Goal: Complete application form: Complete application form

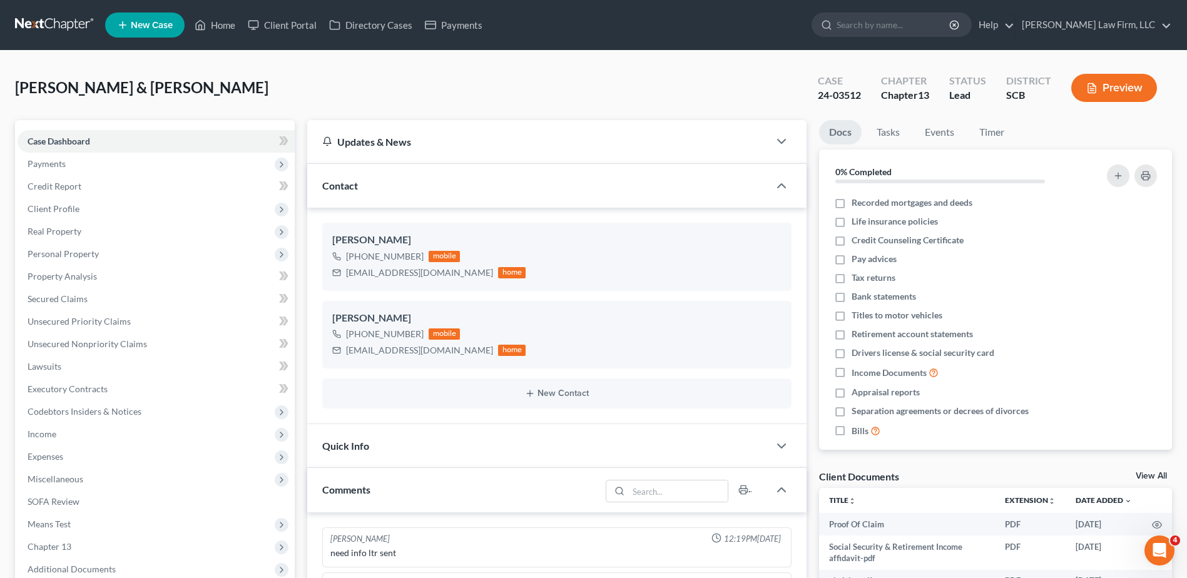
scroll to position [861, 0]
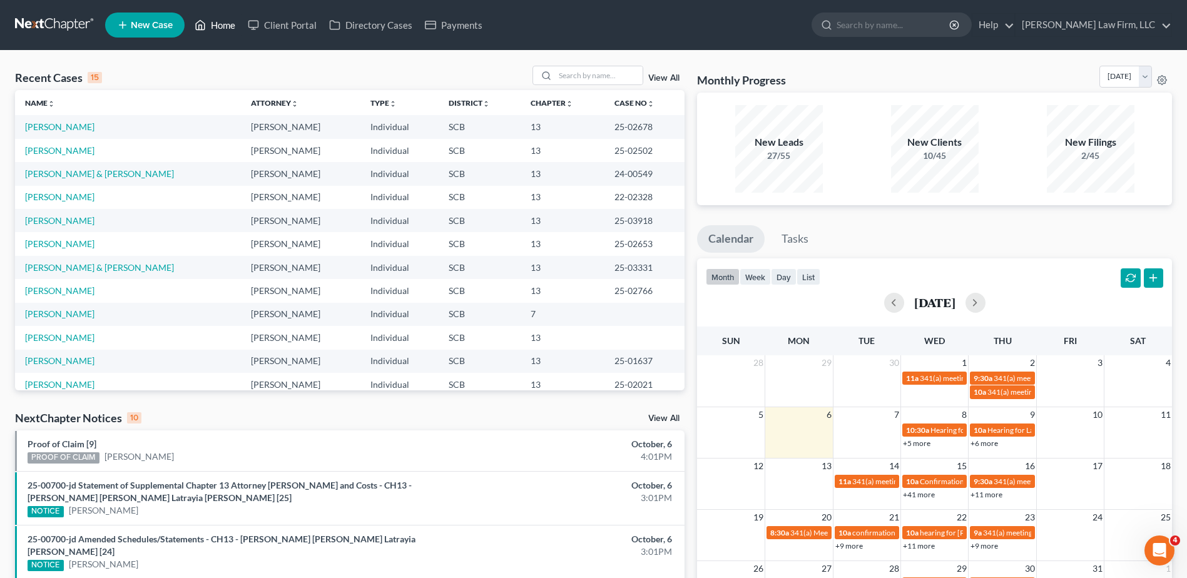
click at [213, 31] on link "Home" at bounding box center [214, 25] width 53 height 23
click at [613, 79] on input "search" at bounding box center [599, 75] width 88 height 18
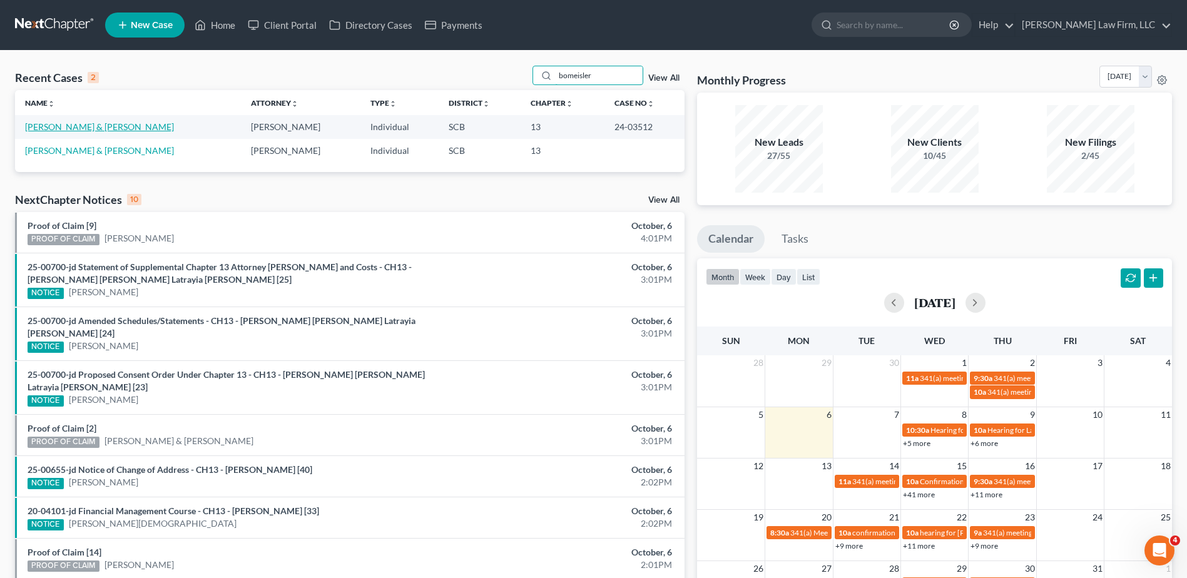
type input "bomeisler"
click at [101, 128] on link "[PERSON_NAME] & [PERSON_NAME]" at bounding box center [99, 126] width 149 height 11
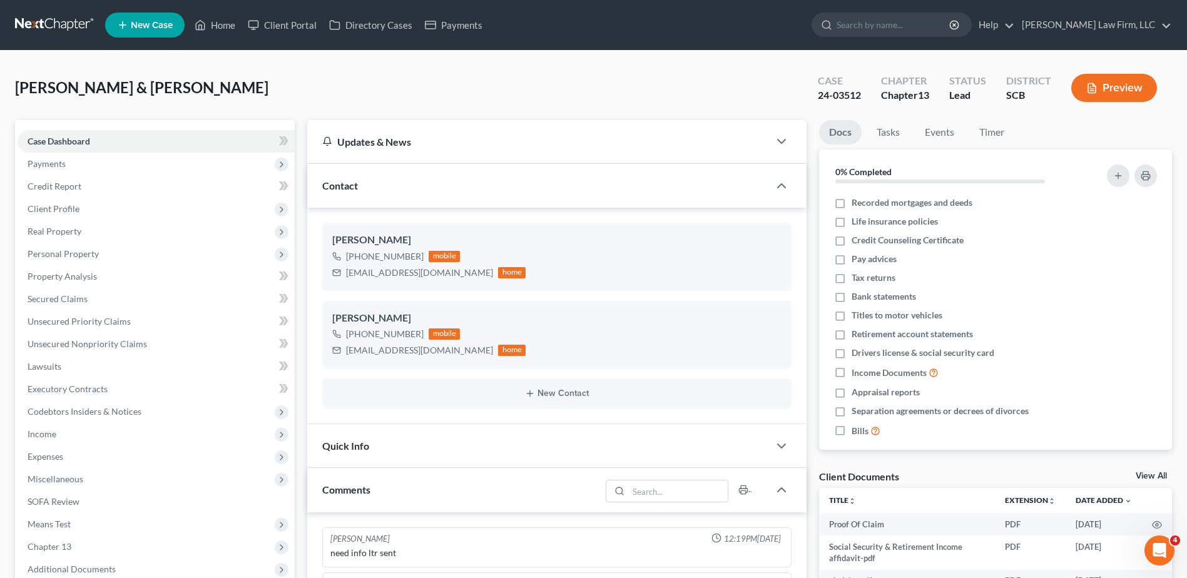
scroll to position [861, 0]
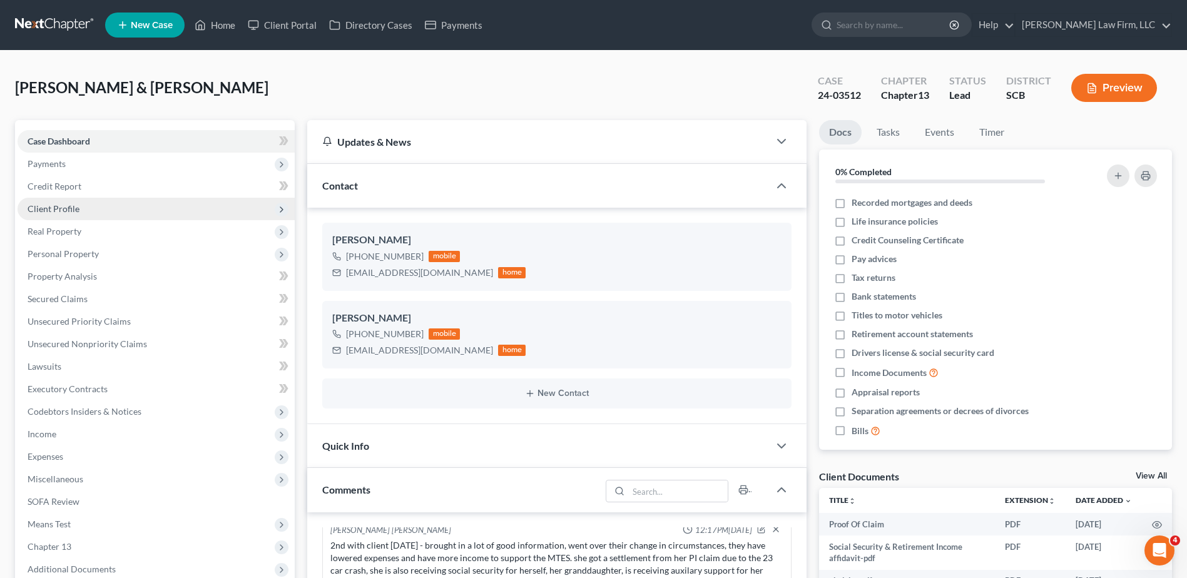
click at [78, 207] on span "Client Profile" at bounding box center [54, 208] width 52 height 11
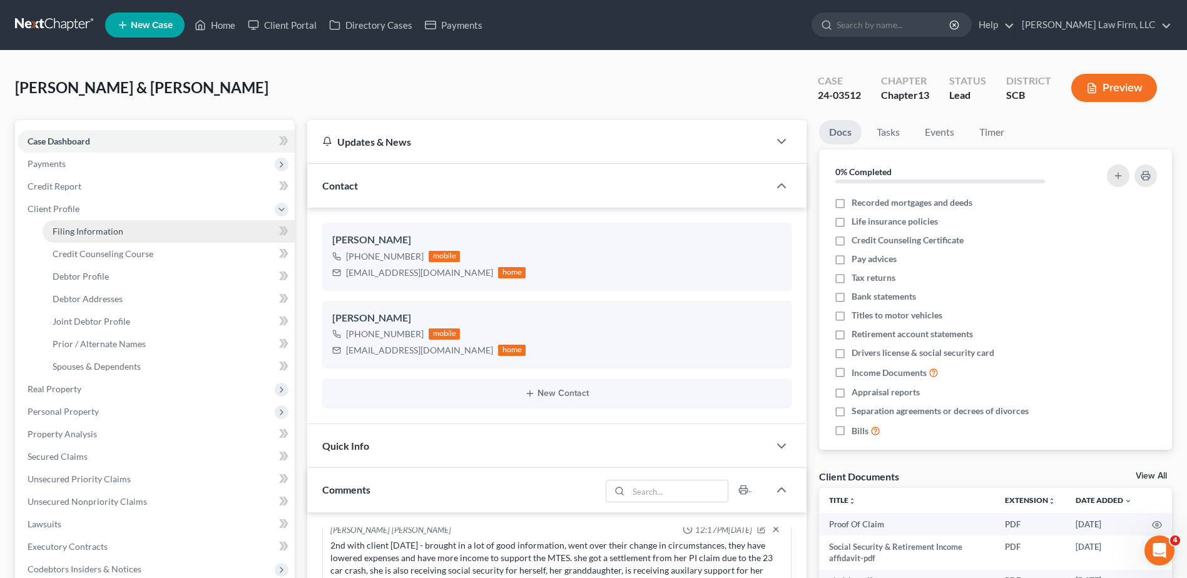
click at [96, 237] on link "Filing Information" at bounding box center [169, 231] width 252 height 23
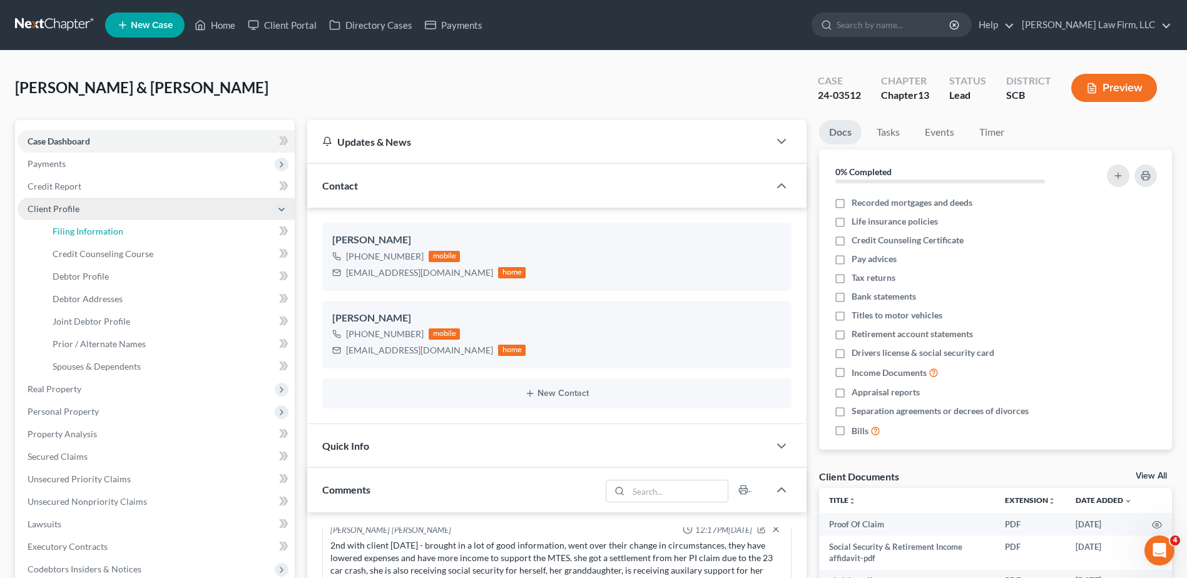
select select "1"
select select "3"
select select "42"
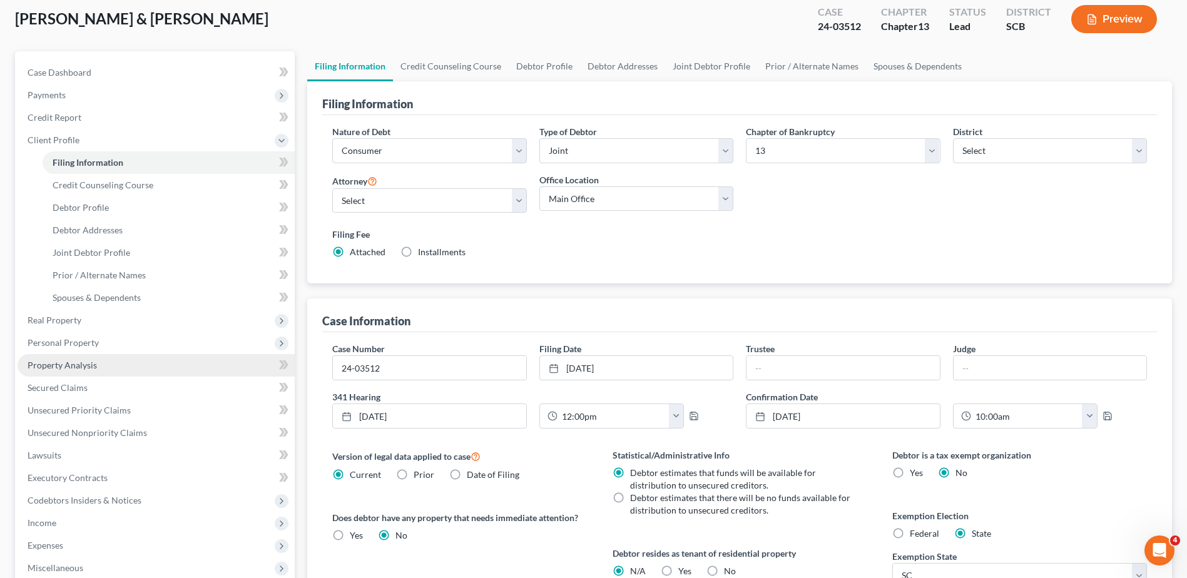
scroll to position [62, 0]
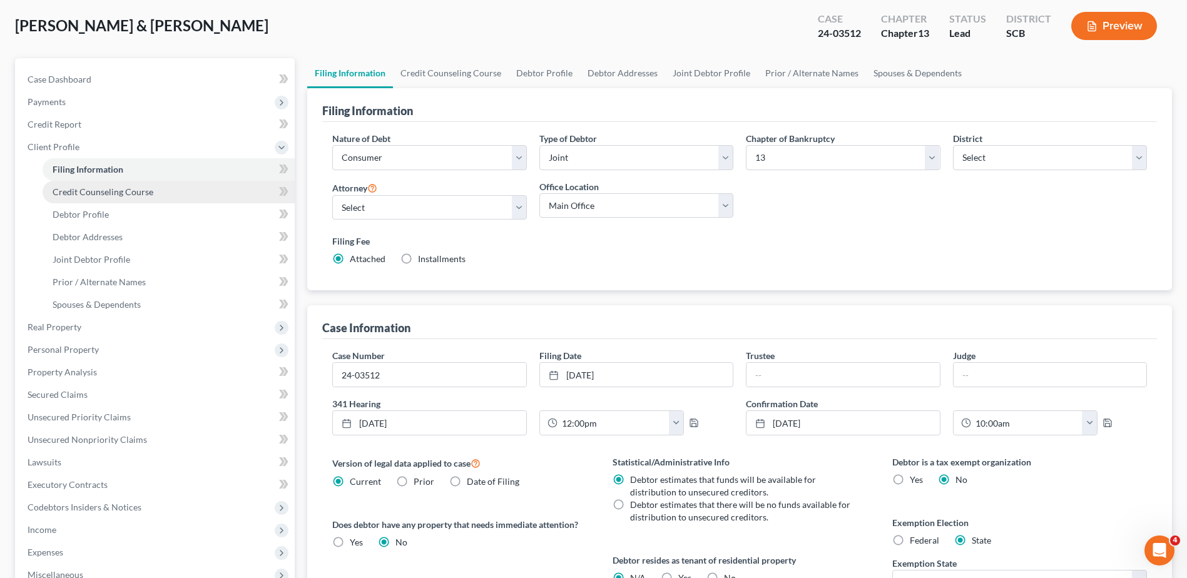
click at [128, 197] on link "Credit Counseling Course" at bounding box center [169, 192] width 252 height 23
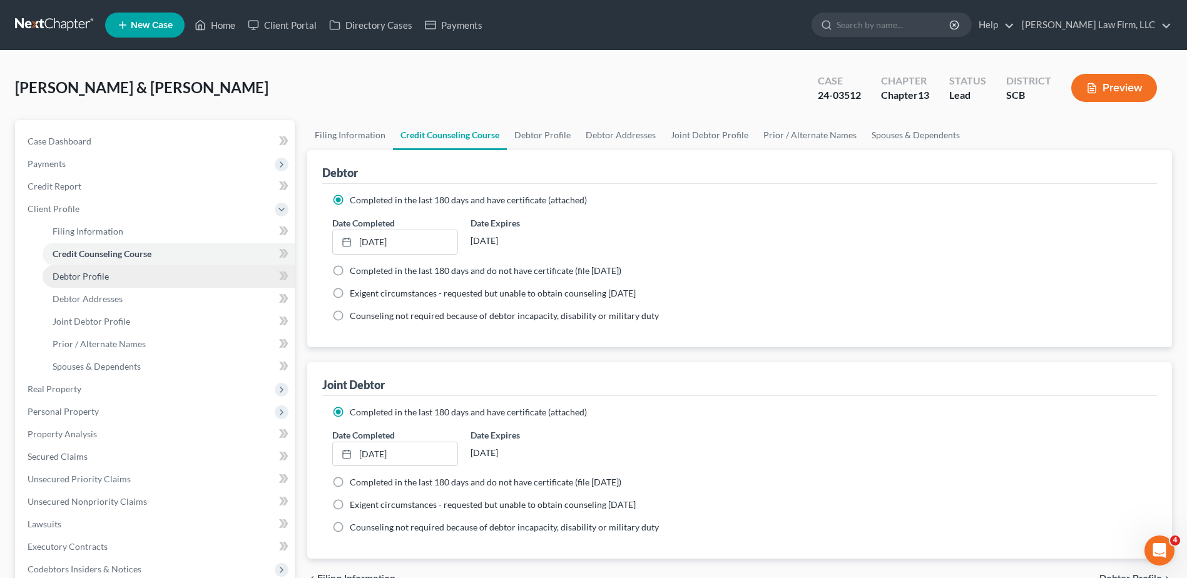
click at [110, 273] on link "Debtor Profile" at bounding box center [169, 276] width 252 height 23
select select "1"
select select "5"
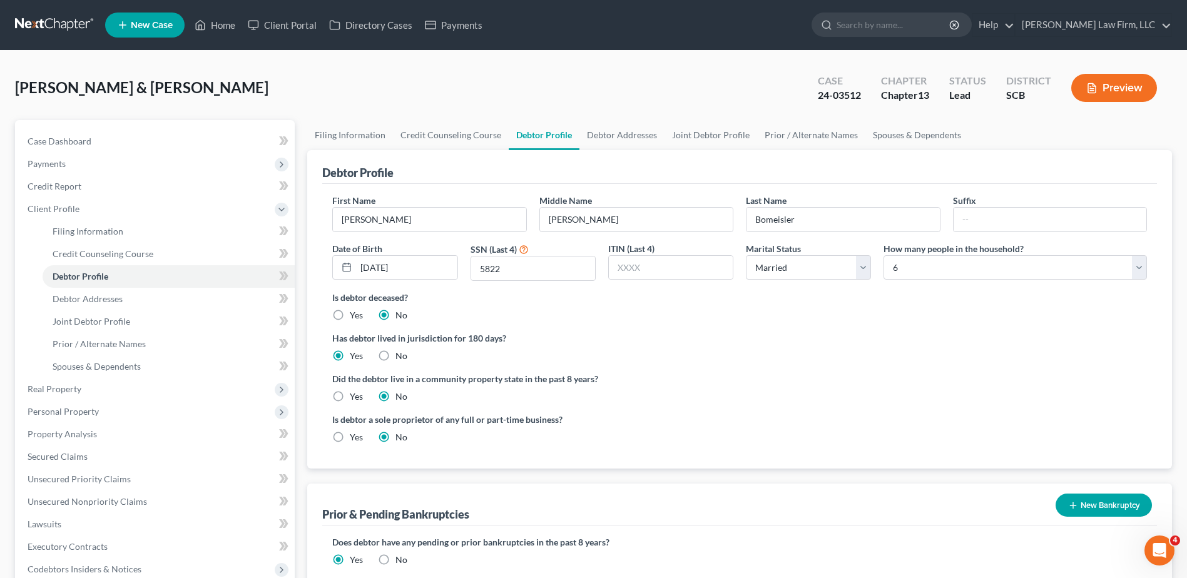
click at [1095, 84] on icon "button" at bounding box center [1091, 88] width 11 height 11
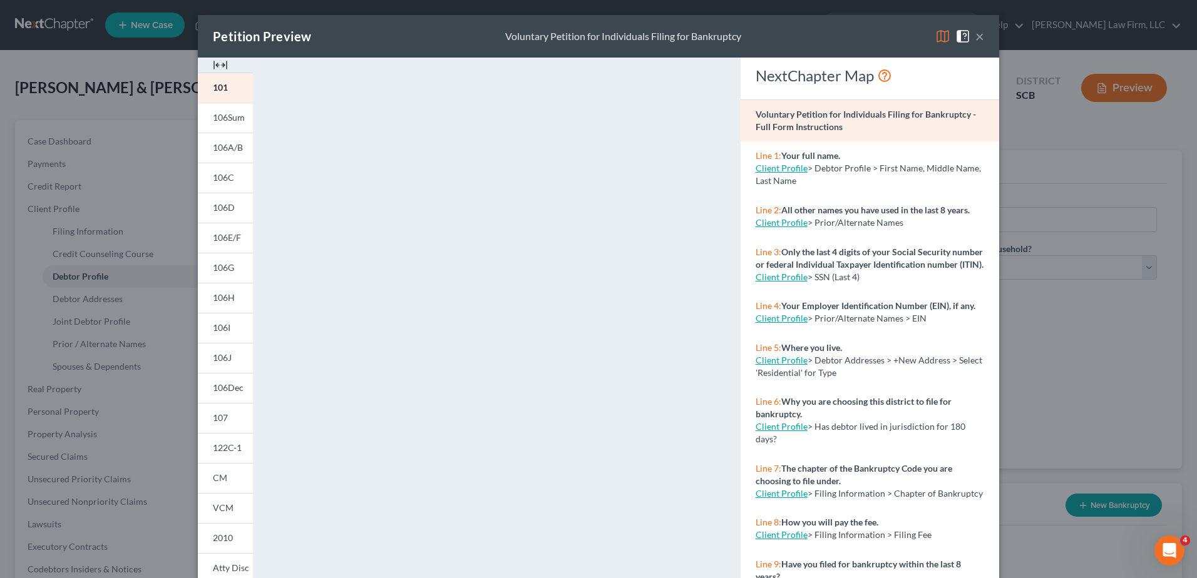
click at [975, 36] on button "×" at bounding box center [979, 36] width 9 height 15
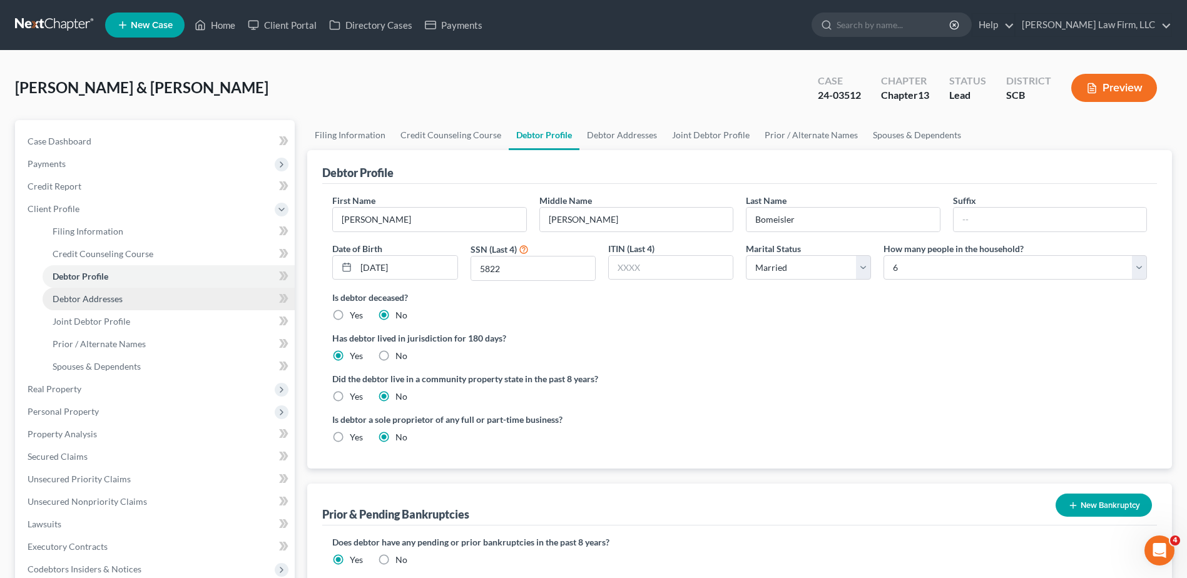
click at [145, 295] on link "Debtor Addresses" at bounding box center [169, 299] width 252 height 23
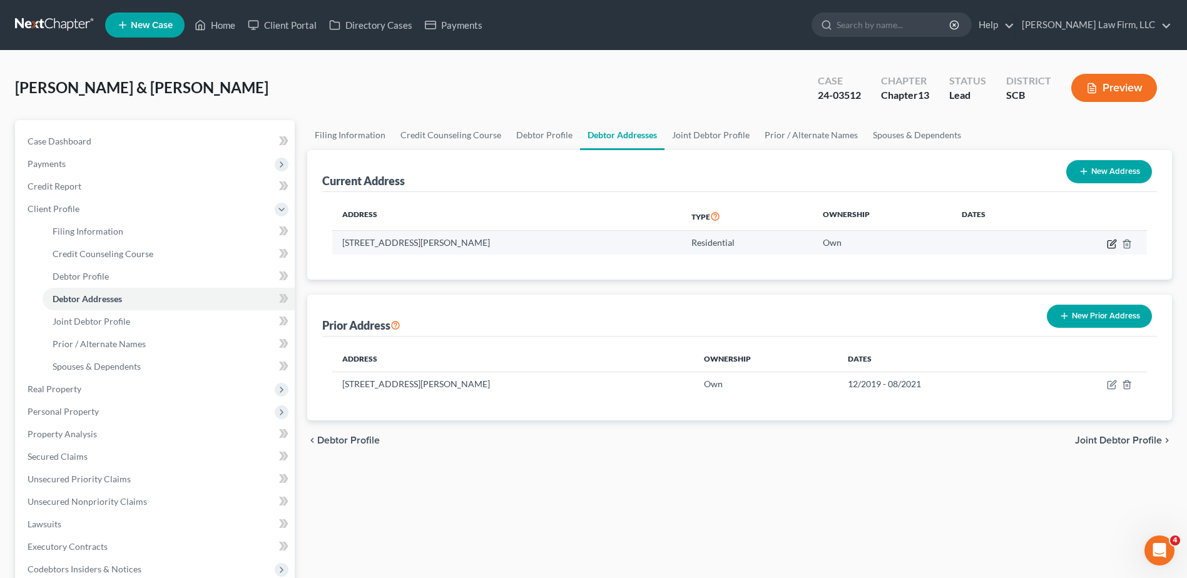
click at [1115, 248] on icon "button" at bounding box center [1112, 244] width 10 height 10
select select "42"
select select "0"
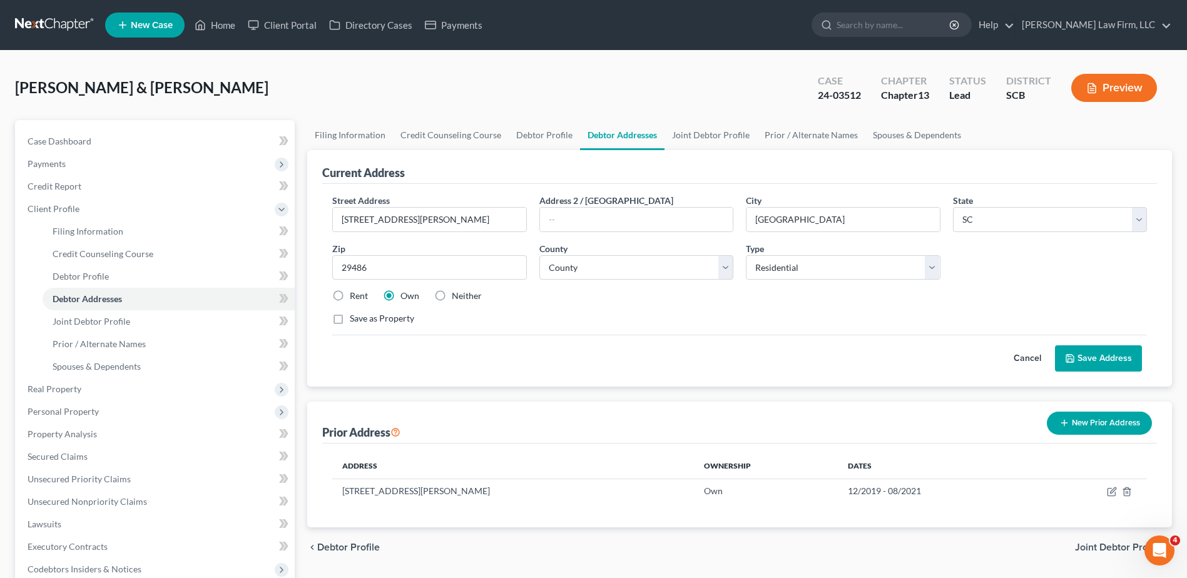
click at [1031, 351] on button "Cancel" at bounding box center [1027, 358] width 55 height 25
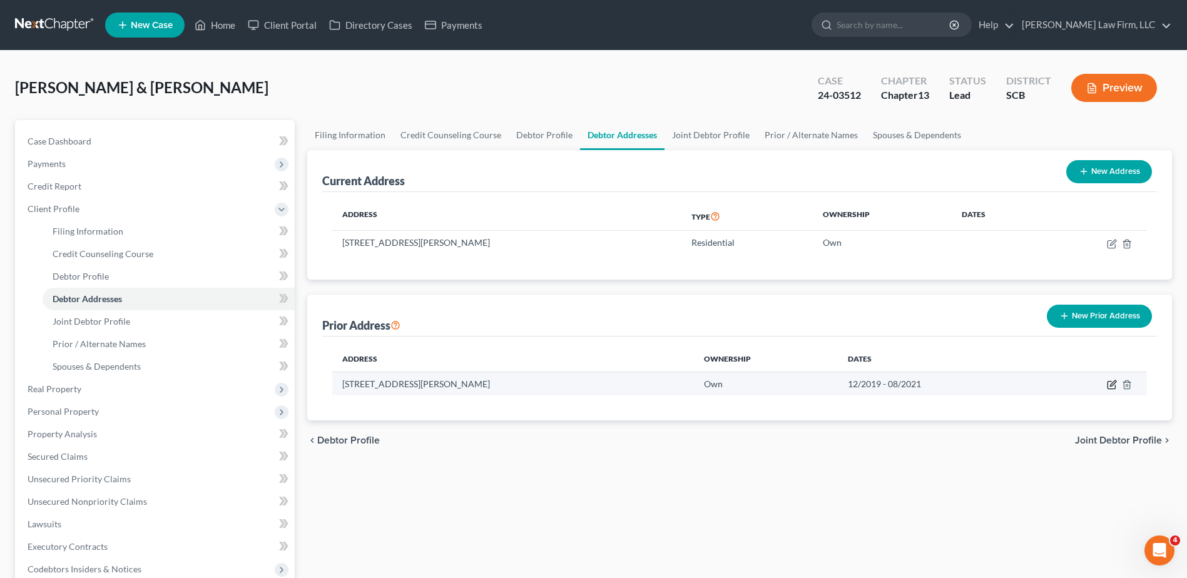
click at [1108, 384] on icon "button" at bounding box center [1112, 386] width 8 height 8
select select "42"
select select "17"
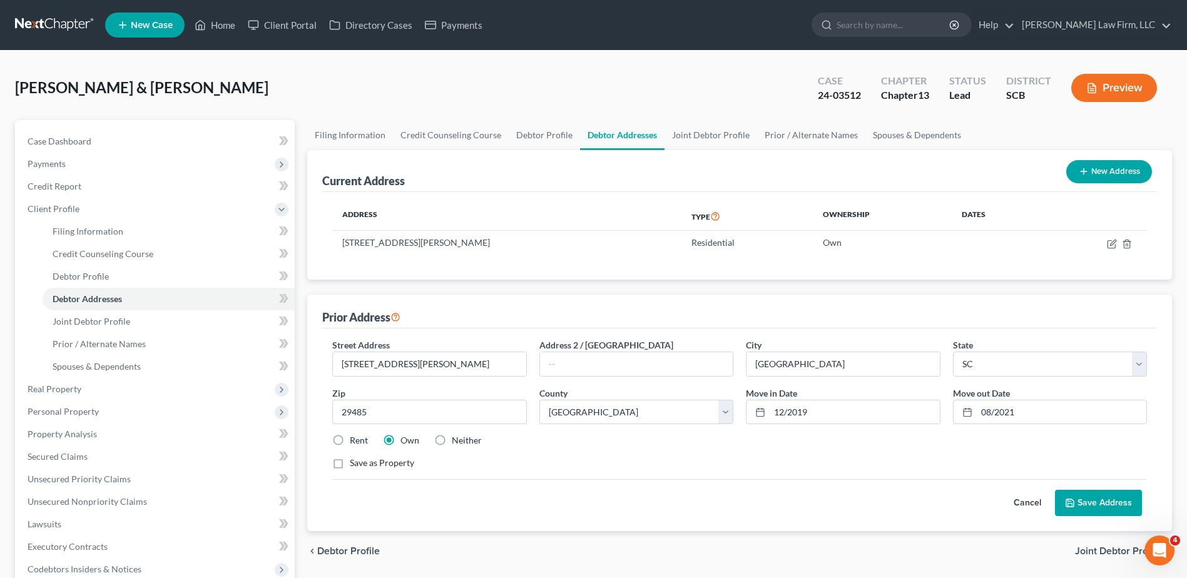
click at [1036, 502] on button "Cancel" at bounding box center [1027, 503] width 55 height 25
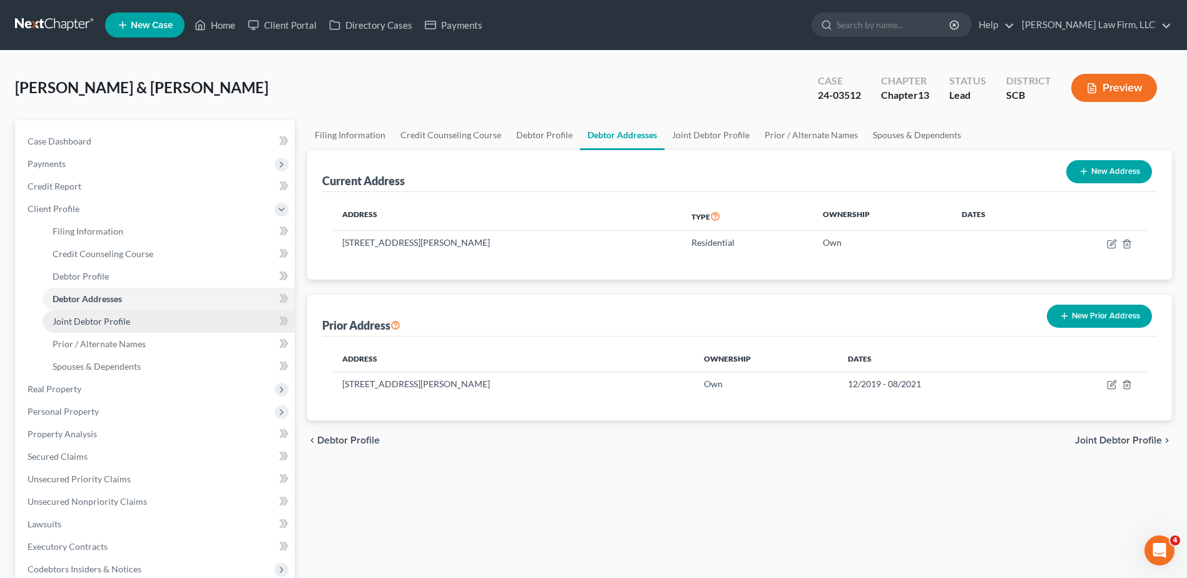
click at [119, 327] on link "Joint Debtor Profile" at bounding box center [169, 321] width 252 height 23
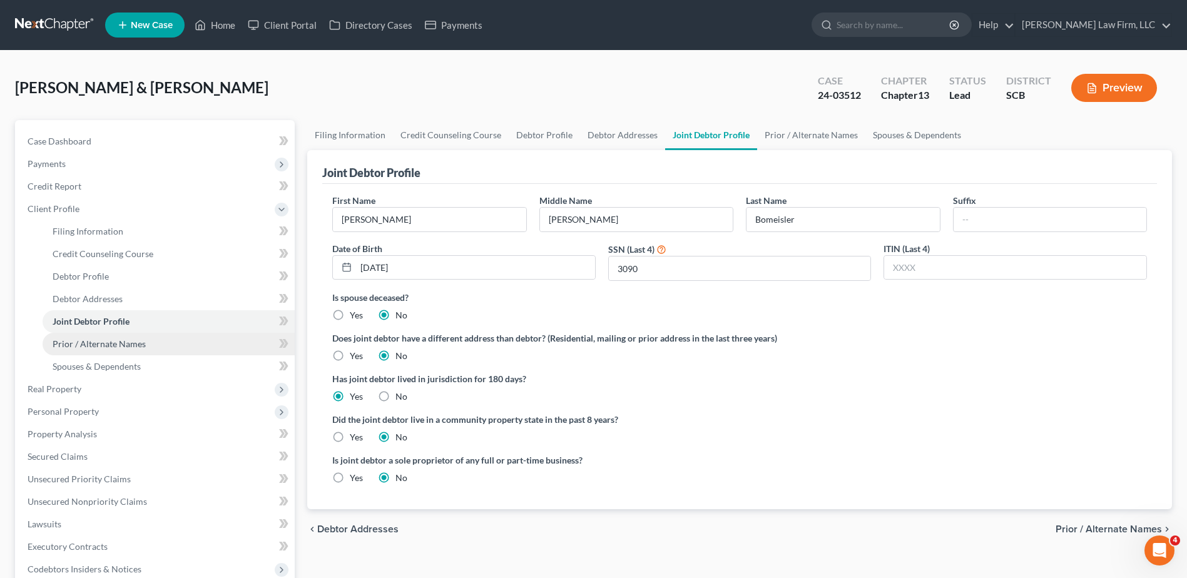
click at [113, 343] on span "Prior / Alternate Names" at bounding box center [99, 344] width 93 height 11
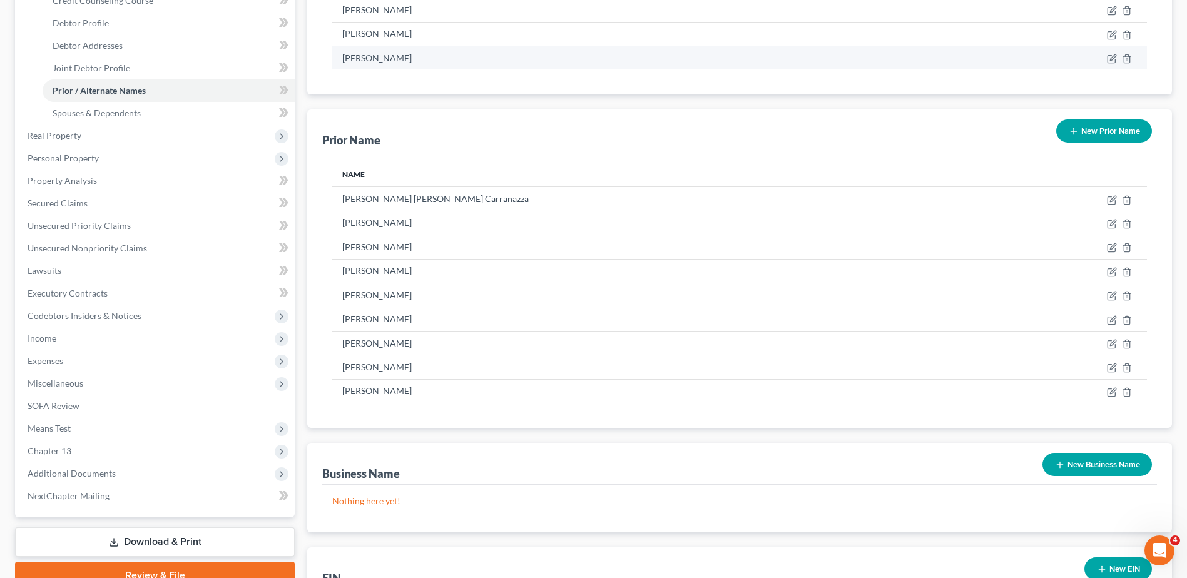
scroll to position [313, 0]
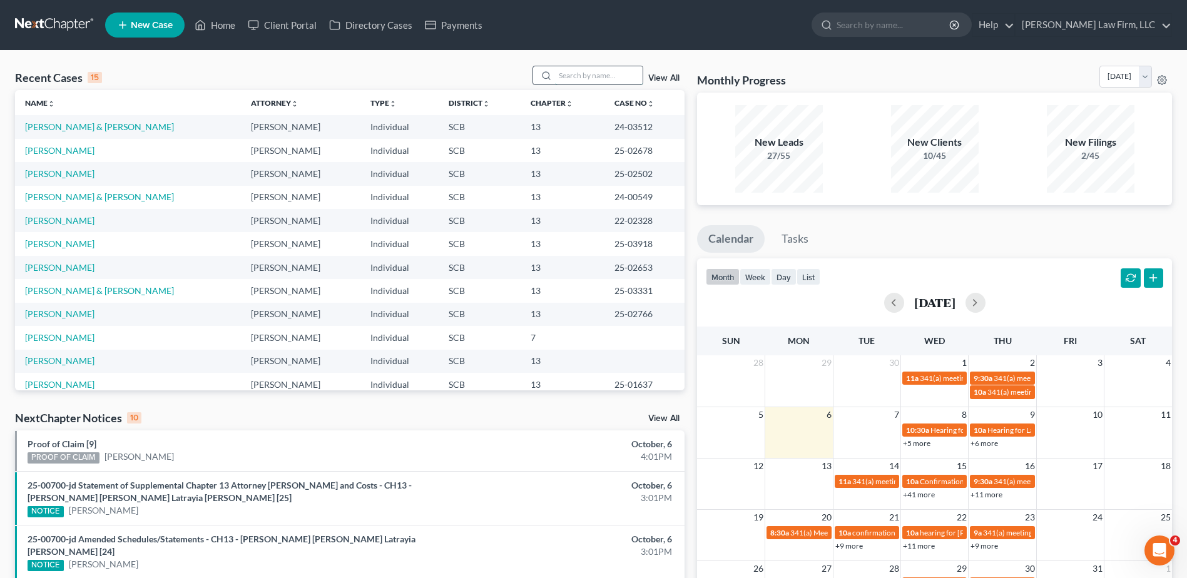
click at [578, 76] on input "search" at bounding box center [599, 75] width 88 height 18
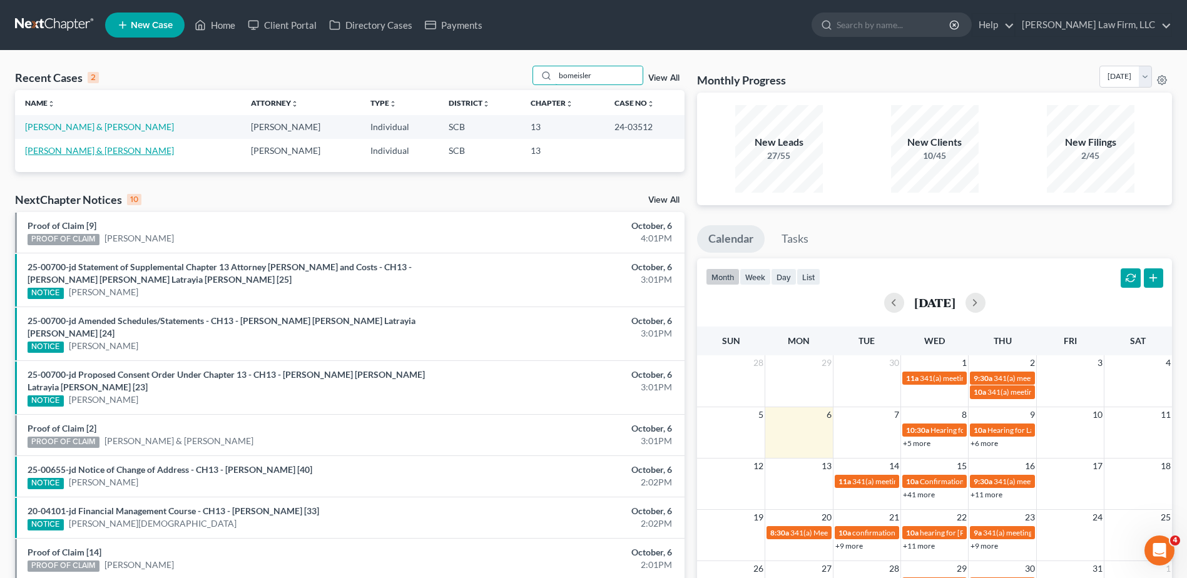
type input "bomeisler"
click at [66, 150] on link "[PERSON_NAME] & [PERSON_NAME]" at bounding box center [99, 150] width 149 height 11
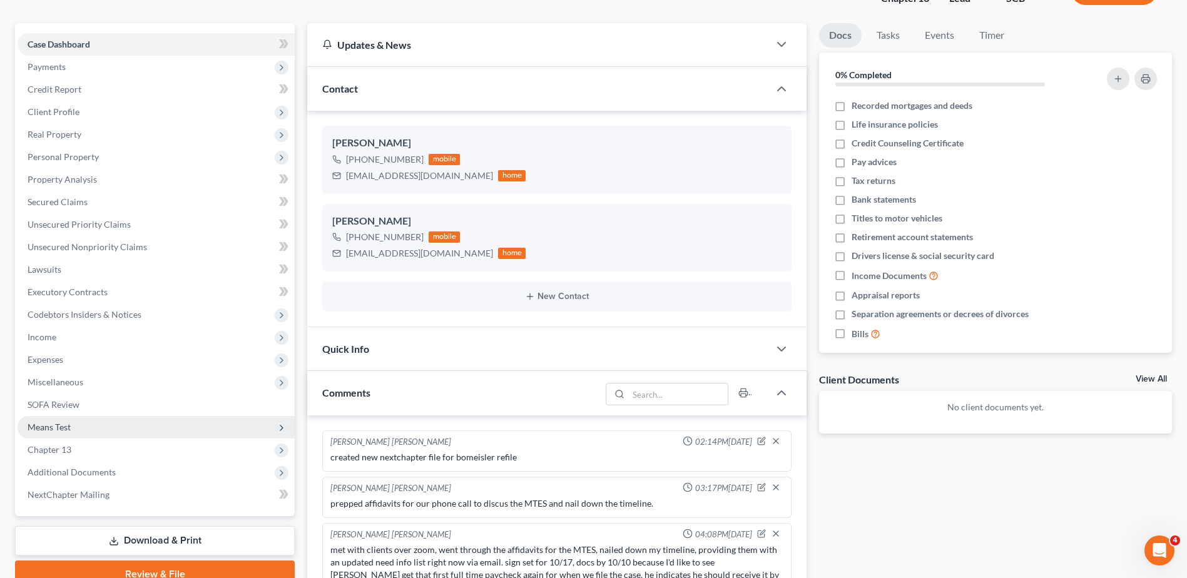
scroll to position [63, 0]
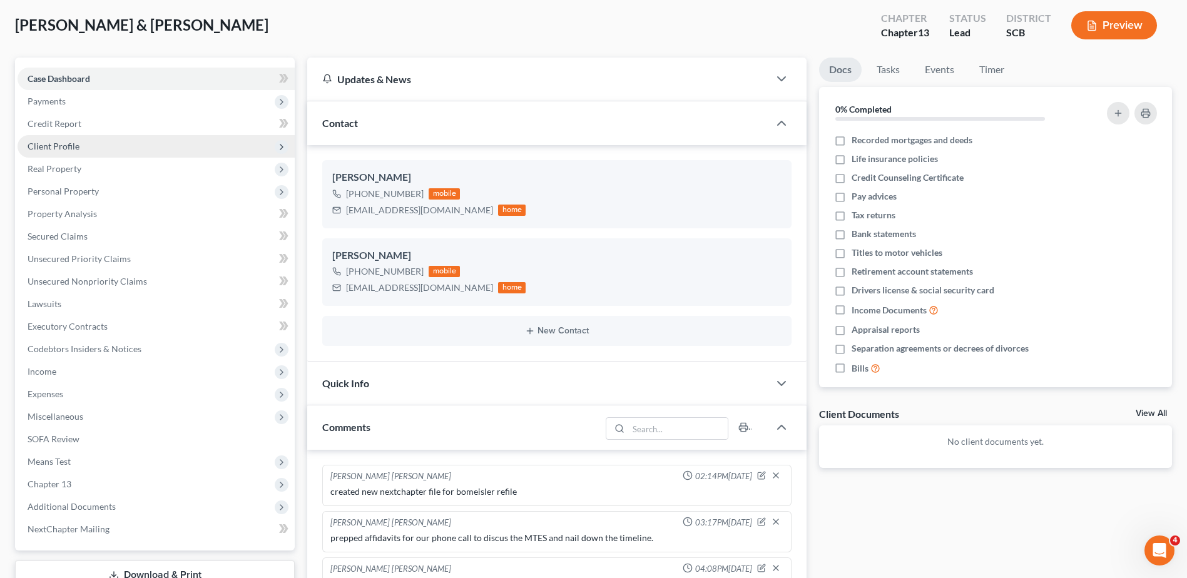
click at [101, 143] on span "Client Profile" at bounding box center [156, 146] width 277 height 23
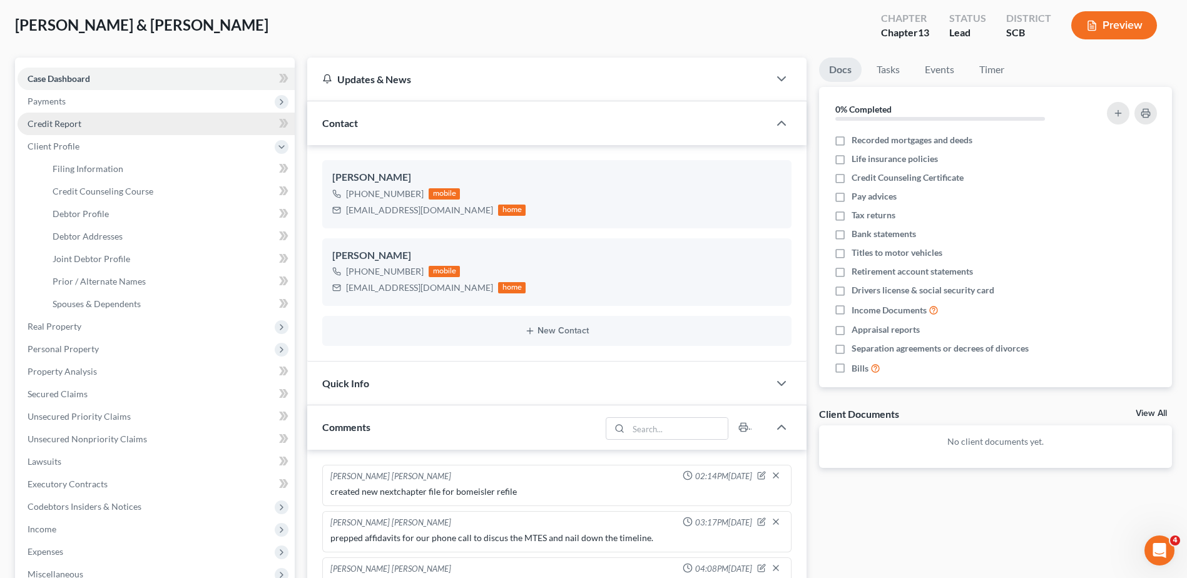
click at [84, 121] on link "Credit Report" at bounding box center [156, 124] width 277 height 23
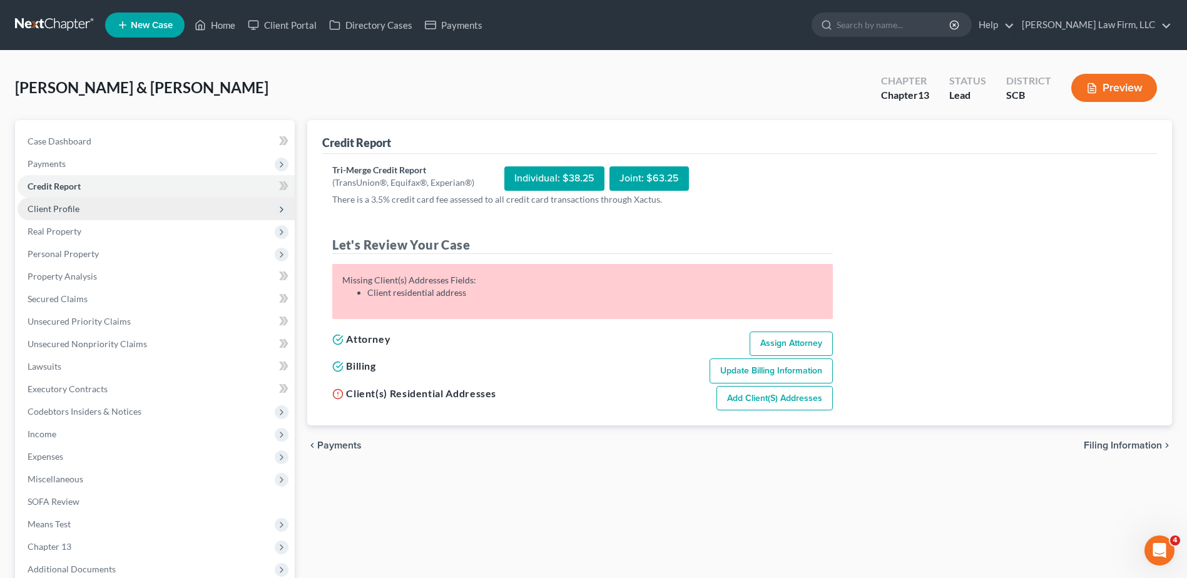
click at [63, 208] on span "Client Profile" at bounding box center [54, 208] width 52 height 11
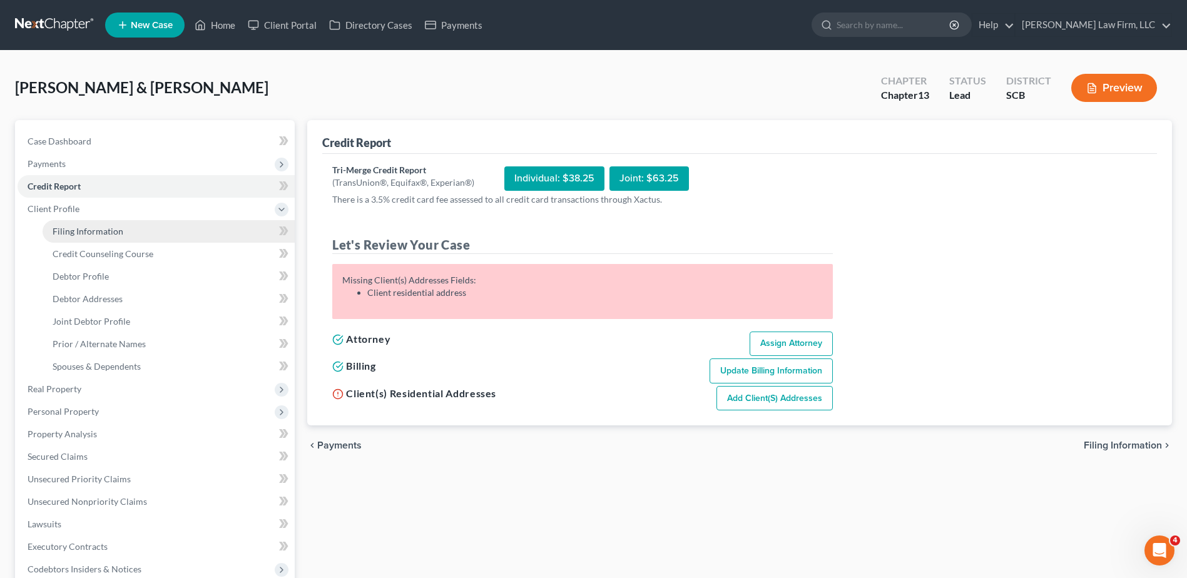
click at [89, 234] on span "Filing Information" at bounding box center [88, 231] width 71 height 11
select select "1"
select select "3"
select select "42"
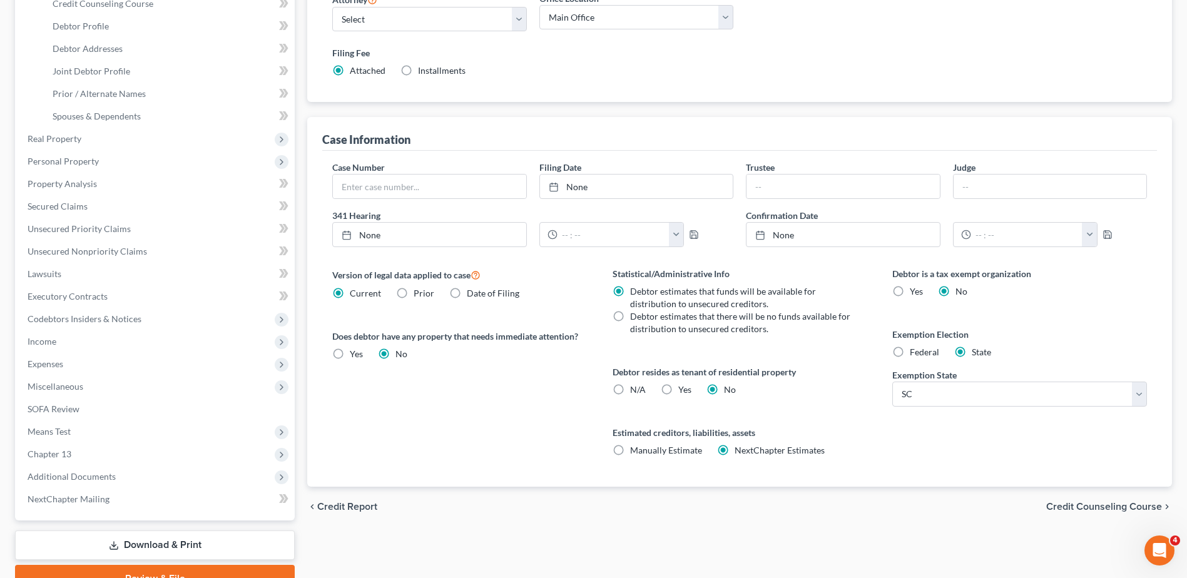
scroll to position [63, 0]
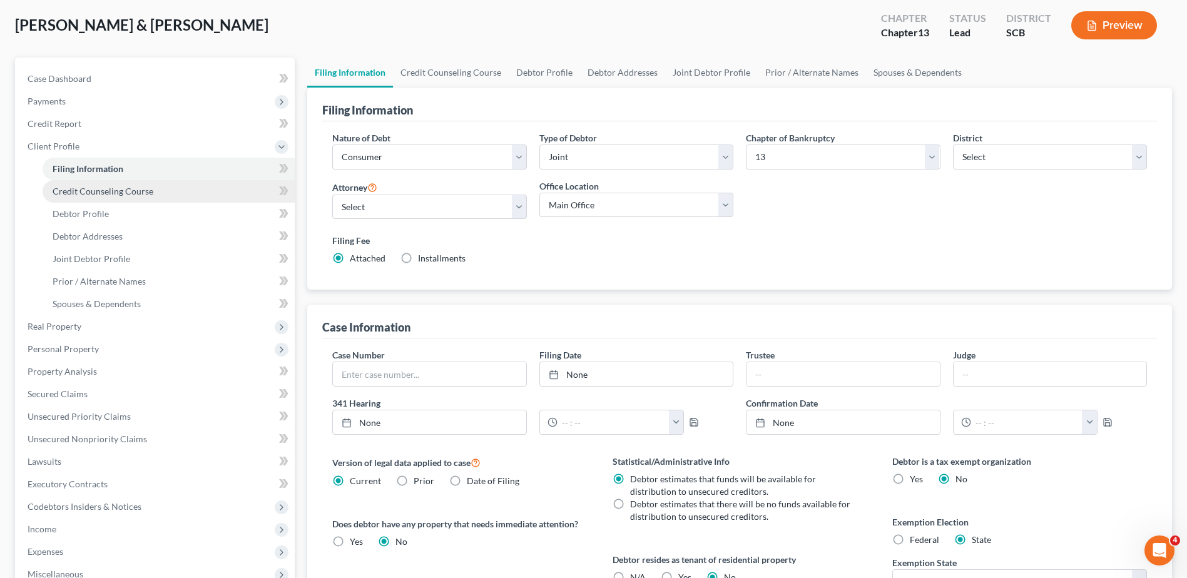
click at [121, 190] on span "Credit Counseling Course" at bounding box center [103, 191] width 101 height 11
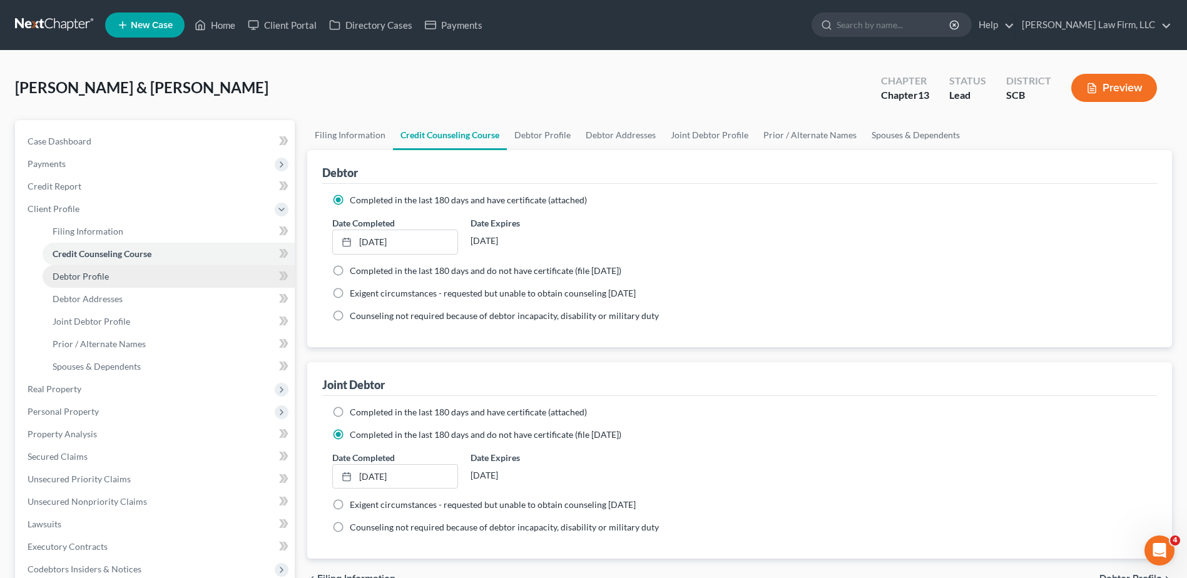
click at [93, 276] on span "Debtor Profile" at bounding box center [81, 276] width 56 height 11
select select "1"
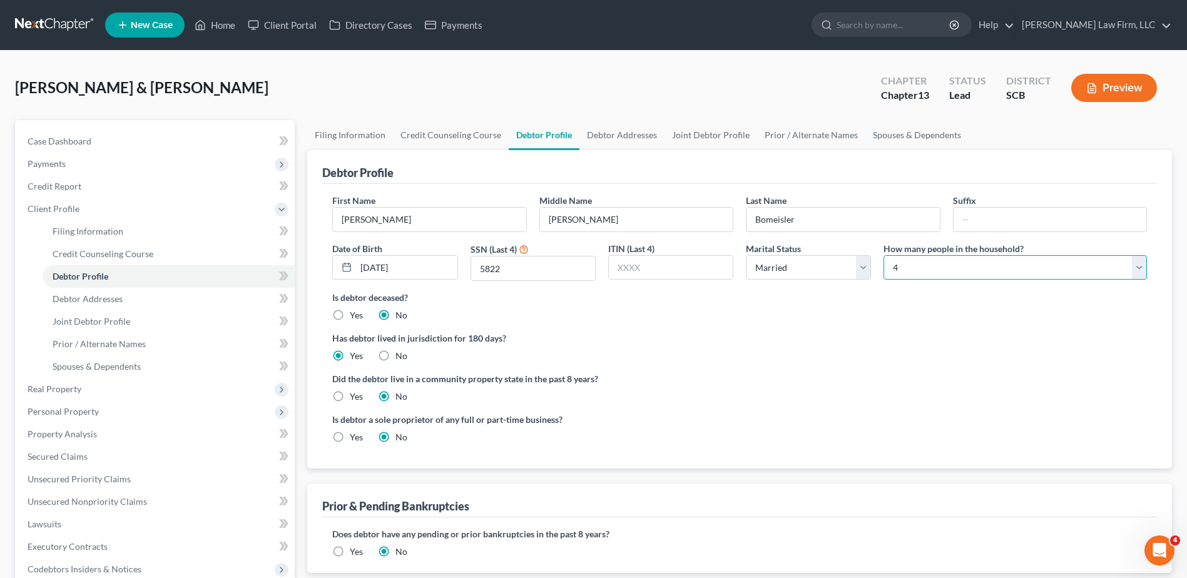
click at [932, 272] on select "Select 1 2 3 4 5 6 7 8 9 10 11 12 13 14 15 16 17 18 19 20" at bounding box center [1015, 267] width 263 height 25
select select "5"
click at [884, 255] on select "Select 1 2 3 4 5 6 7 8 9 10 11 12 13 14 15 16 17 18 19 20" at bounding box center [1015, 267] width 263 height 25
click at [941, 180] on div "Debtor Profile" at bounding box center [739, 167] width 835 height 34
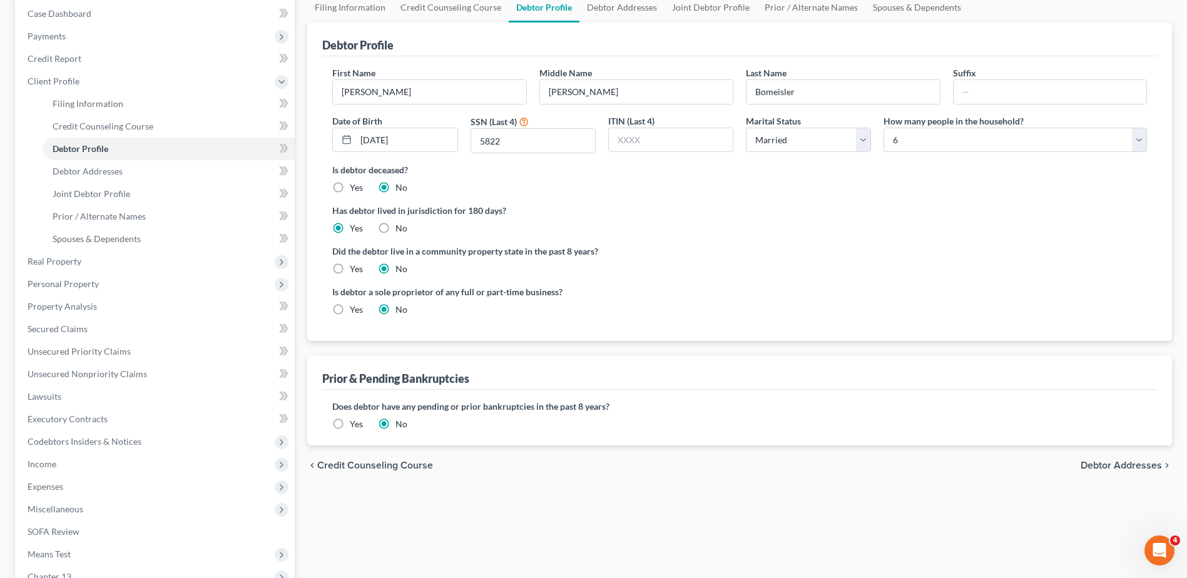
scroll to position [250, 0]
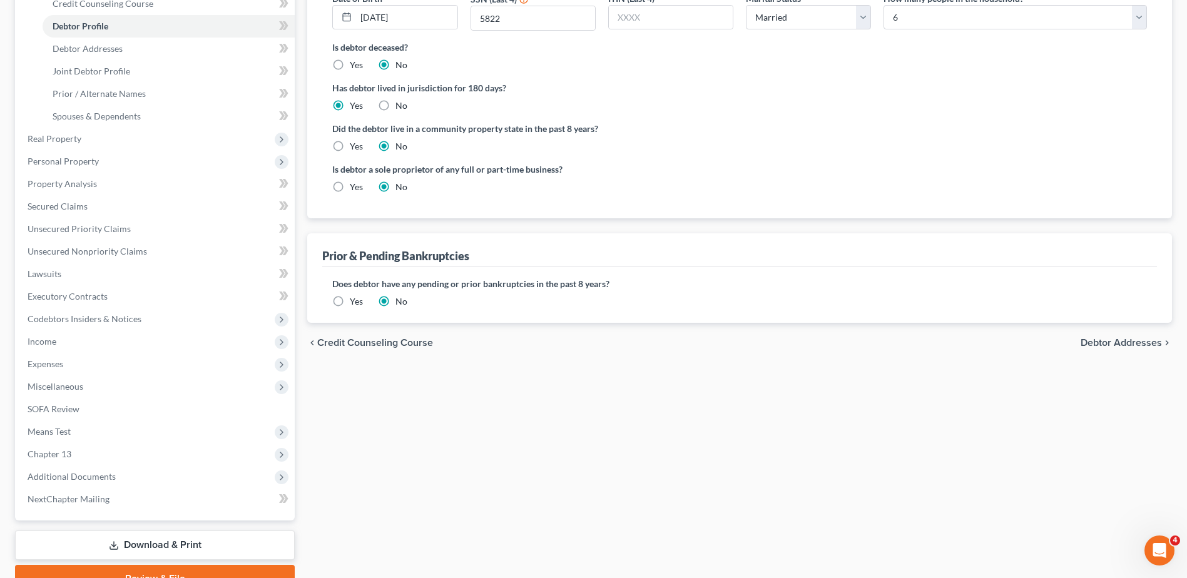
click at [350, 303] on label "Yes" at bounding box center [356, 301] width 13 height 13
click at [355, 303] on input "Yes" at bounding box center [359, 299] width 8 height 8
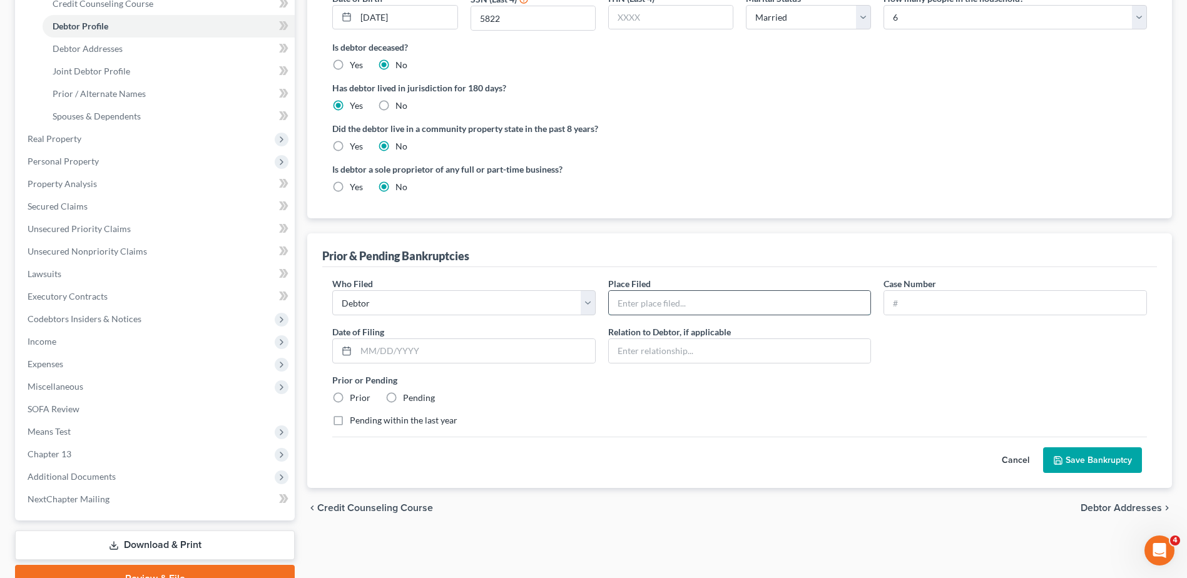
click at [720, 300] on input "text" at bounding box center [740, 303] width 262 height 24
type input "District of [US_STATE]"
click at [912, 304] on input "text" at bounding box center [1015, 303] width 262 height 24
type input "24-03512"
click at [788, 298] on input "District of [US_STATE]" at bounding box center [740, 303] width 262 height 24
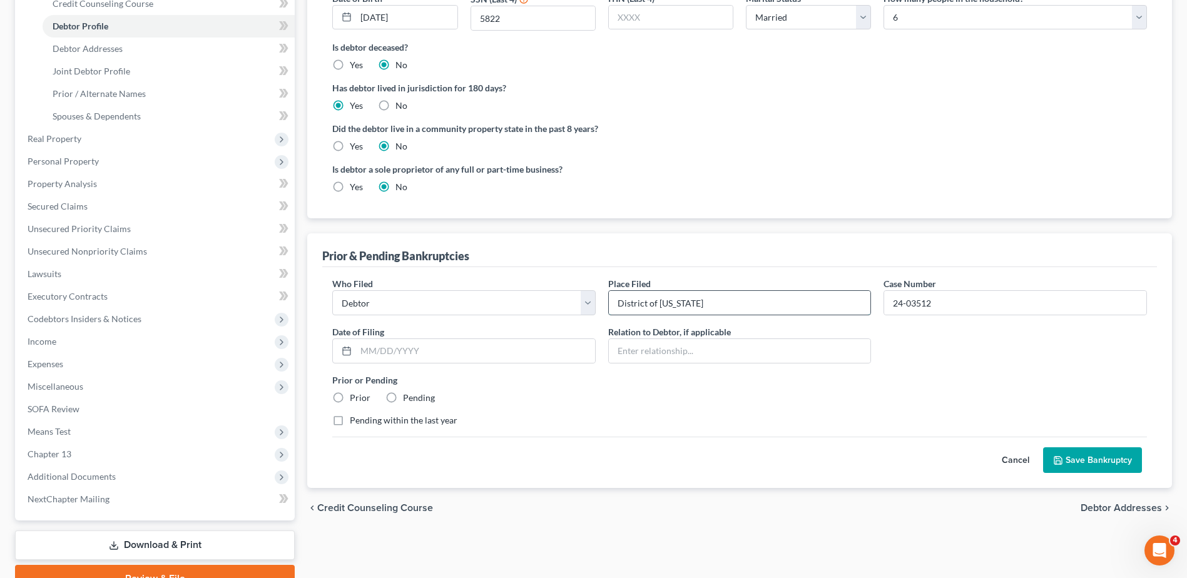
click at [788, 298] on input "District of [US_STATE]" at bounding box center [740, 303] width 262 height 24
type input "[US_STATE] Bankruptcy Court"
click at [451, 358] on input "text" at bounding box center [475, 351] width 239 height 24
type input "[DATE]"
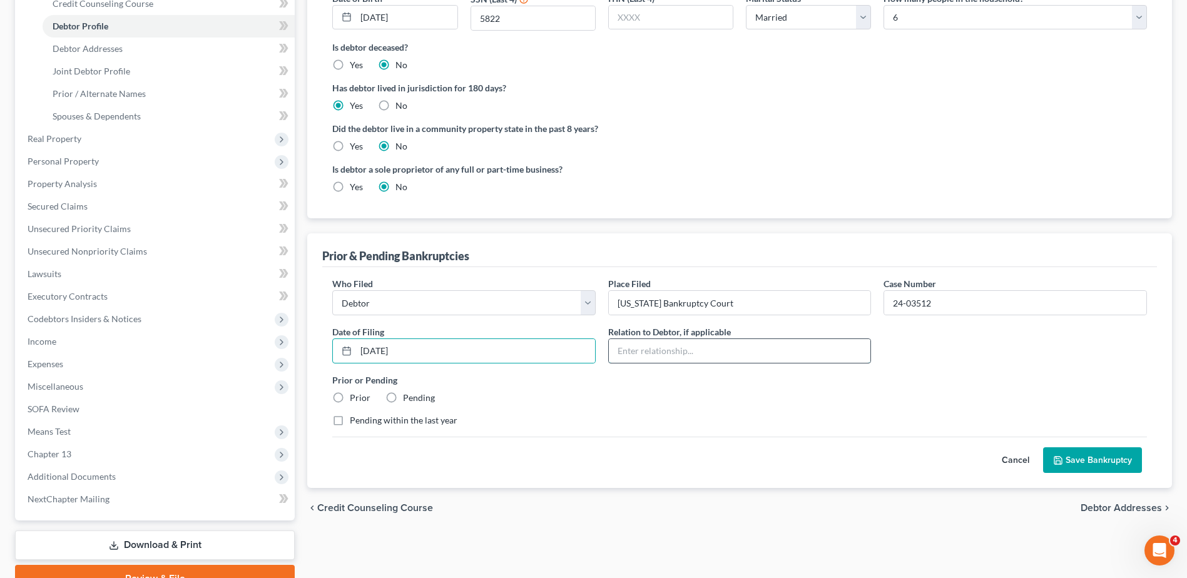
click at [668, 347] on input "text" at bounding box center [740, 351] width 262 height 24
type input "Self"
click at [350, 396] on label "Prior" at bounding box center [360, 398] width 21 height 13
click at [355, 396] on input "Prior" at bounding box center [359, 396] width 8 height 8
radio input "true"
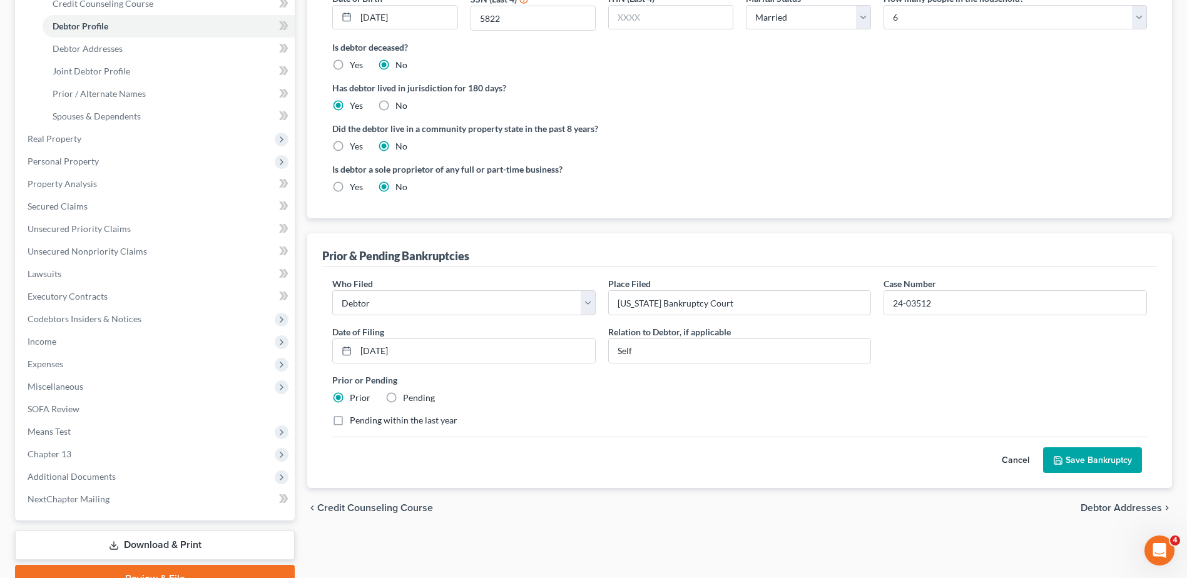
click at [350, 421] on label "Pending within the last year" at bounding box center [404, 420] width 108 height 13
click at [355, 421] on input "Pending within the last year" at bounding box center [359, 418] width 8 height 8
checkbox input "true"
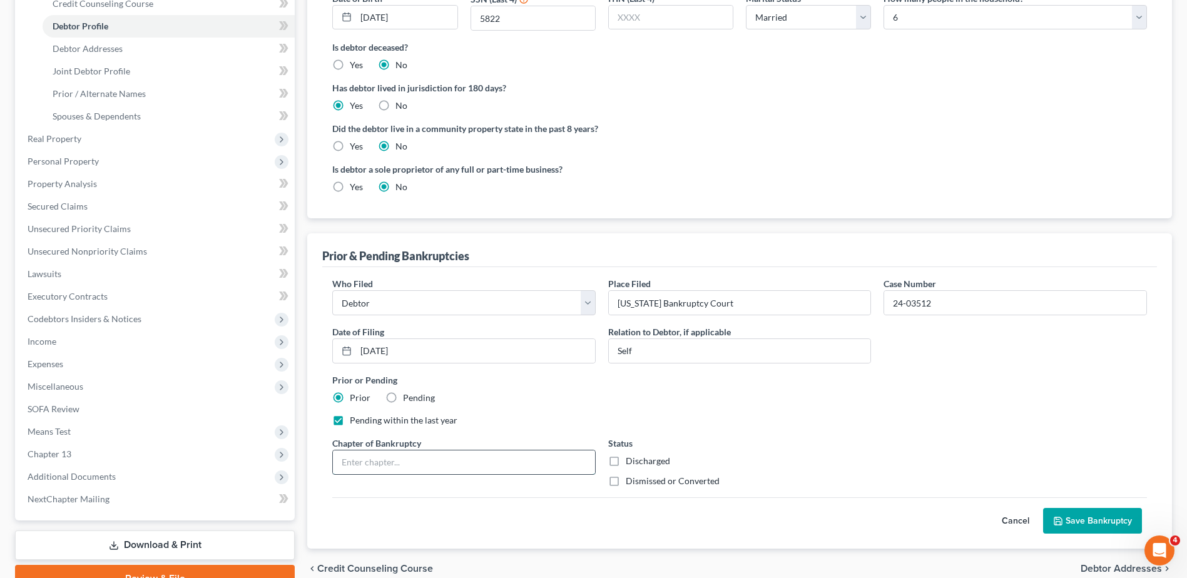
click at [381, 465] on input "text" at bounding box center [464, 463] width 262 height 24
type input "Chapter 13"
click at [626, 486] on label "Dismissed or Converted" at bounding box center [673, 481] width 94 height 13
click at [631, 483] on input "Dismissed or Converted" at bounding box center [635, 479] width 8 height 8
checkbox input "true"
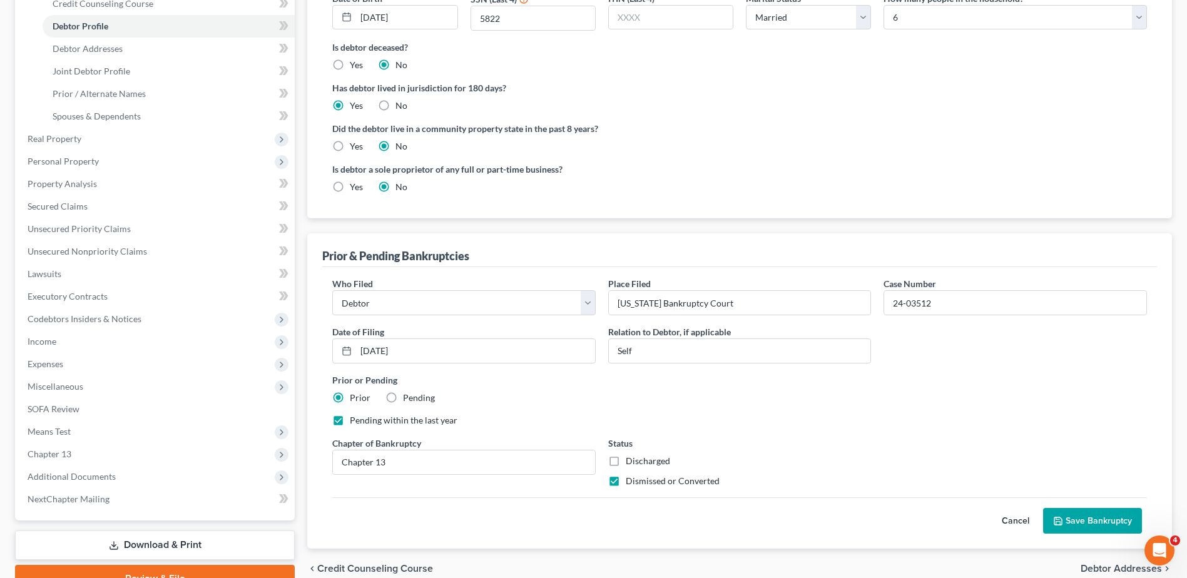
click at [1101, 520] on button "Save Bankruptcy" at bounding box center [1092, 521] width 99 height 26
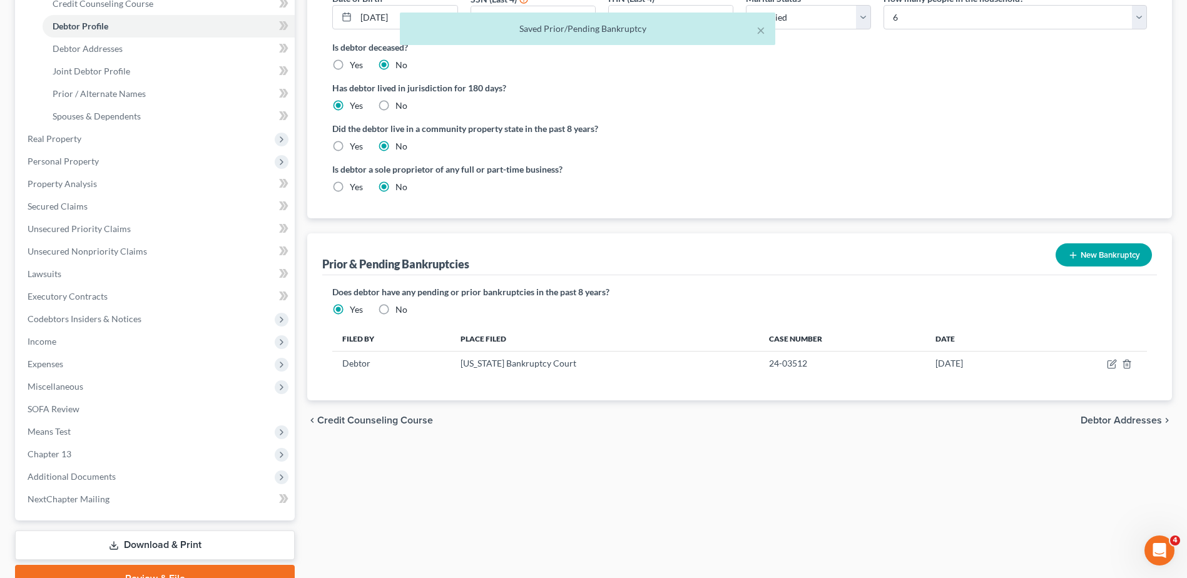
click at [1098, 247] on button "New Bankruptcy" at bounding box center [1104, 254] width 96 height 23
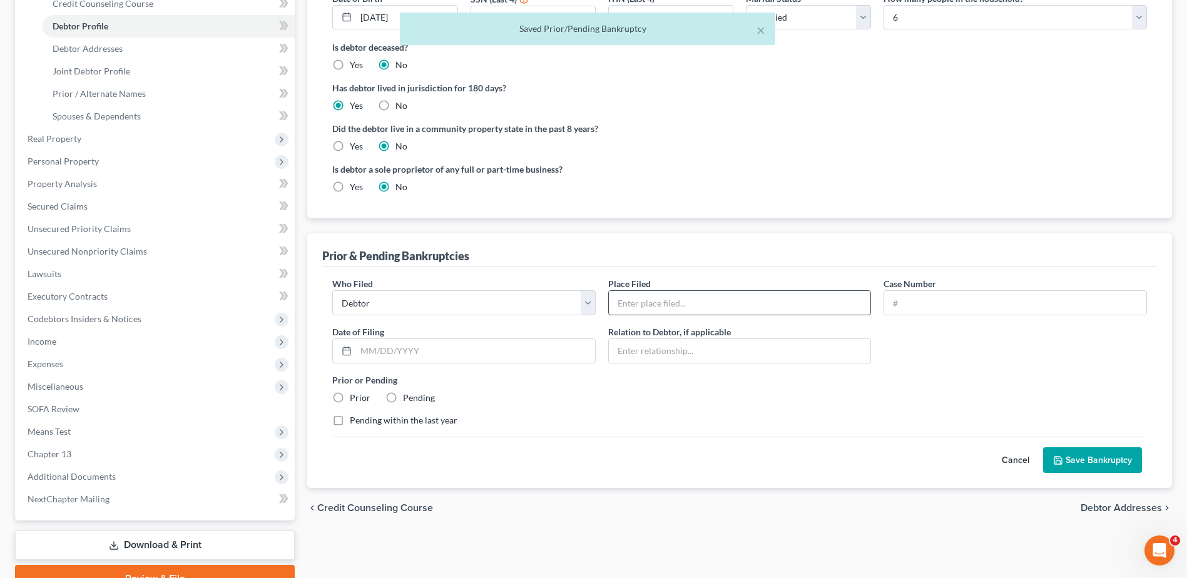
click at [697, 309] on input "text" at bounding box center [740, 303] width 262 height 24
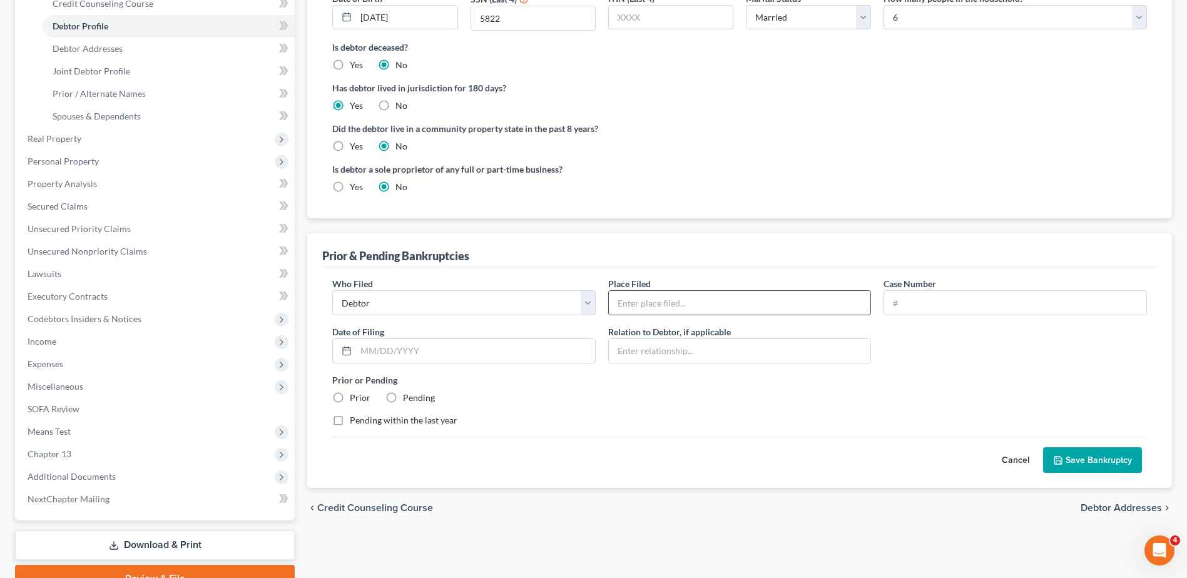
type input "[US_STATE] Bankruptcy Court"
type input "24-03512"
type input "[DATE]"
type input "Self"
click at [740, 301] on input "[US_STATE] Bankruptcy Court" at bounding box center [740, 303] width 262 height 24
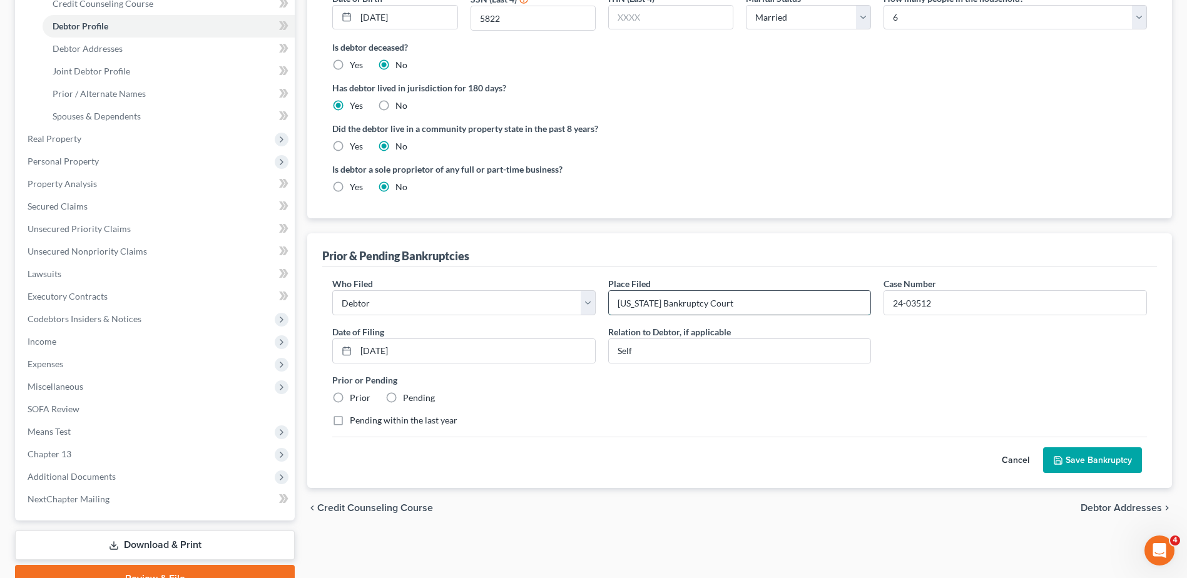
click at [740, 301] on input "[US_STATE] Bankruptcy Court" at bounding box center [740, 303] width 262 height 24
type input "[US_STATE] Bankruptcy Court"
type input "14-10897"
click at [440, 349] on input "[DATE]" at bounding box center [475, 351] width 239 height 24
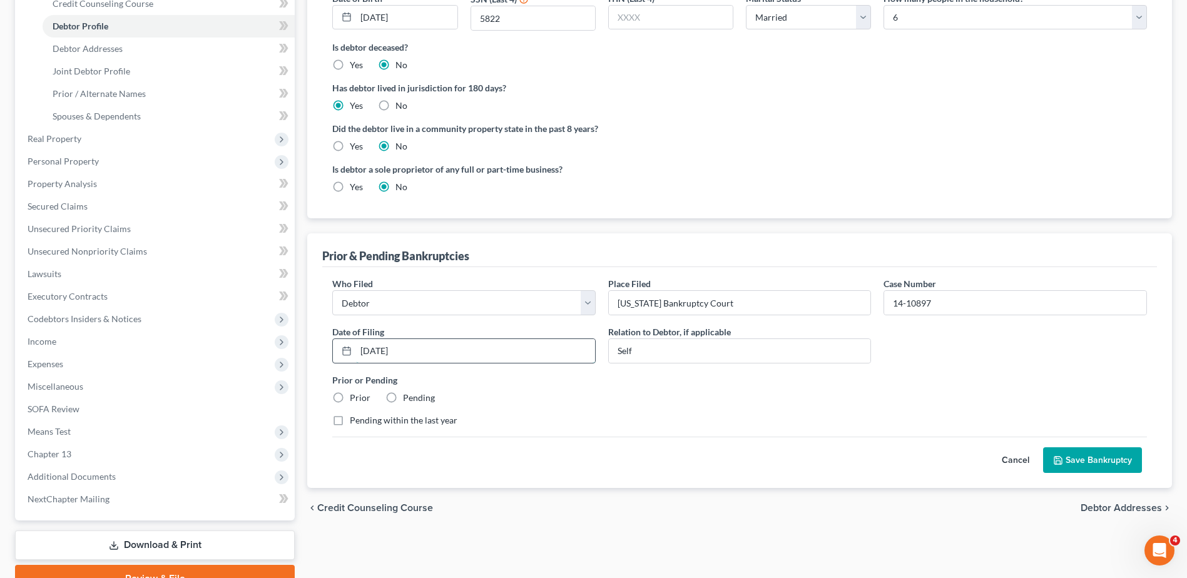
click at [440, 349] on input "[DATE]" at bounding box center [475, 351] width 239 height 24
type input "[DATE]"
click at [350, 402] on label "Prior" at bounding box center [360, 398] width 21 height 13
click at [355, 400] on input "Prior" at bounding box center [359, 396] width 8 height 8
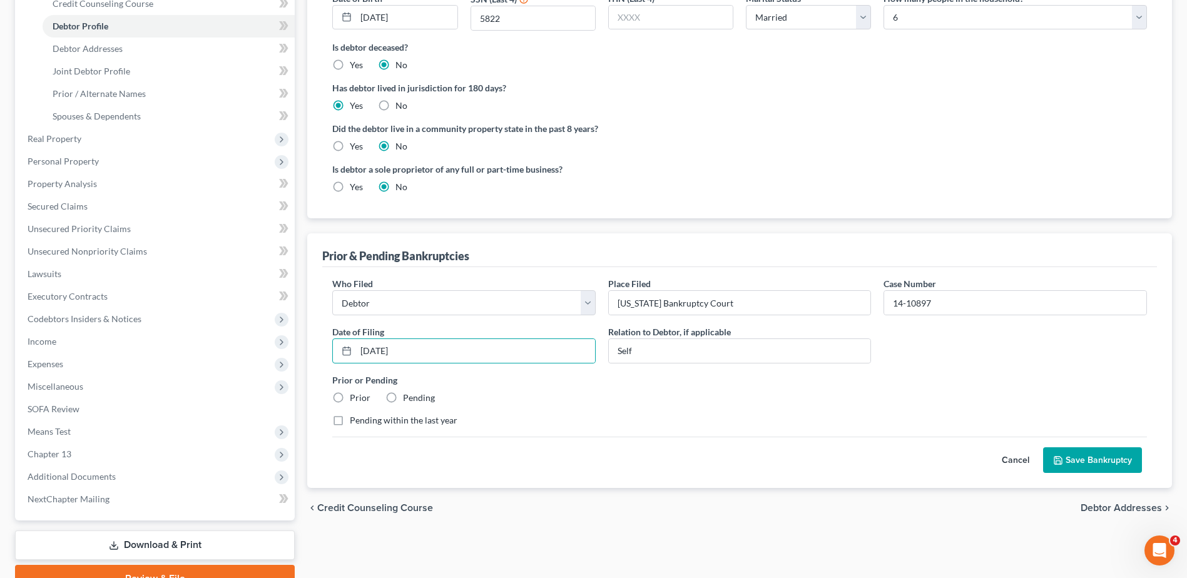
radio input "true"
click at [1107, 454] on button "Save Bankruptcy" at bounding box center [1092, 460] width 99 height 26
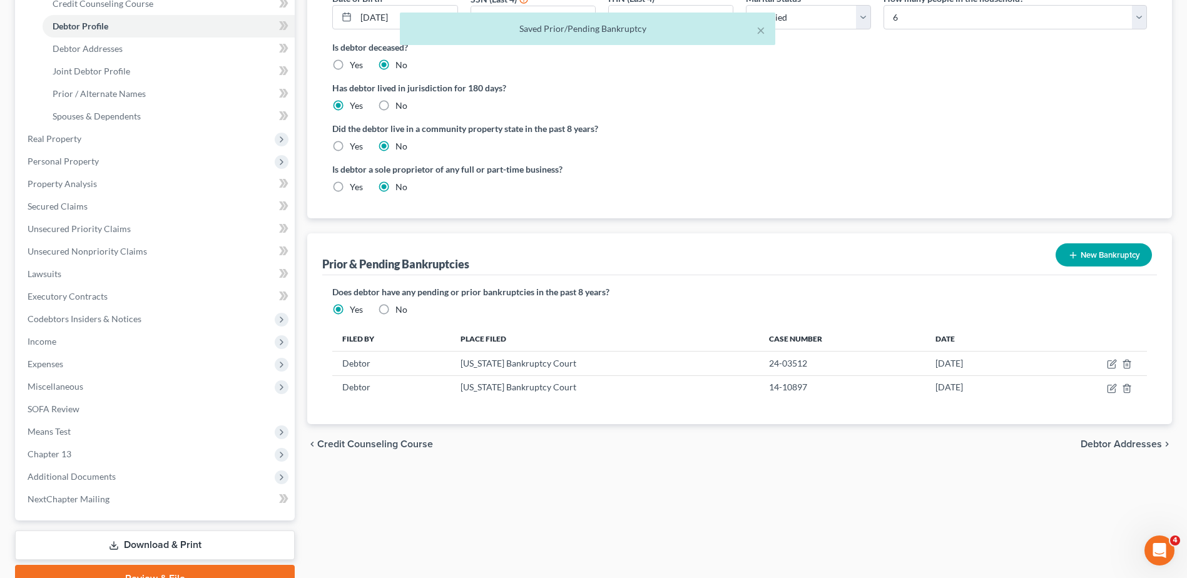
click at [1105, 249] on button "New Bankruptcy" at bounding box center [1104, 254] width 96 height 23
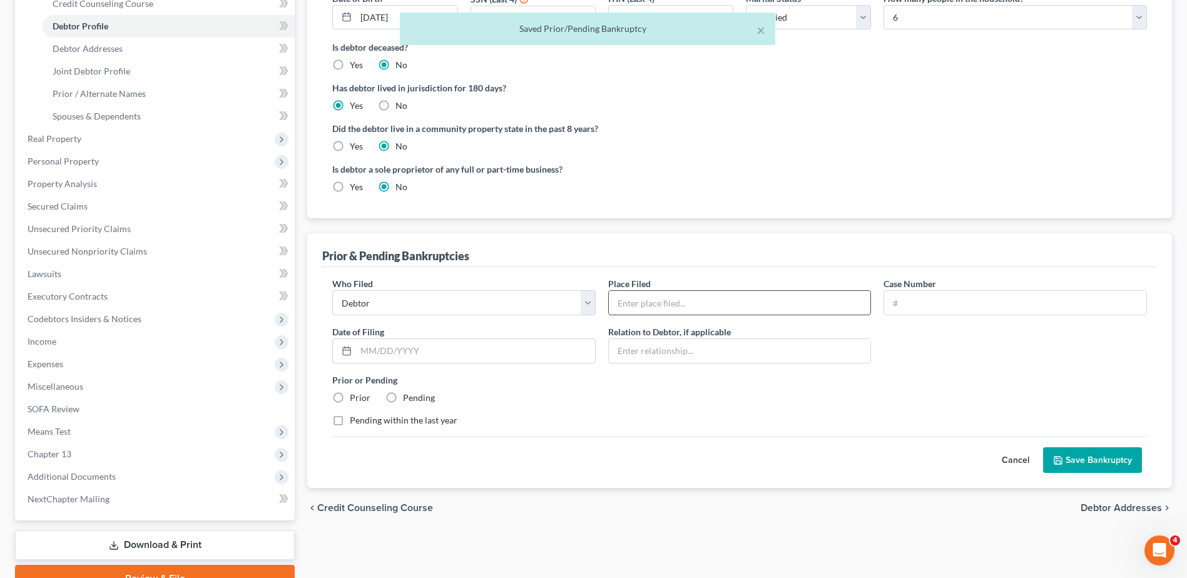
click at [717, 299] on input "text" at bounding box center [740, 303] width 262 height 24
type input "[US_STATE] Bankruptcy Court"
type input "14-10897"
type input "[DATE]"
type input "Self"
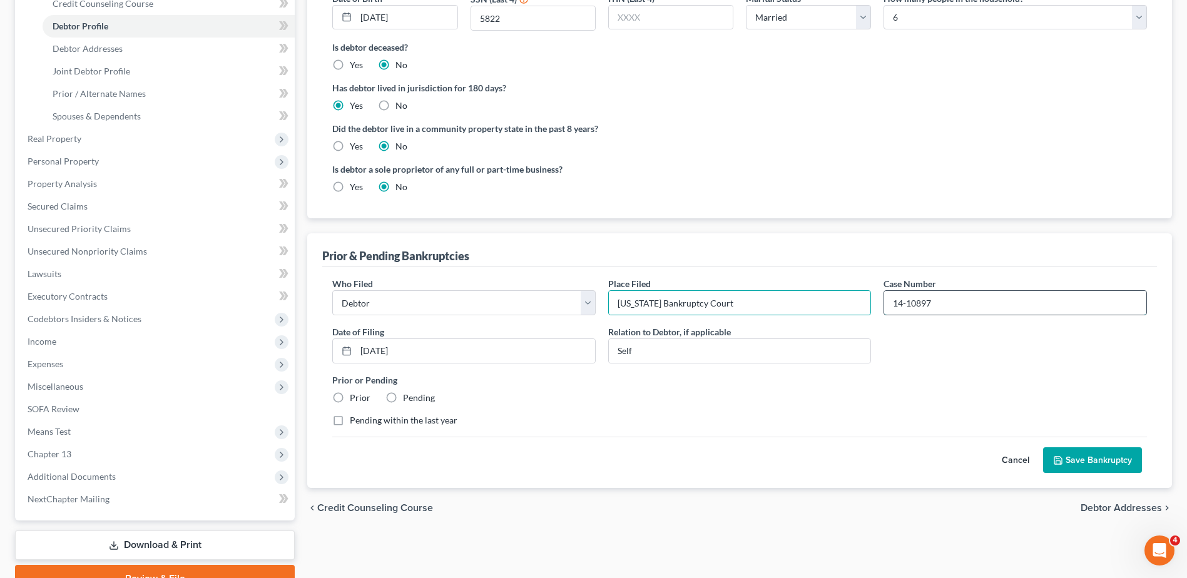
click at [968, 296] on input "14-10897" at bounding box center [1015, 303] width 262 height 24
type input "08-14254"
click at [494, 344] on input "[DATE]" at bounding box center [475, 351] width 239 height 24
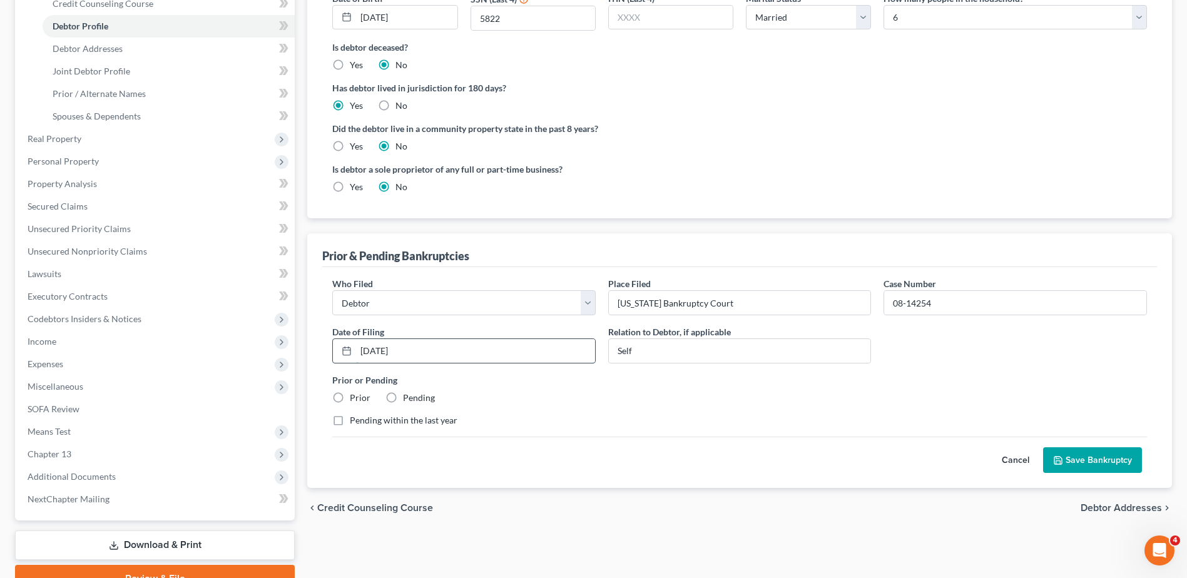
click at [494, 344] on input "[DATE]" at bounding box center [475, 351] width 239 height 24
type input "[DATE]"
click at [350, 396] on label "Prior" at bounding box center [360, 398] width 21 height 13
click at [355, 396] on input "Prior" at bounding box center [359, 396] width 8 height 8
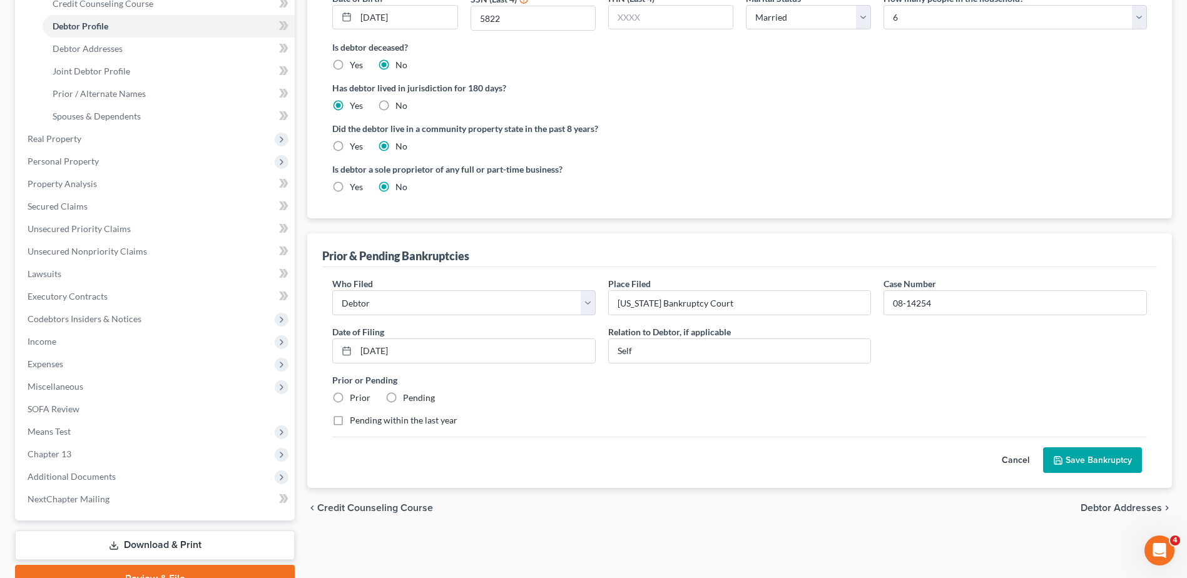
radio input "true"
click at [1108, 459] on button "Save Bankruptcy" at bounding box center [1092, 460] width 99 height 26
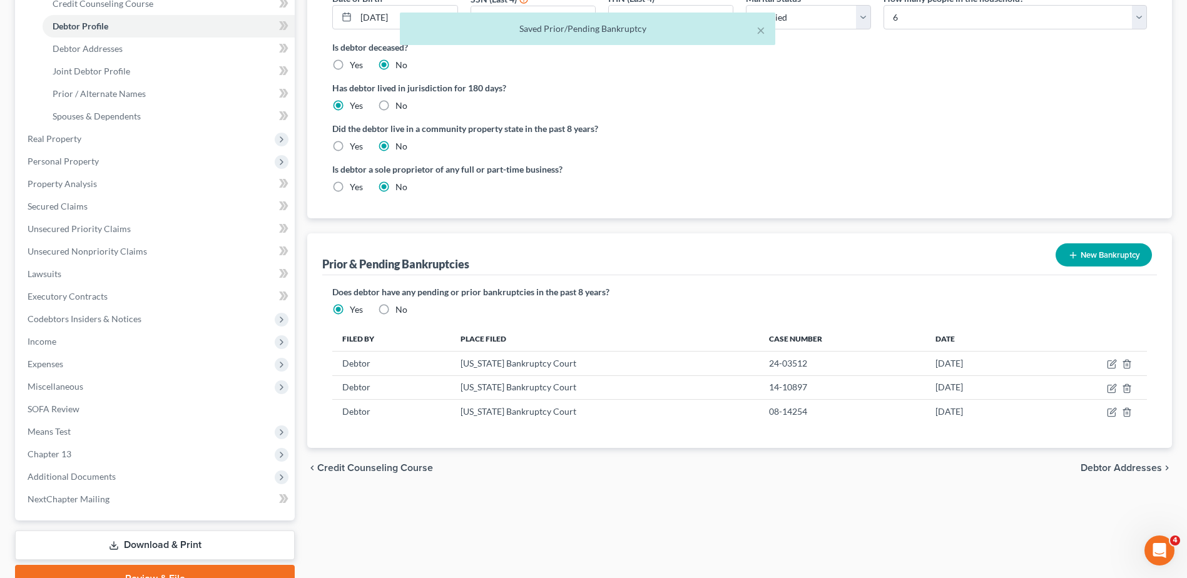
click at [1108, 249] on button "New Bankruptcy" at bounding box center [1104, 254] width 96 height 23
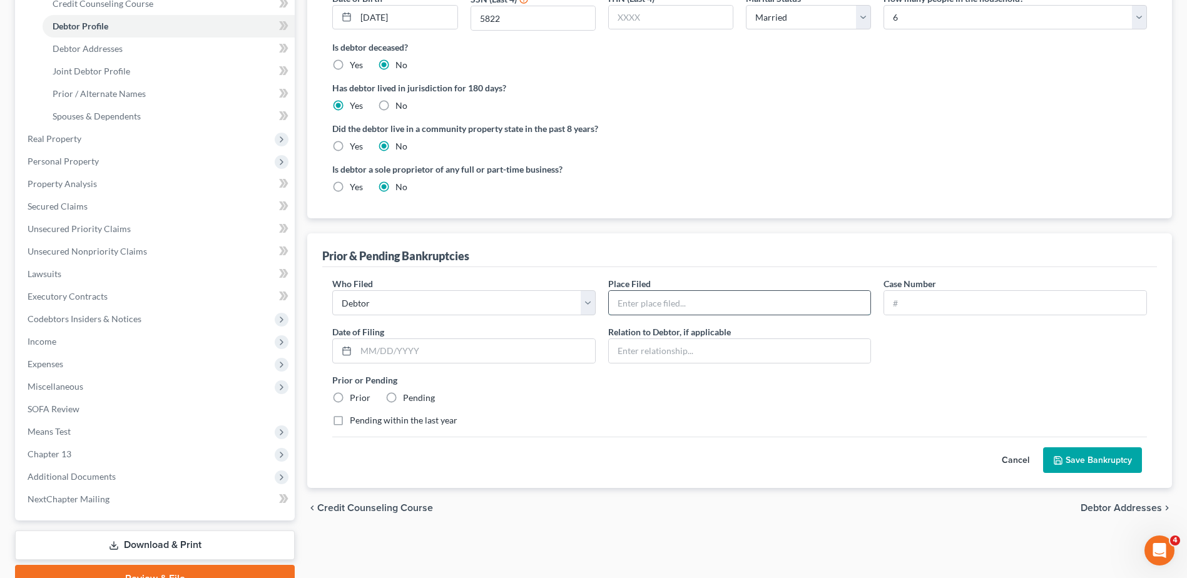
click at [661, 299] on input "text" at bounding box center [740, 303] width 262 height 24
type input "[US_STATE] Bankruptcy Court"
type input "07-11776"
click at [495, 357] on input "text" at bounding box center [475, 351] width 239 height 24
type input "[DATE]"
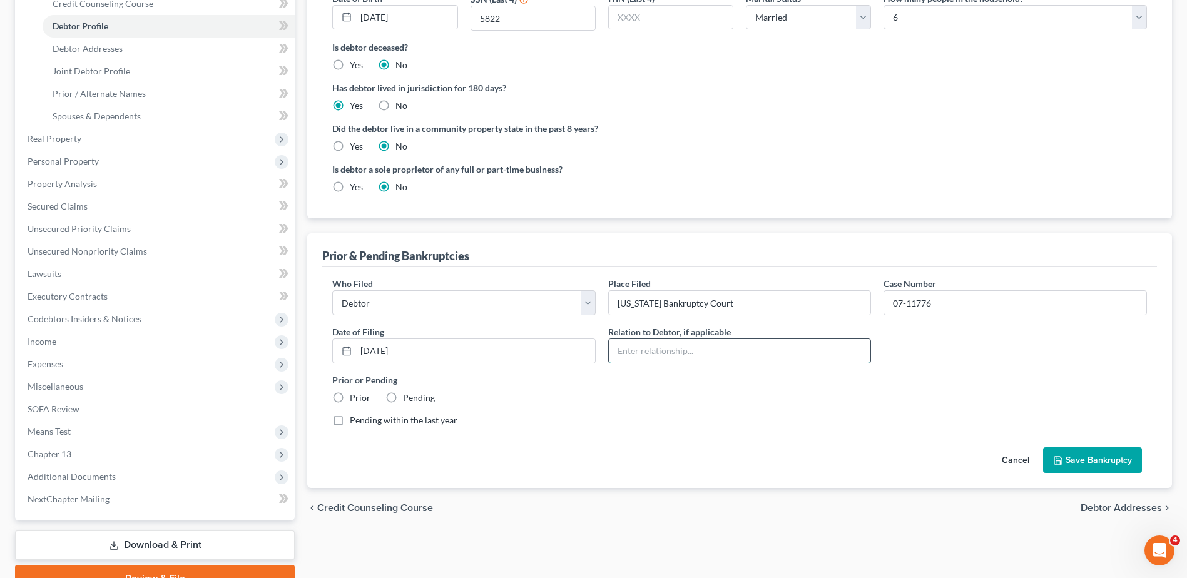
click at [631, 355] on input "text" at bounding box center [740, 351] width 262 height 24
type input "Self"
click at [350, 396] on label "Prior" at bounding box center [360, 398] width 21 height 13
click at [355, 396] on input "Prior" at bounding box center [359, 396] width 8 height 8
radio input "true"
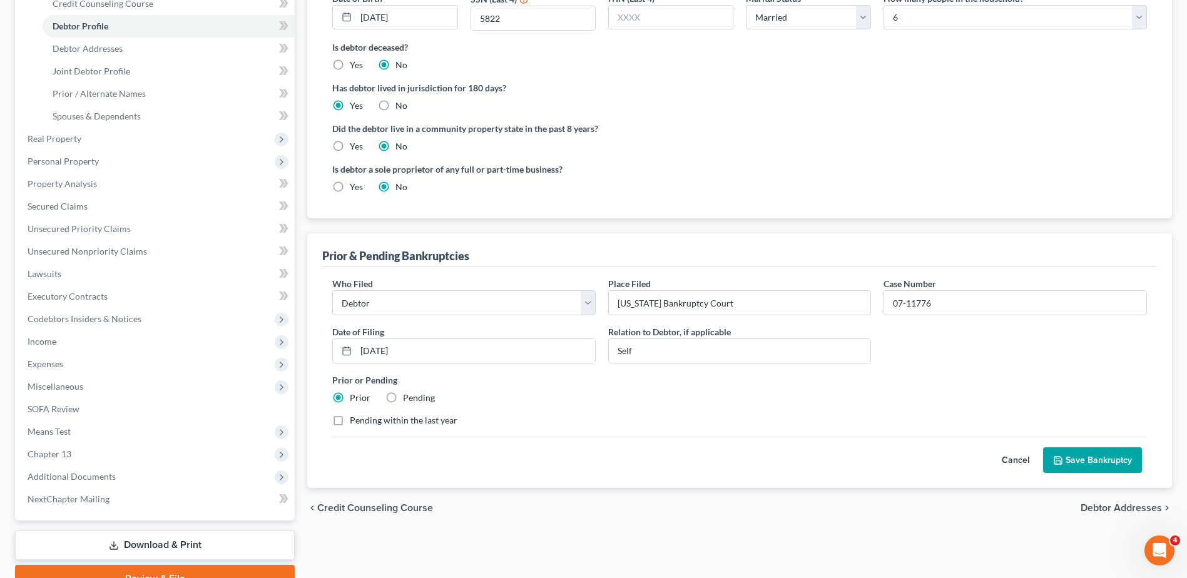
click at [1087, 461] on button "Save Bankruptcy" at bounding box center [1092, 460] width 99 height 26
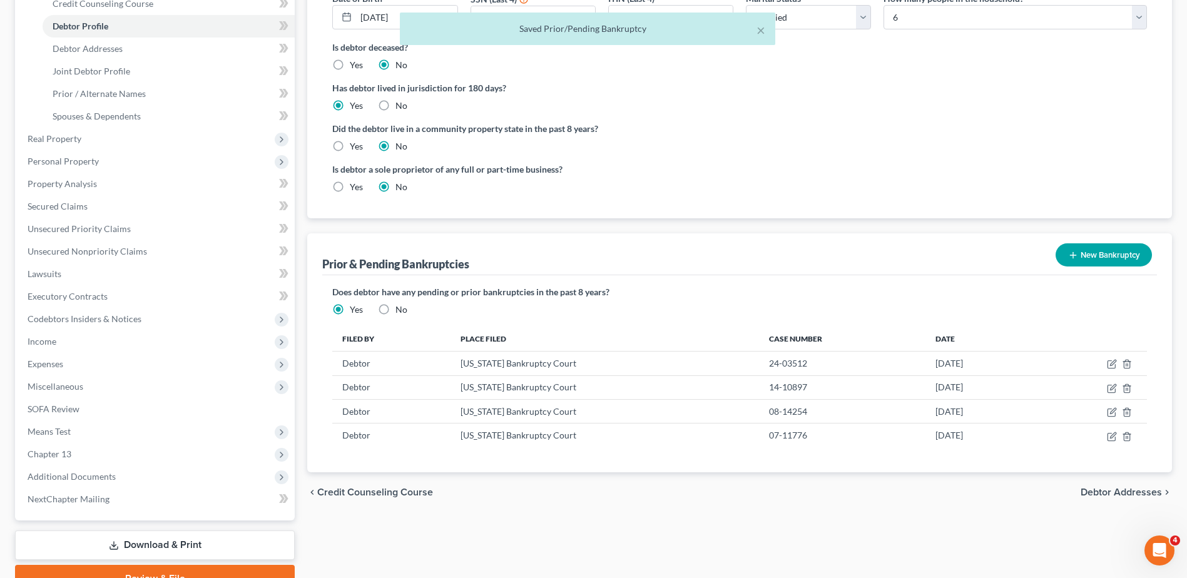
click at [1109, 247] on button "New Bankruptcy" at bounding box center [1104, 254] width 96 height 23
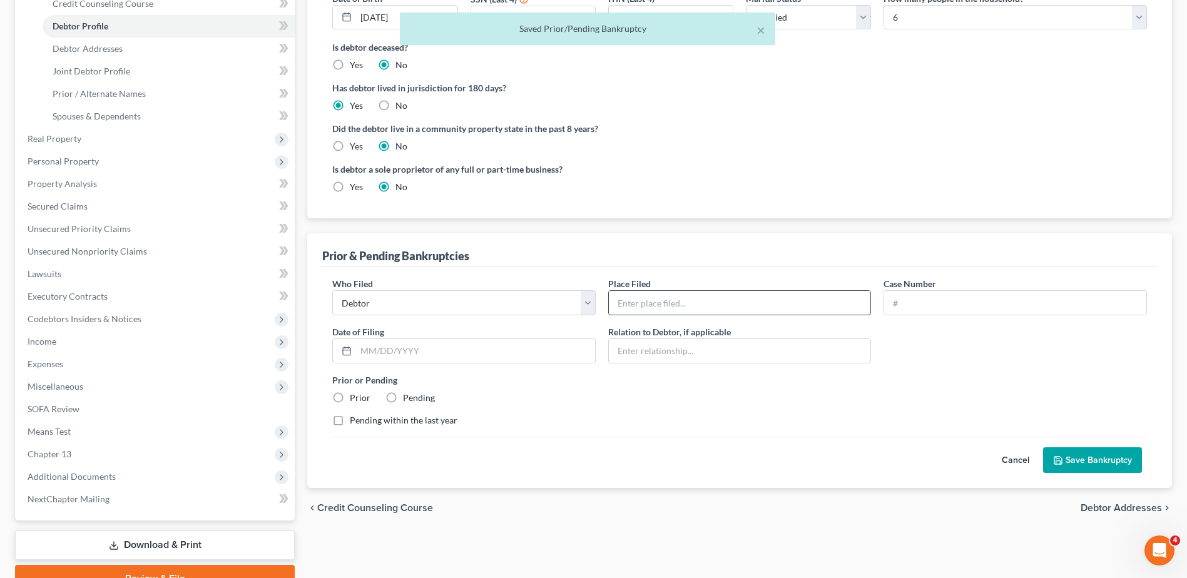
click at [738, 305] on input "text" at bounding box center [740, 303] width 262 height 24
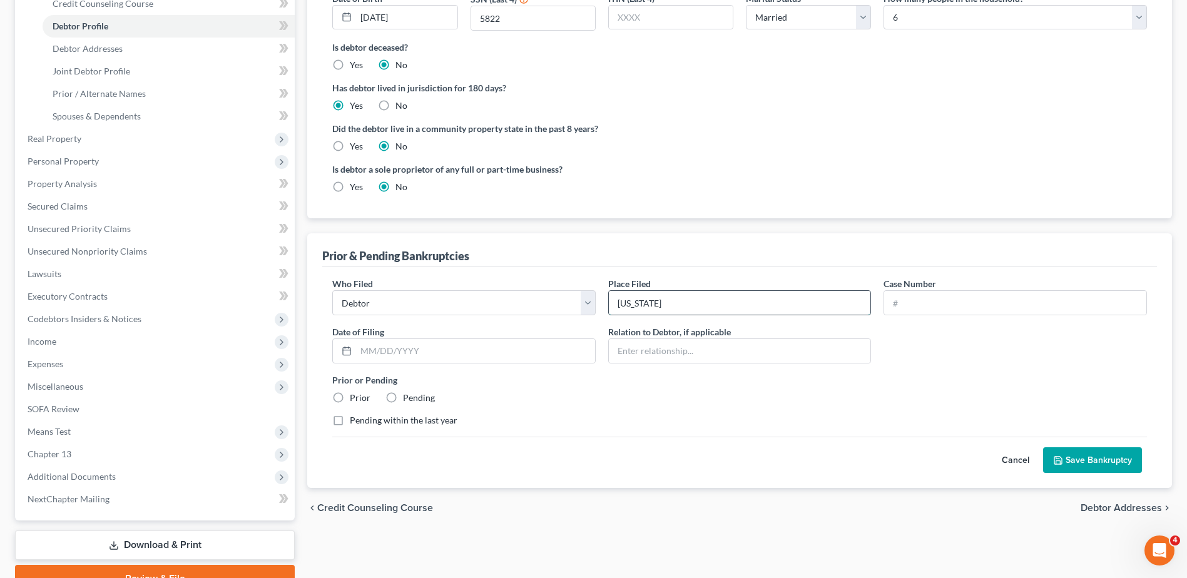
type input "[US_STATE] Bankruptcy Court"
type input "04-16643"
click at [478, 347] on input "text" at bounding box center [475, 351] width 239 height 24
type input "[DATE]"
click at [350, 397] on label "Prior" at bounding box center [360, 398] width 21 height 13
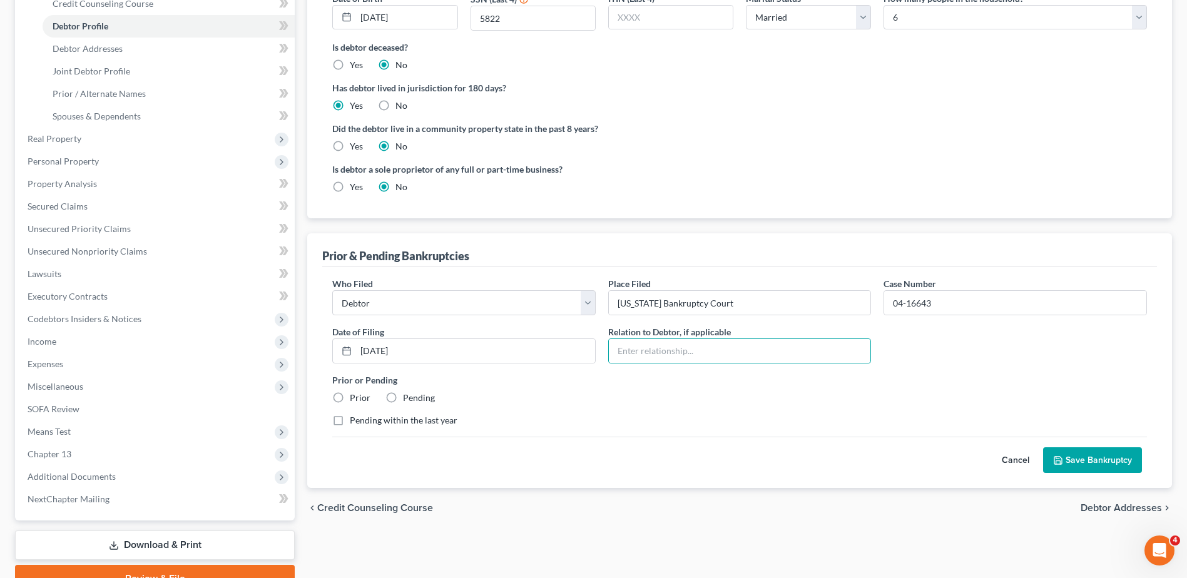
click at [355, 397] on input "Prior" at bounding box center [359, 396] width 8 height 8
radio input "true"
click at [653, 352] on input "text" at bounding box center [740, 351] width 262 height 24
type input "Self"
click at [1101, 465] on button "Save Bankruptcy" at bounding box center [1092, 460] width 99 height 26
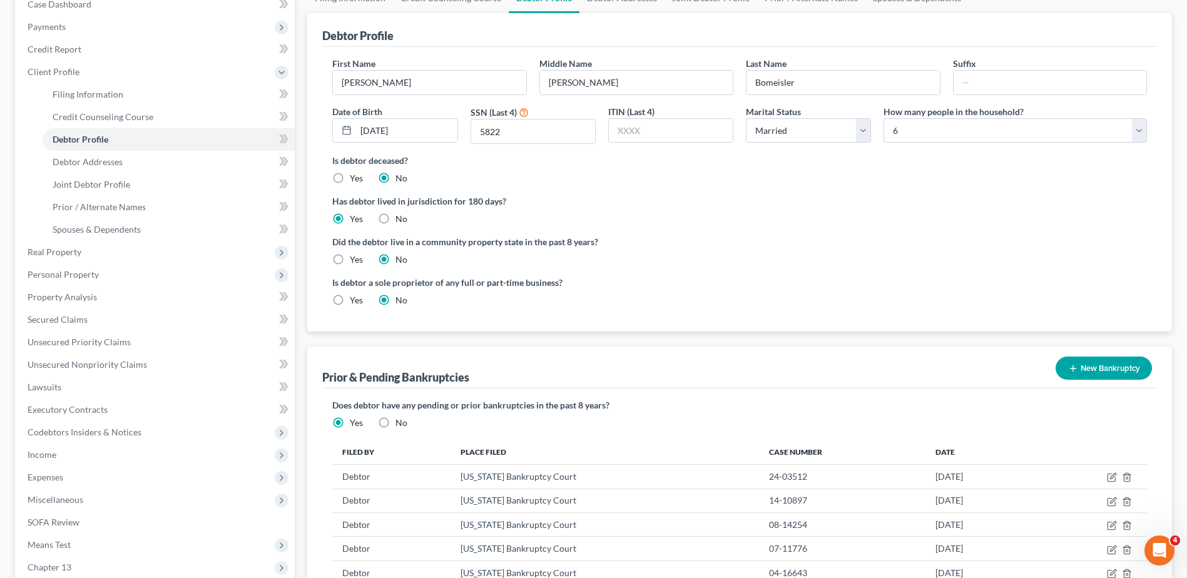
scroll to position [0, 0]
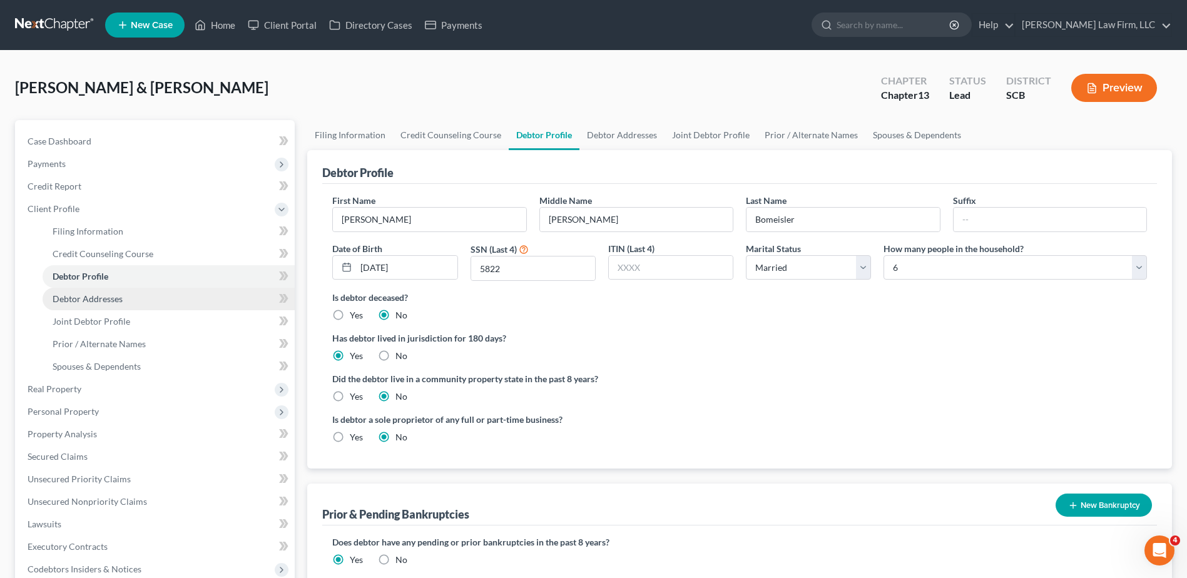
click at [146, 300] on link "Debtor Addresses" at bounding box center [169, 299] width 252 height 23
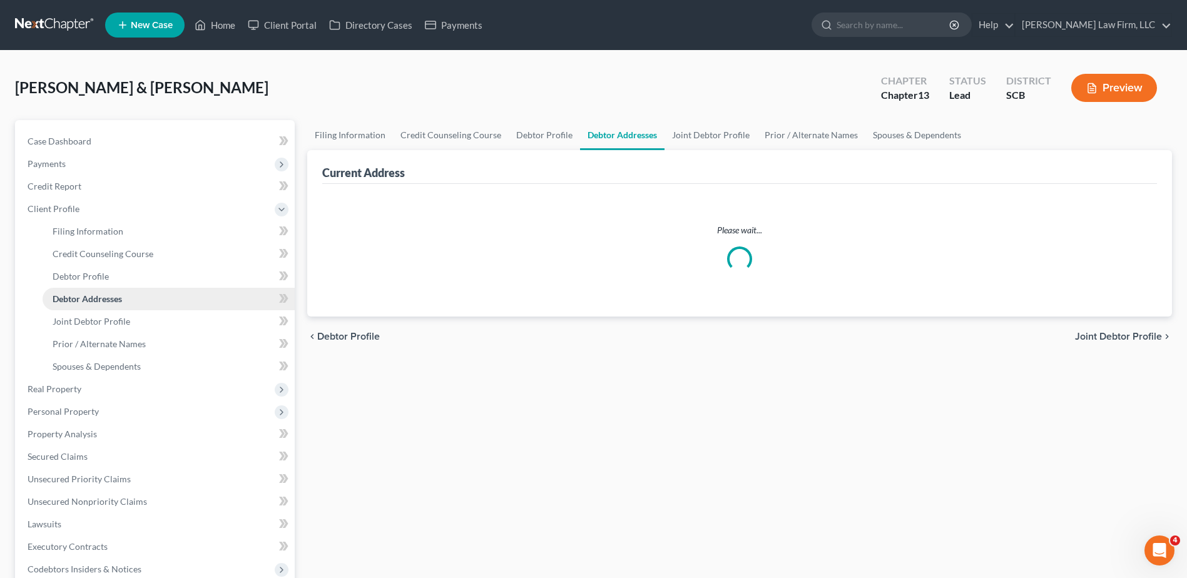
select select "0"
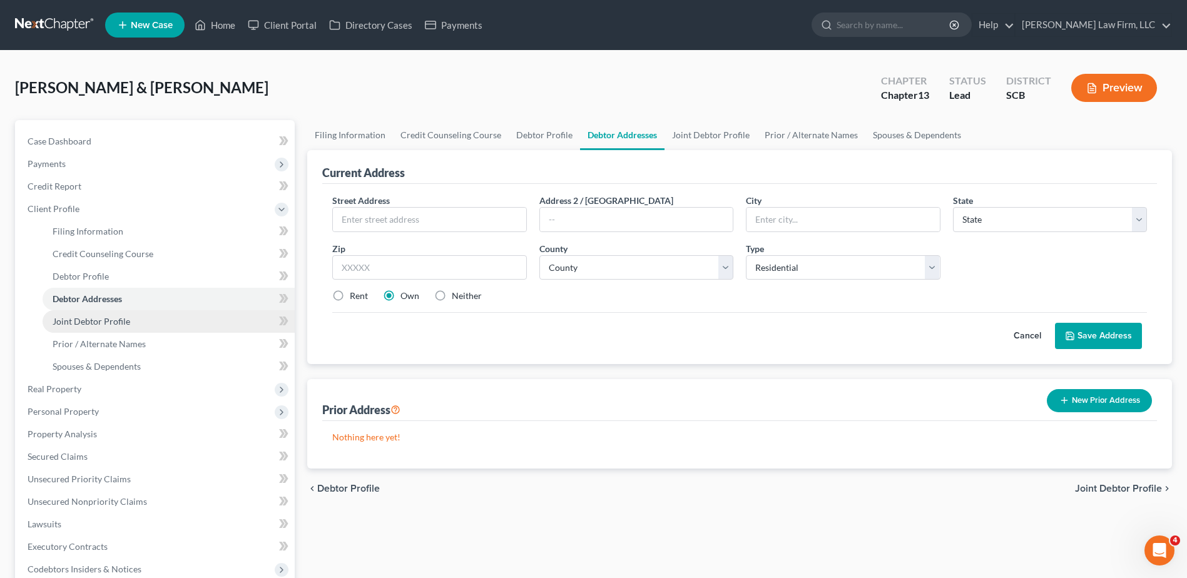
click at [138, 322] on link "Joint Debtor Profile" at bounding box center [169, 321] width 252 height 23
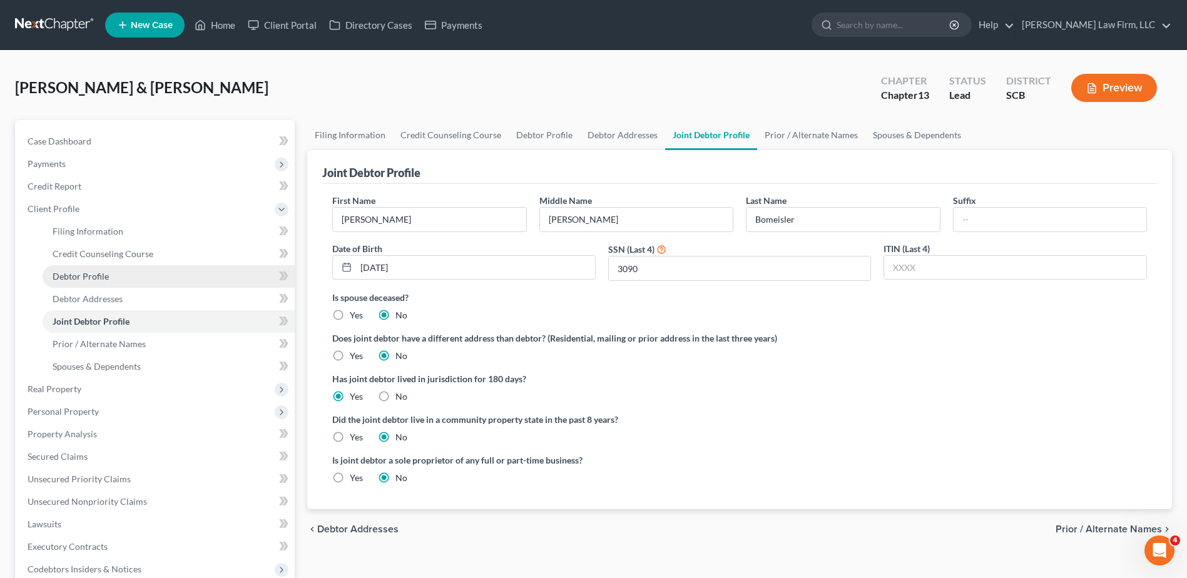
click at [95, 279] on span "Debtor Profile" at bounding box center [81, 276] width 56 height 11
select select "1"
select select "5"
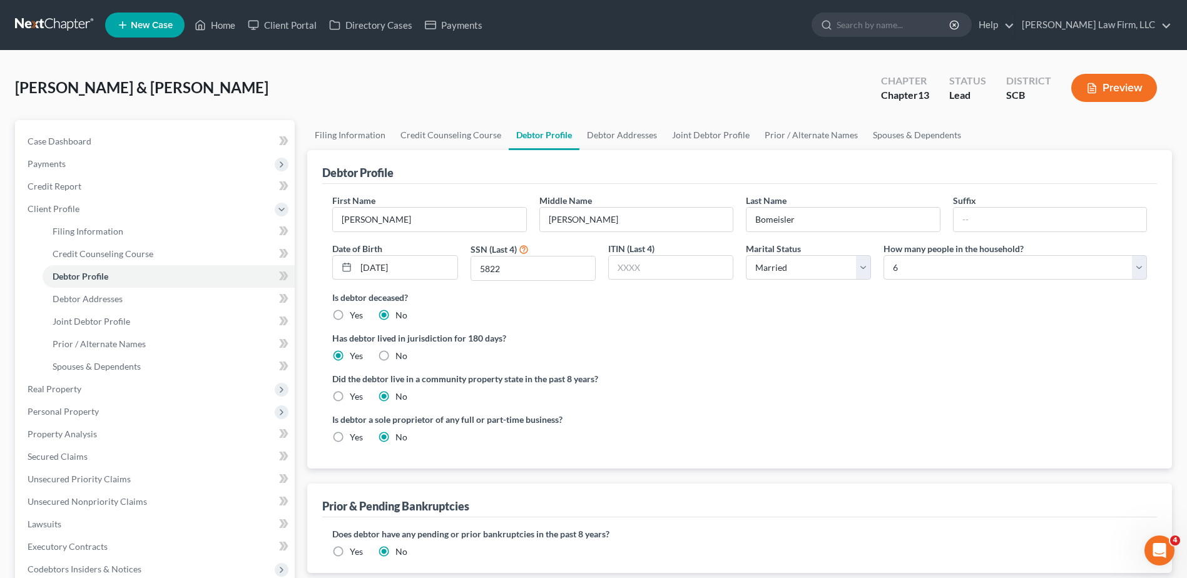
radio input "true"
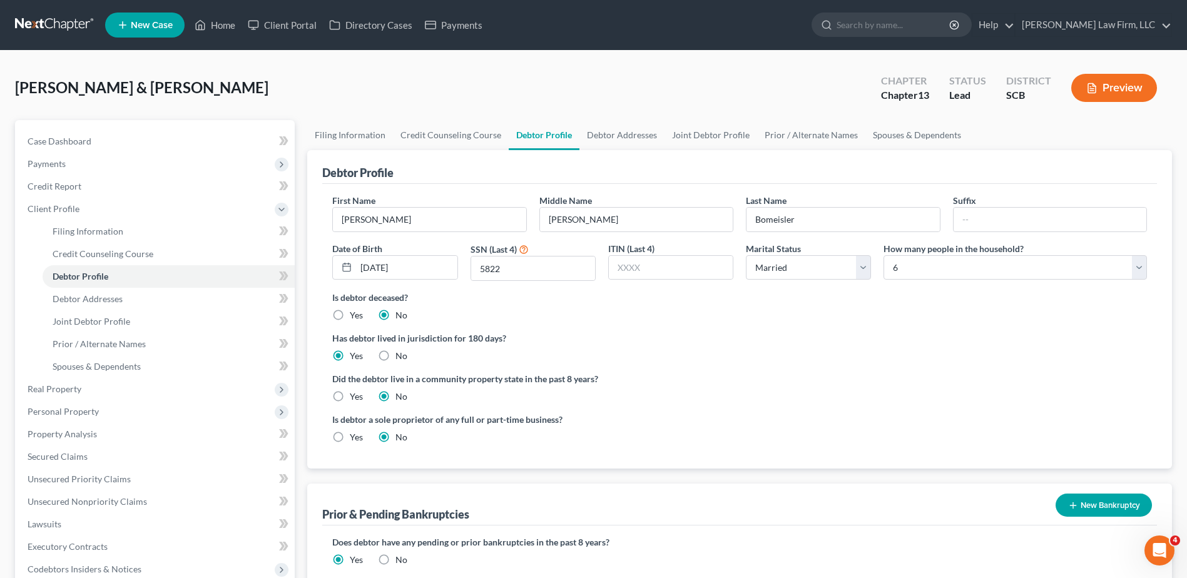
scroll to position [312, 0]
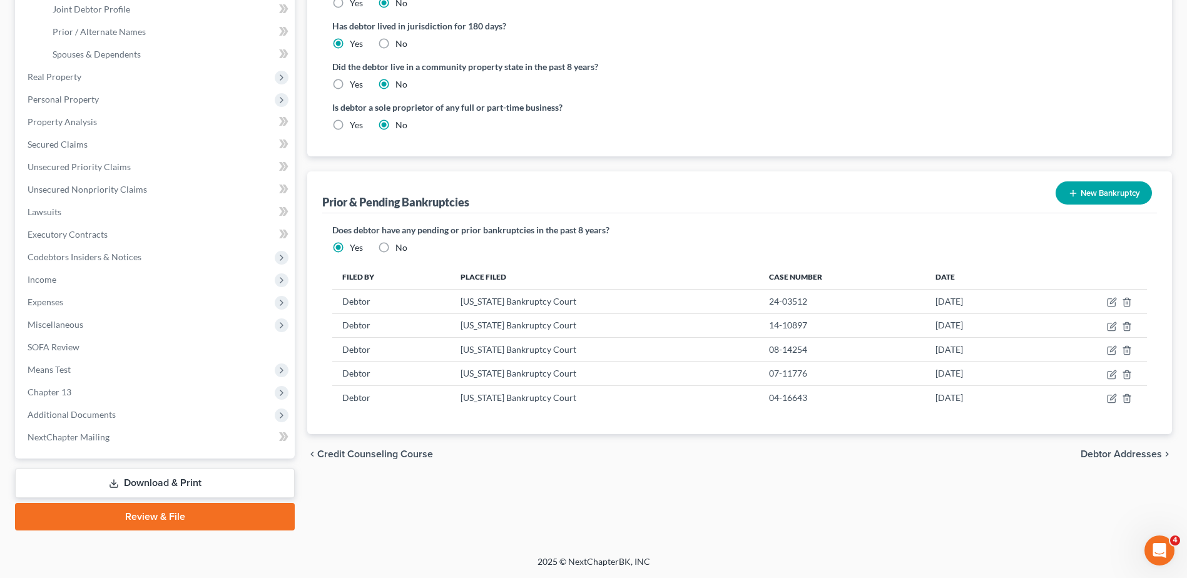
click at [1111, 193] on button "New Bankruptcy" at bounding box center [1104, 192] width 96 height 23
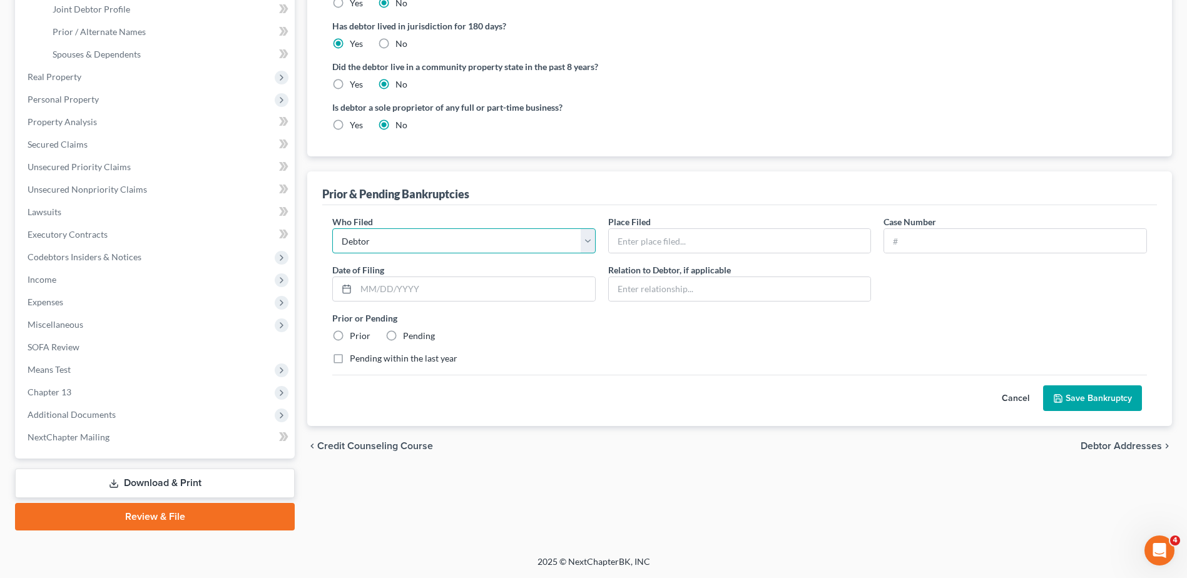
click at [424, 247] on select "Debtor Other" at bounding box center [463, 240] width 263 height 25
select select "other"
click at [332, 228] on select "Debtor Other" at bounding box center [463, 240] width 263 height 25
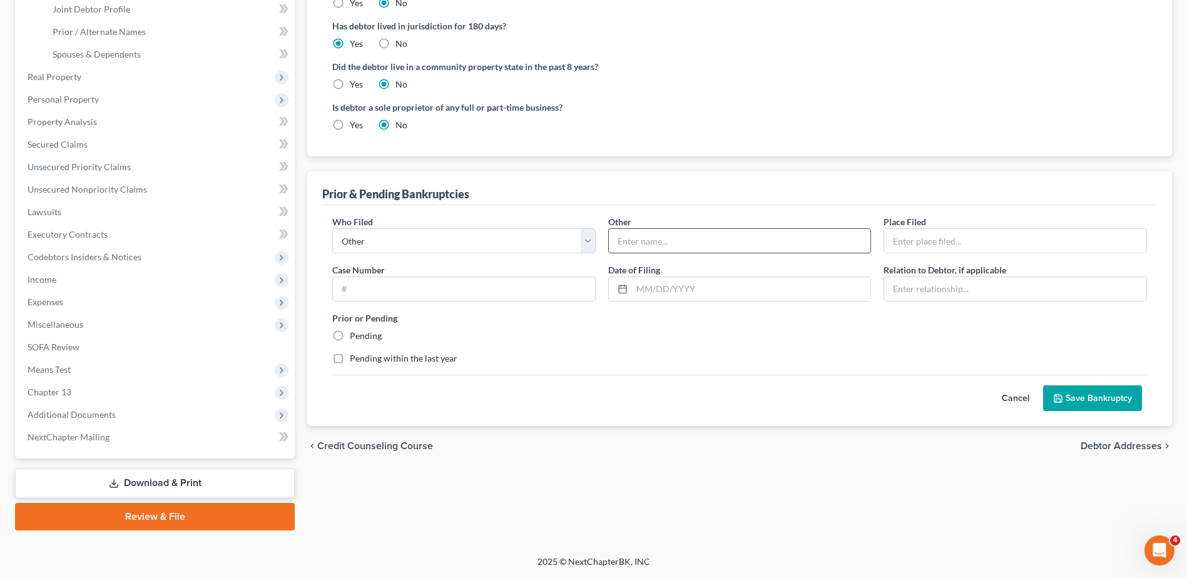
click at [656, 244] on input "text" at bounding box center [740, 241] width 262 height 24
type input "Joint Debtor ([PERSON_NAME])"
type input "24-03512"
click at [504, 295] on input "text" at bounding box center [464, 289] width 262 height 24
drag, startPoint x: 936, startPoint y: 241, endPoint x: 863, endPoint y: 242, distance: 73.2
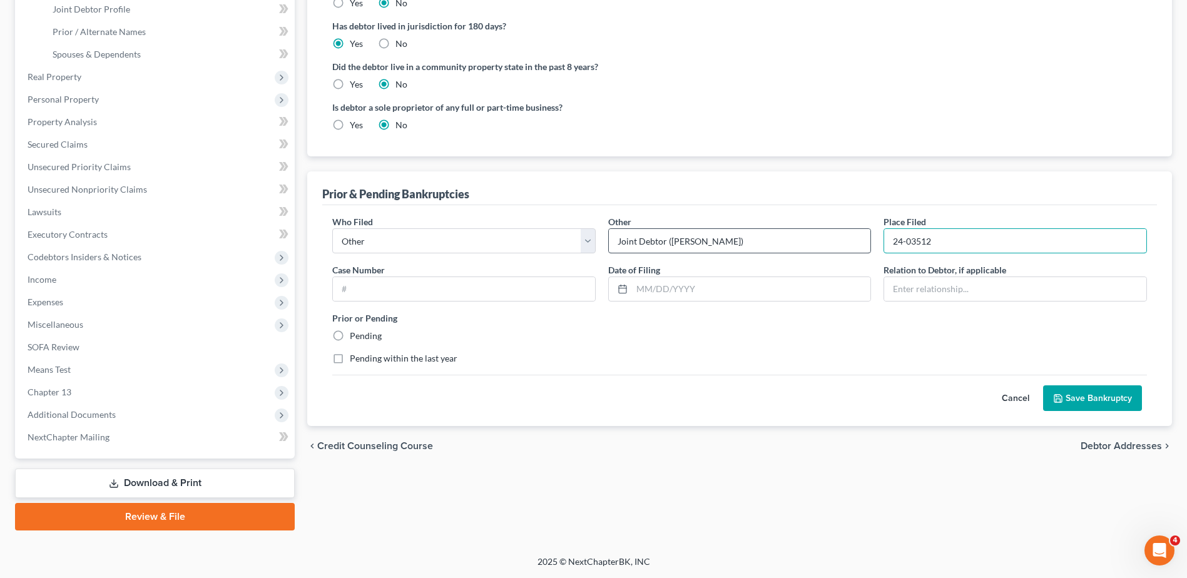
click at [863, 242] on div "Who Filed * Debtor Other Other * Joint Debtor ([PERSON_NAME]) Place Filed * 24-…" at bounding box center [739, 295] width 827 height 160
click at [501, 283] on input "text" at bounding box center [464, 289] width 262 height 24
paste input "24-03512"
type input "24-03512"
click at [979, 235] on input "text" at bounding box center [1015, 241] width 262 height 24
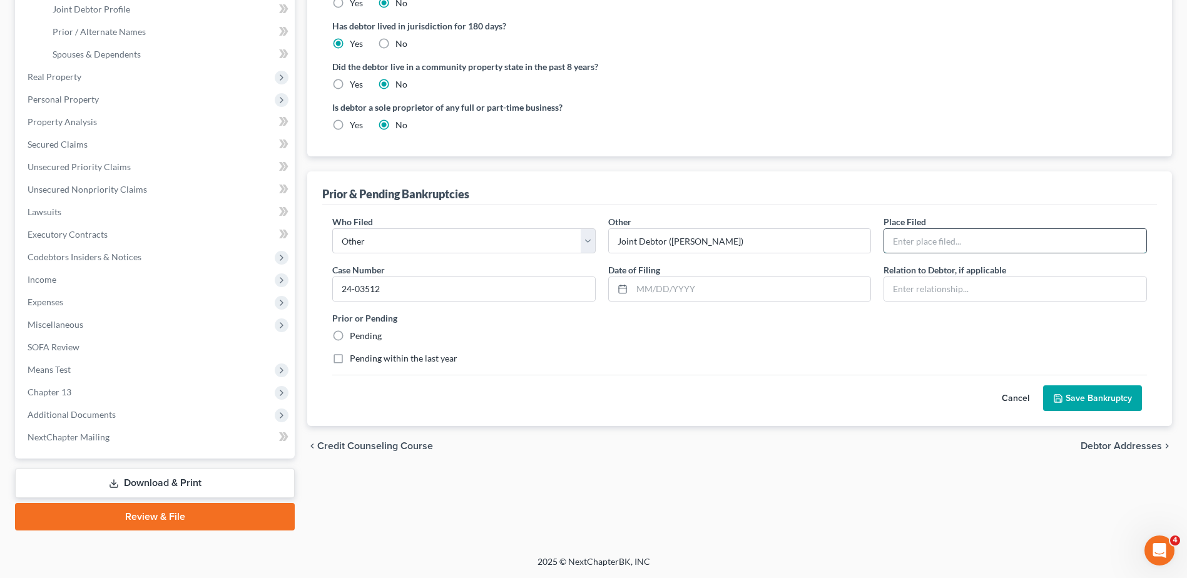
type input "[US_STATE] Bankruptcy Court"
click at [761, 294] on input "text" at bounding box center [751, 289] width 239 height 24
type input "[DATE]"
click at [919, 285] on input "text" at bounding box center [1015, 289] width 262 height 24
type input "Wife"
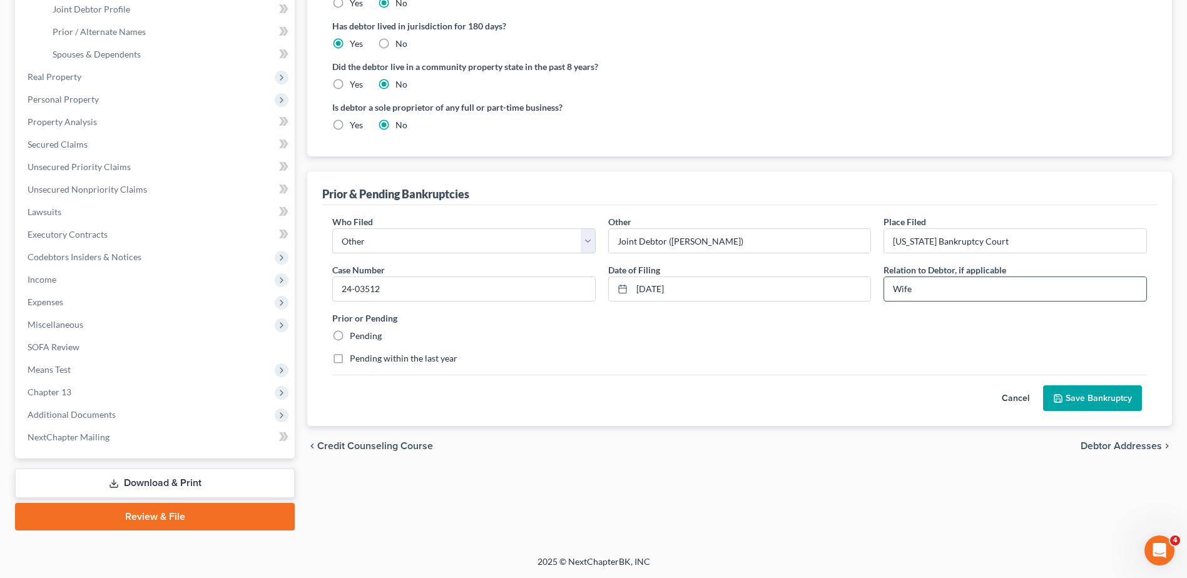
click at [891, 291] on input "Wife" at bounding box center [1015, 289] width 262 height 24
click at [350, 335] on label "Pending" at bounding box center [366, 336] width 32 height 13
click at [355, 335] on input "Pending" at bounding box center [359, 334] width 8 height 8
radio input "true"
click at [350, 359] on label "Pending within the last year" at bounding box center [404, 358] width 108 height 13
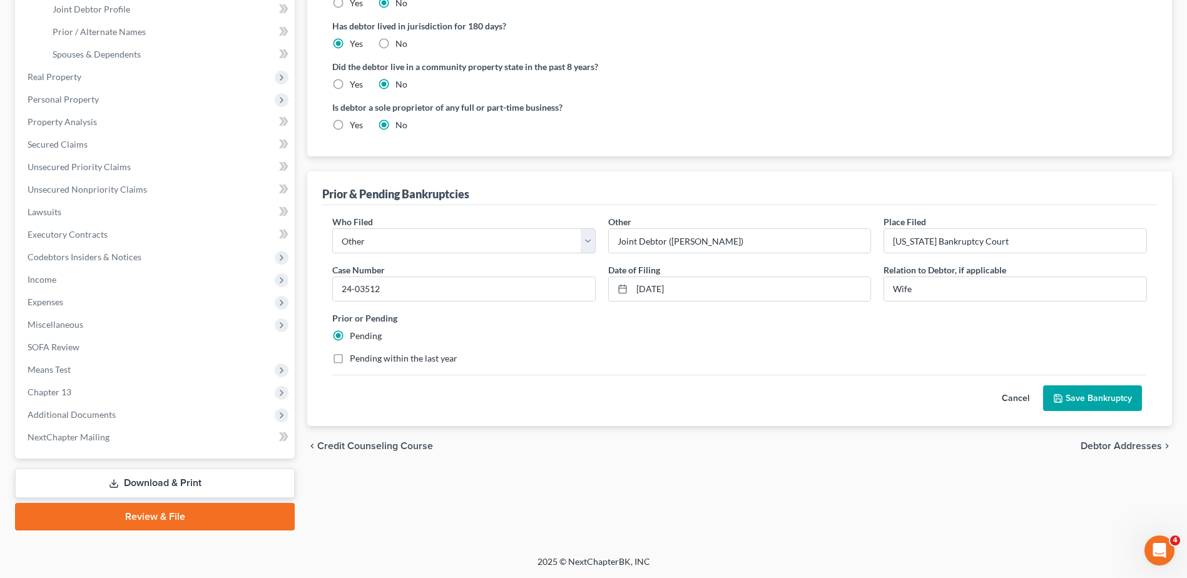
click at [355, 359] on input "Pending within the last year" at bounding box center [359, 356] width 8 height 8
checkbox input "true"
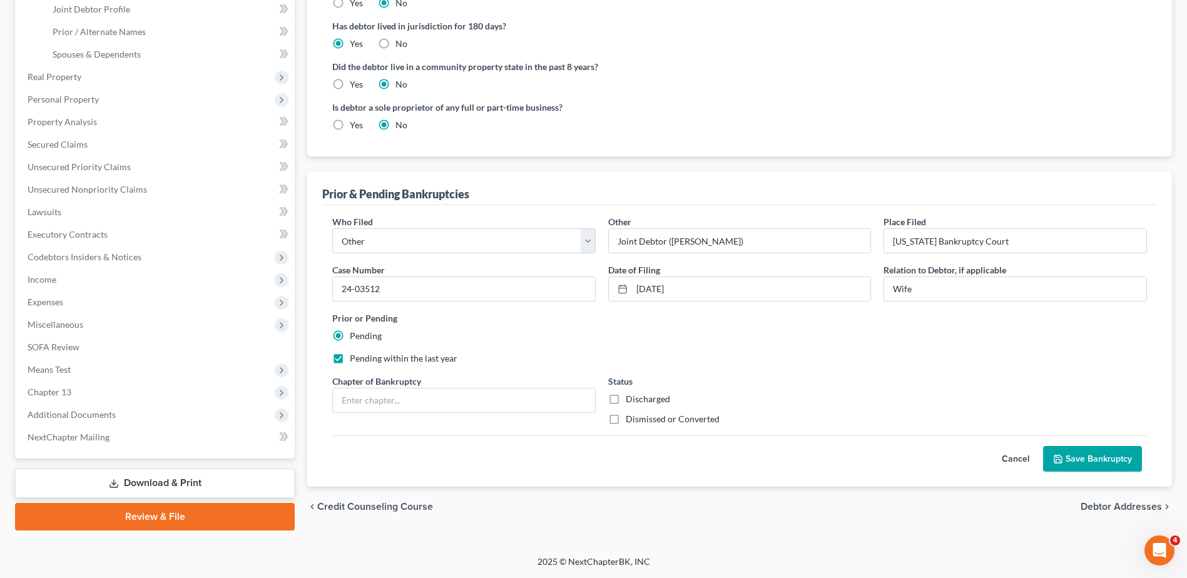
click at [421, 414] on div "Chapter of Bankruptcy" at bounding box center [464, 400] width 276 height 51
click at [436, 402] on input "text" at bounding box center [464, 401] width 262 height 24
type input "Chapter 13"
click at [626, 418] on label "Dismissed or Converted" at bounding box center [673, 419] width 94 height 13
click at [631, 418] on input "Dismissed or Converted" at bounding box center [635, 417] width 8 height 8
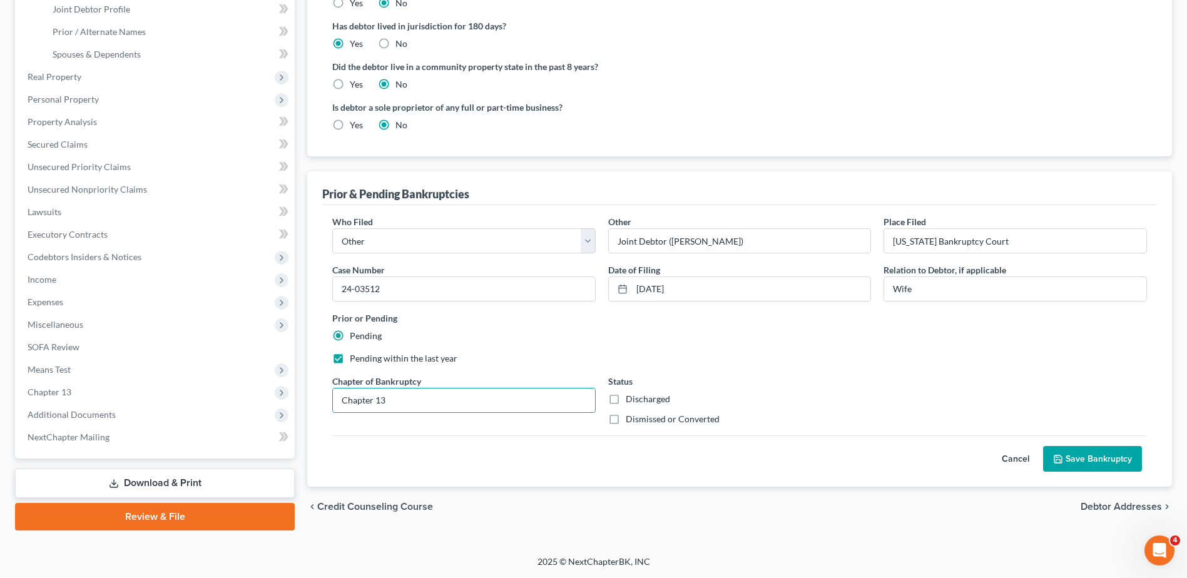
checkbox input "true"
click at [1131, 459] on button "Save Bankruptcy" at bounding box center [1092, 459] width 99 height 26
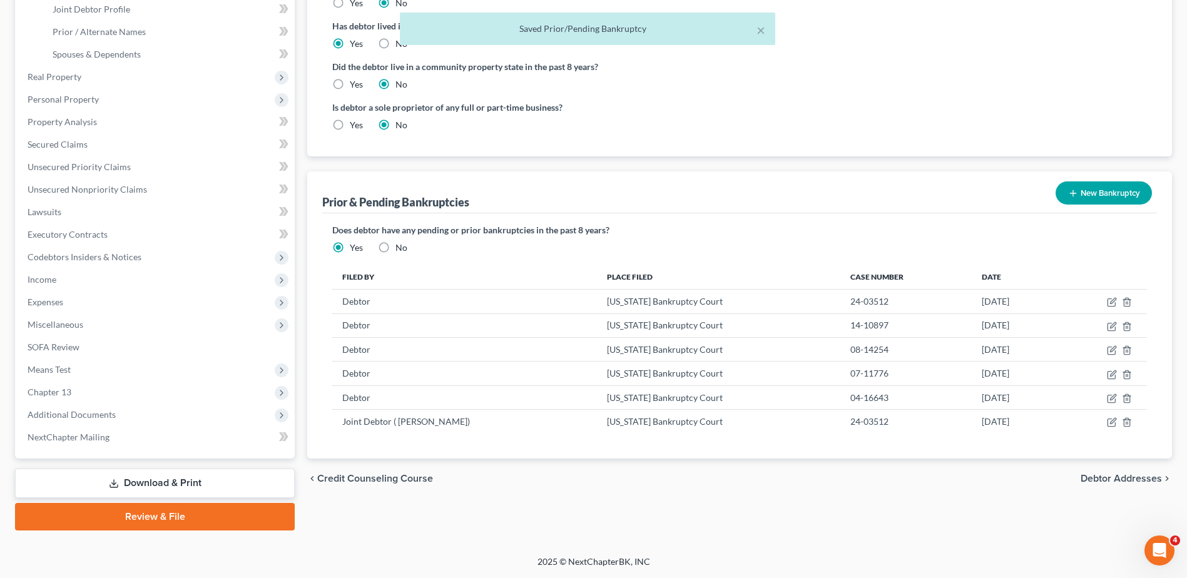
click at [1111, 199] on button "New Bankruptcy" at bounding box center [1104, 192] width 96 height 23
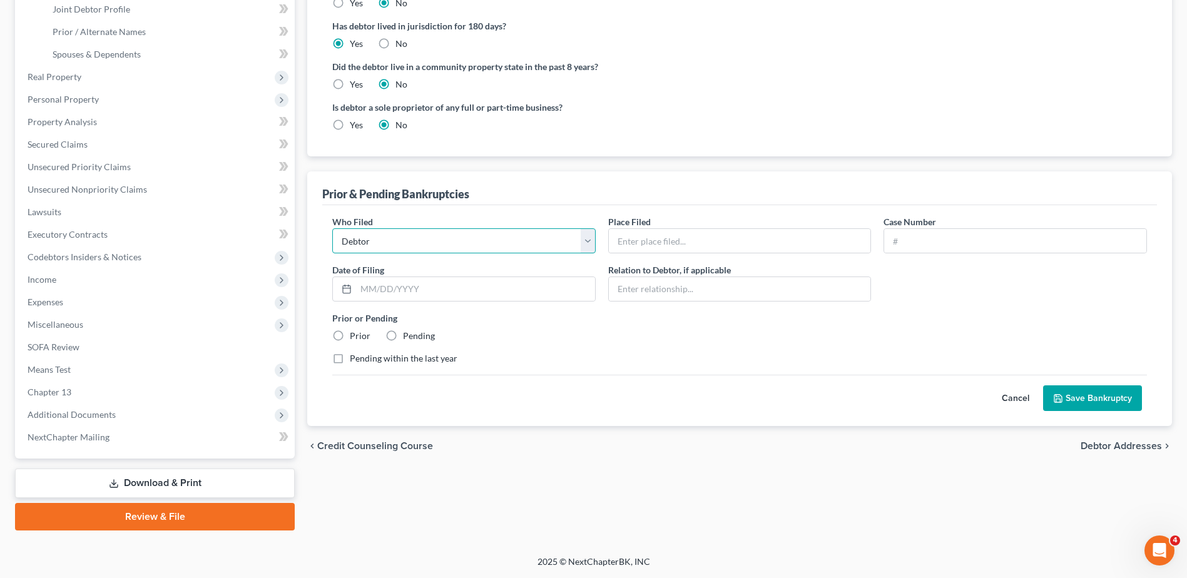
click at [546, 239] on select "Debtor Other" at bounding box center [463, 240] width 263 height 25
select select "other"
click at [332, 228] on select "Debtor Other" at bounding box center [463, 240] width 263 height 25
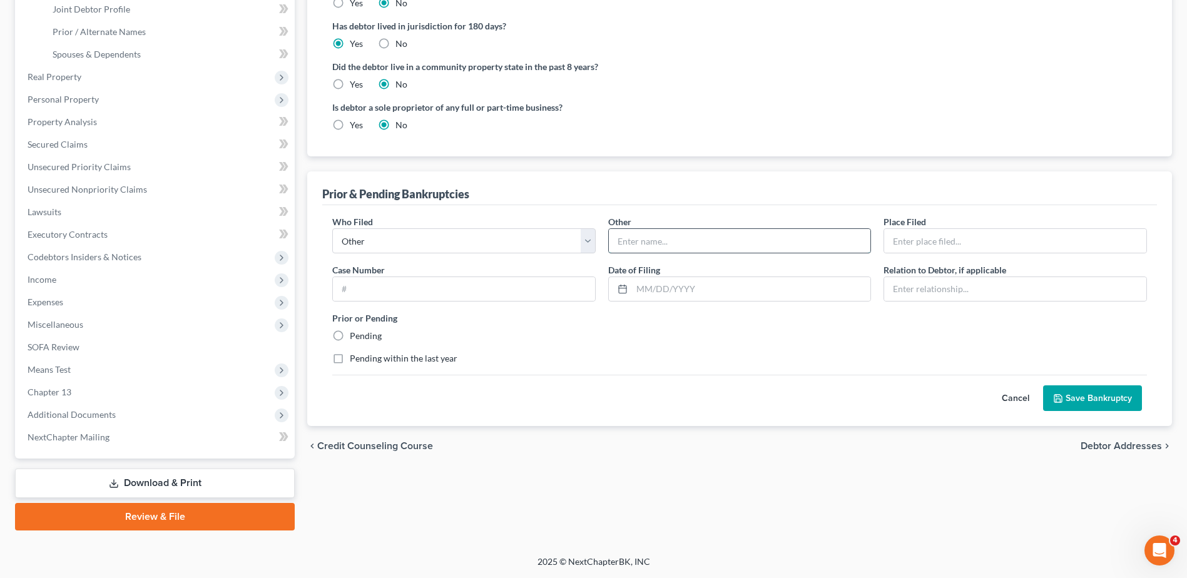
click at [670, 247] on input "text" at bounding box center [740, 241] width 262 height 24
type input "Joint Debtor ([PERSON_NAME])"
type input "[US_STATE] Bankruptcy Court"
type input "Wife"
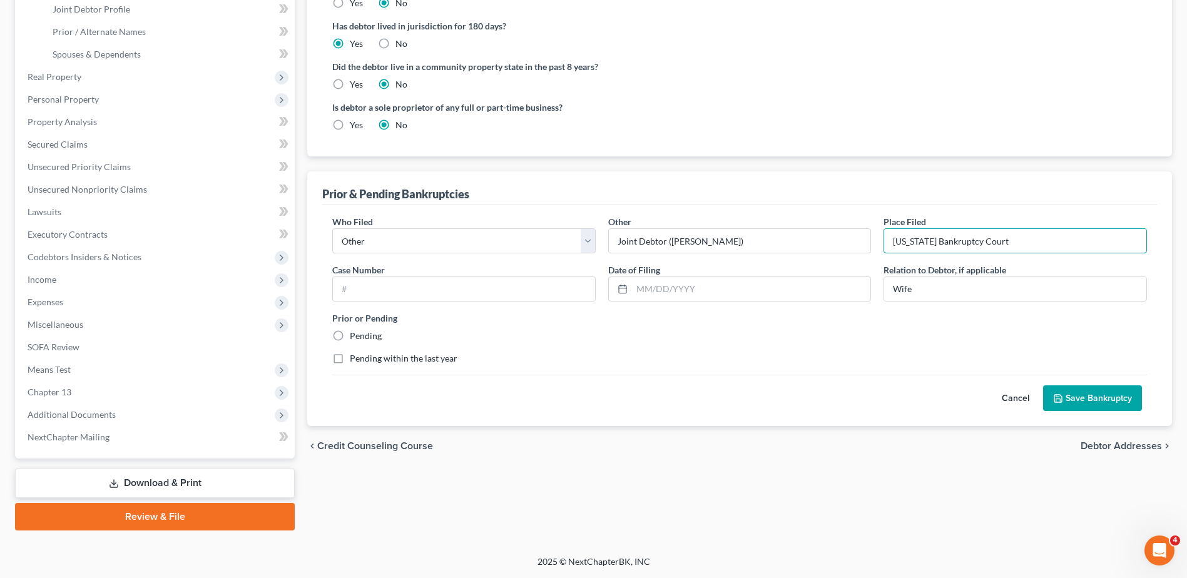
drag, startPoint x: 1044, startPoint y: 239, endPoint x: 882, endPoint y: 238, distance: 162.1
click at [882, 238] on div "Place Filed * [US_STATE] Bankruptcy Court" at bounding box center [1015, 234] width 276 height 38
type input "[US_STATE] Bankruptcy Court"
click at [457, 300] on input "text" at bounding box center [464, 289] width 262 height 24
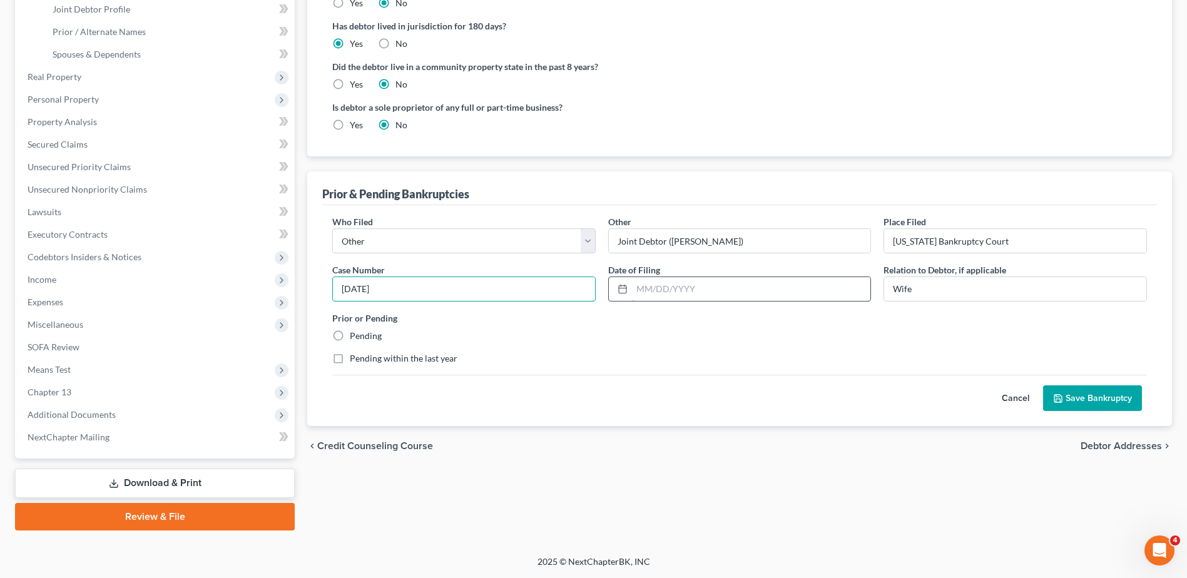
type input "[DATE]"
click at [720, 290] on input "text" at bounding box center [751, 289] width 239 height 24
click at [549, 290] on input "[DATE]" at bounding box center [464, 289] width 262 height 24
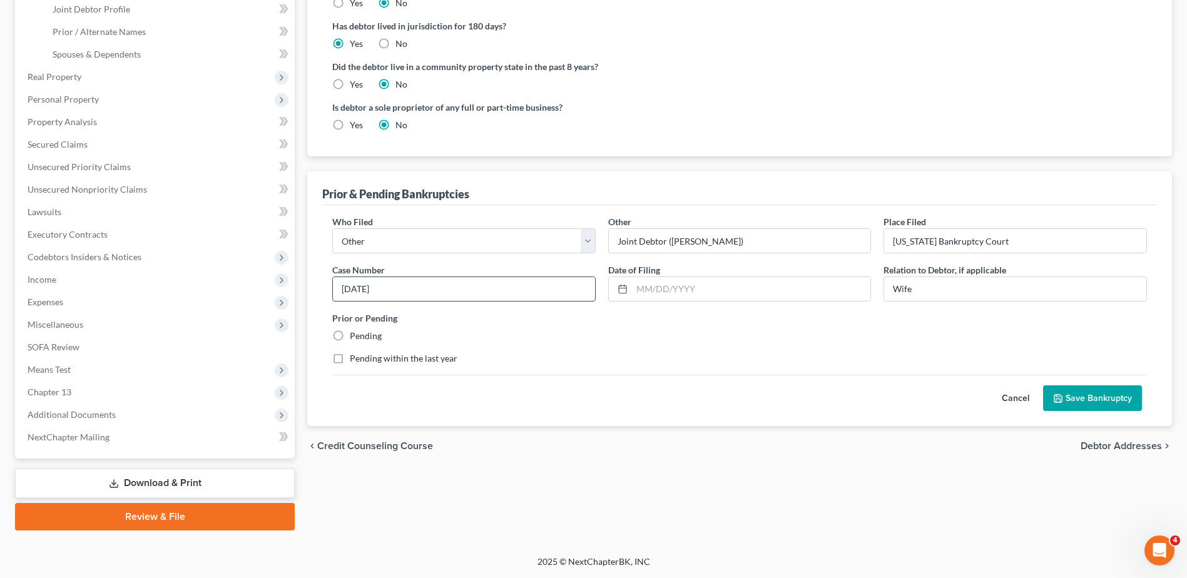
click at [549, 290] on input "[DATE]" at bounding box center [464, 289] width 262 height 24
click at [656, 290] on input "text" at bounding box center [751, 289] width 239 height 24
paste input "[DATE]"
type input "[DATE]"
click at [507, 288] on input "text" at bounding box center [464, 289] width 262 height 24
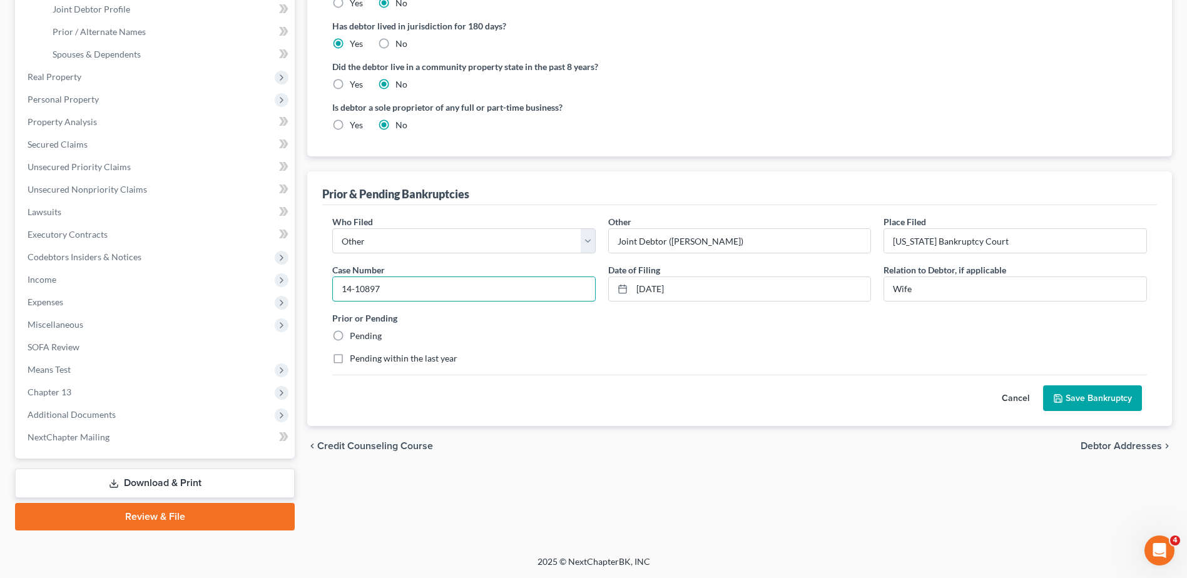
type input "14-10897"
click at [1087, 400] on button "Save Bankruptcy" at bounding box center [1092, 399] width 99 height 26
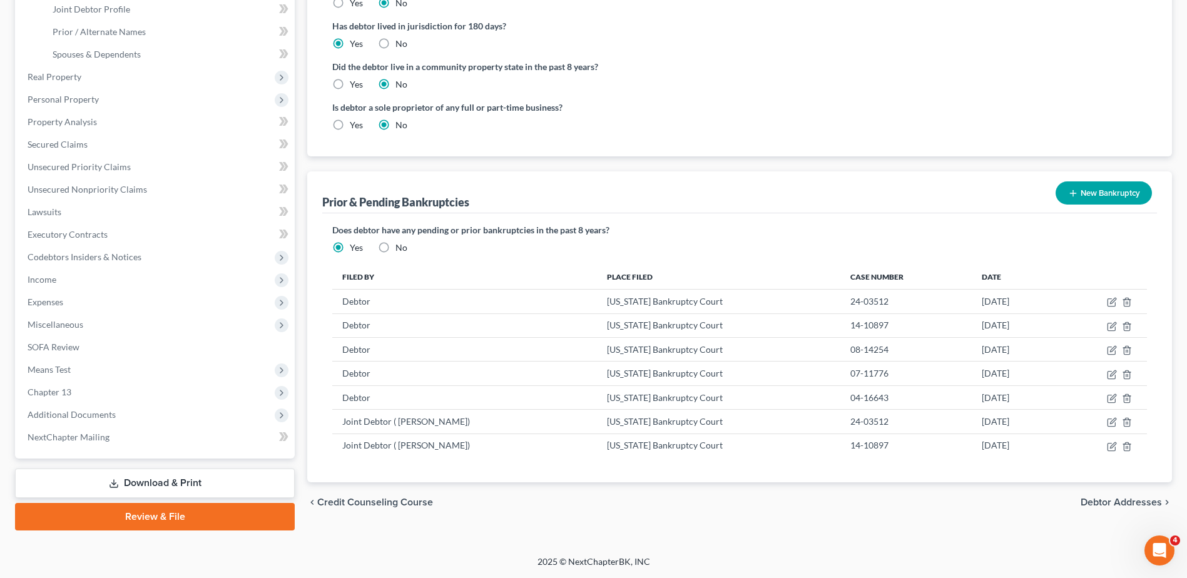
click at [1113, 186] on button "New Bankruptcy" at bounding box center [1104, 192] width 96 height 23
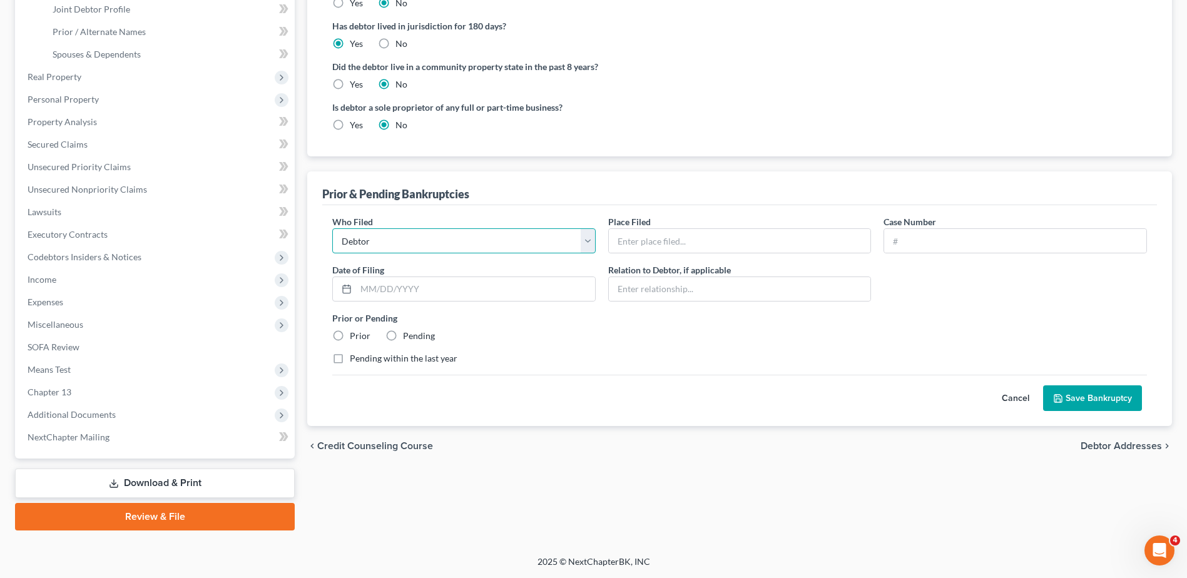
click at [459, 252] on select "Debtor Other" at bounding box center [463, 240] width 263 height 25
select select "other"
click at [332, 228] on select "Debtor Other" at bounding box center [463, 240] width 263 height 25
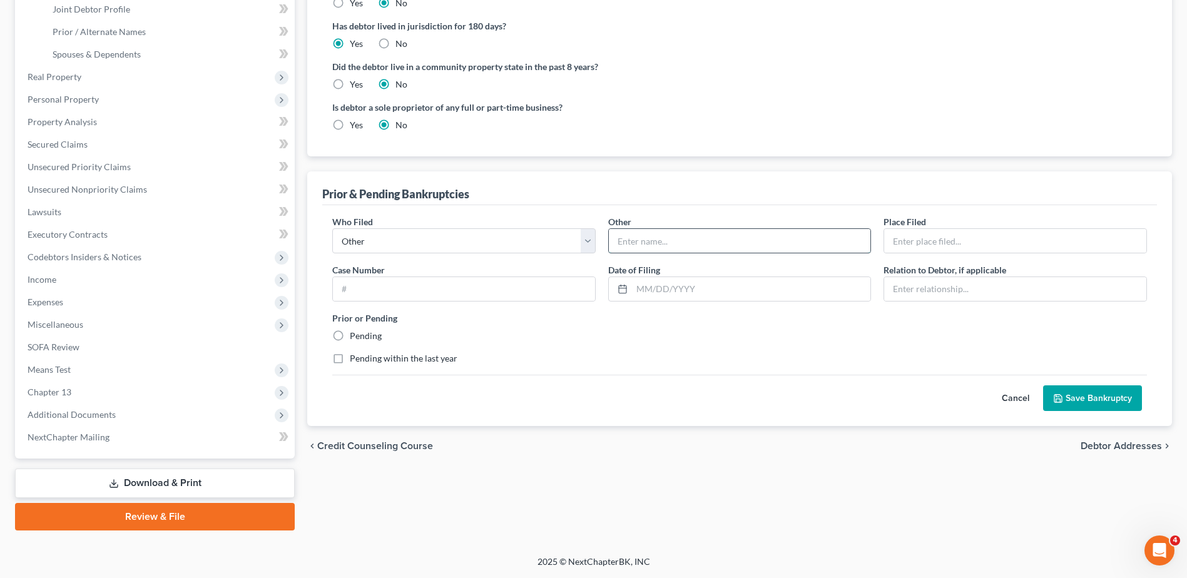
click at [672, 239] on input "text" at bounding box center [740, 241] width 262 height 24
type input "Joint Debtor ([PERSON_NAME])"
type input "[US_STATE] Bankruptcy Court"
type input "Wife"
click at [451, 290] on input "text" at bounding box center [464, 289] width 262 height 24
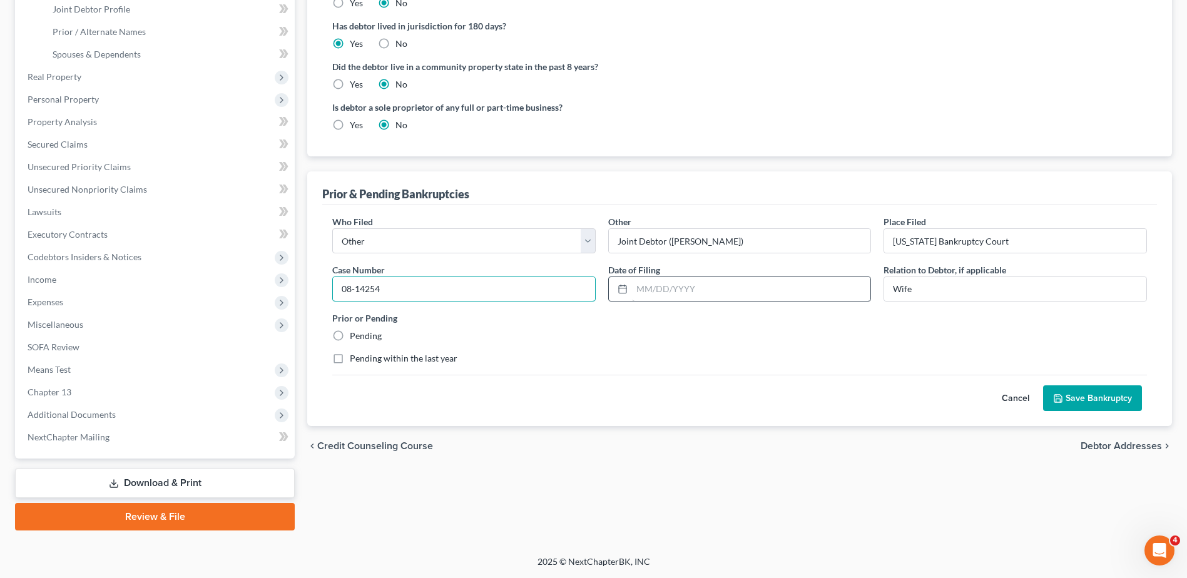
type input "08-14254"
click at [717, 280] on input "text" at bounding box center [751, 289] width 239 height 24
type input "[DATE]"
click at [1075, 399] on button "Save Bankruptcy" at bounding box center [1092, 399] width 99 height 26
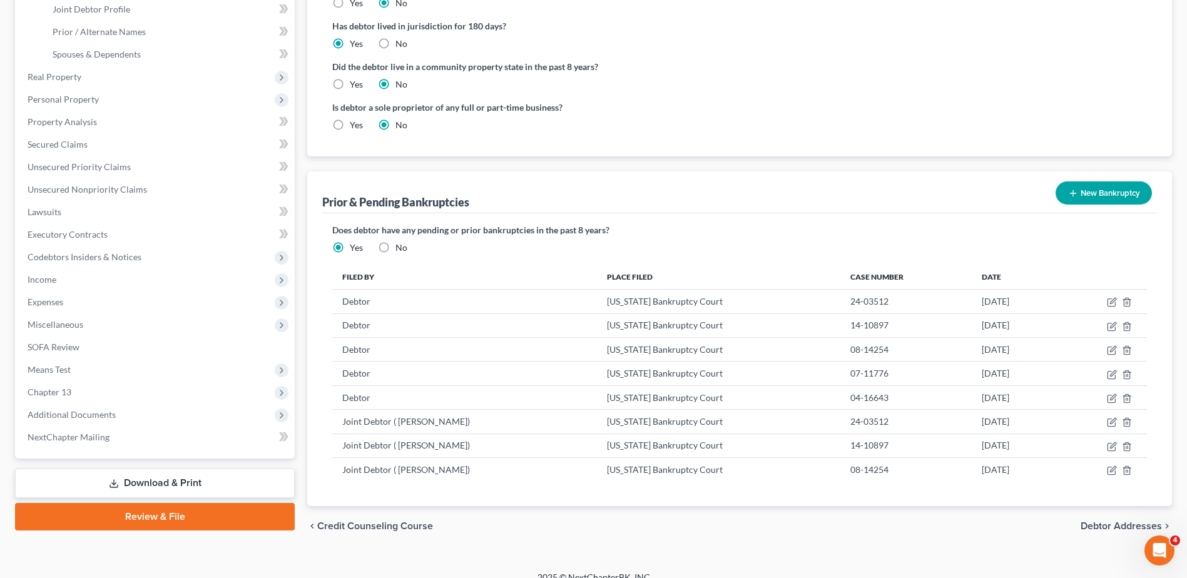
click at [1109, 185] on button "New Bankruptcy" at bounding box center [1104, 192] width 96 height 23
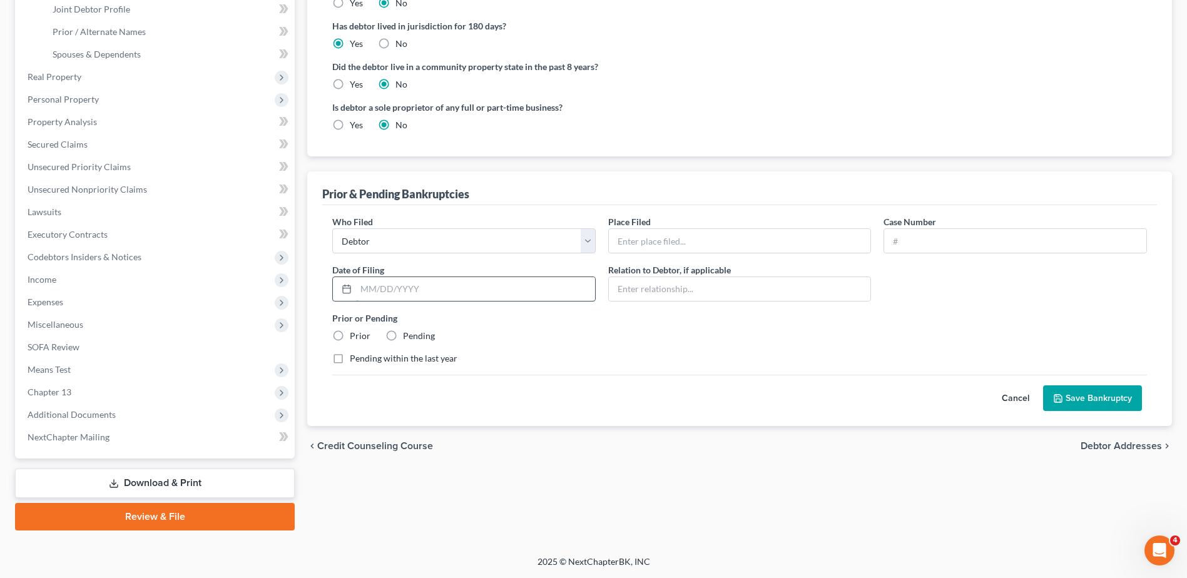
click at [514, 284] on input "text" at bounding box center [475, 289] width 239 height 24
type input "[DATE]"
drag, startPoint x: 553, startPoint y: 239, endPoint x: 549, endPoint y: 254, distance: 15.6
click at [553, 239] on select "Debtor Other" at bounding box center [463, 240] width 263 height 25
select select "other"
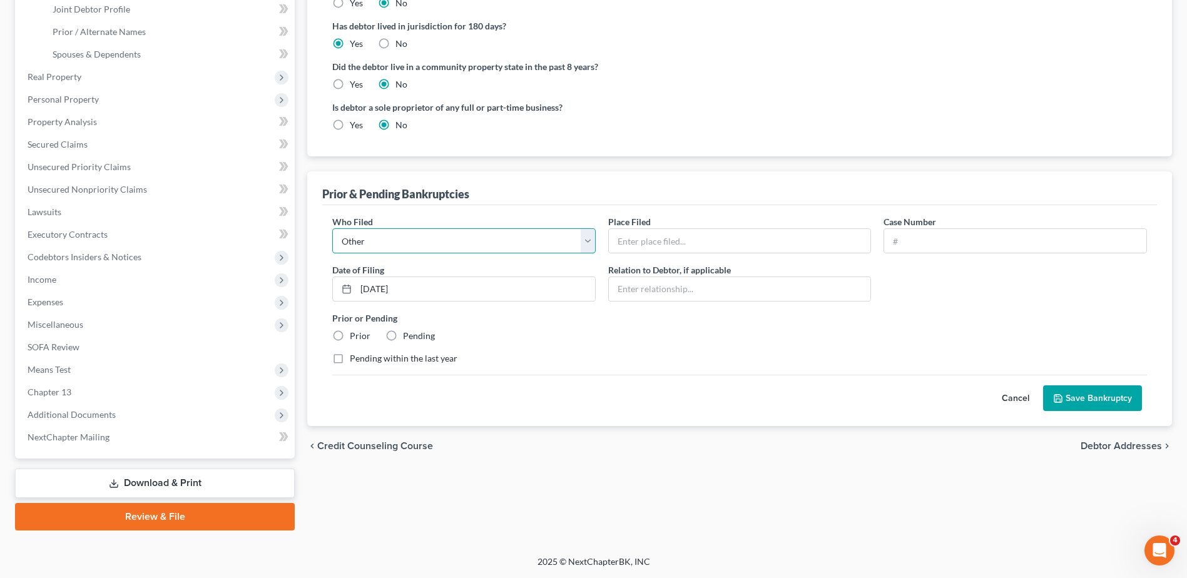
click at [332, 228] on select "Debtor Other" at bounding box center [463, 240] width 263 height 25
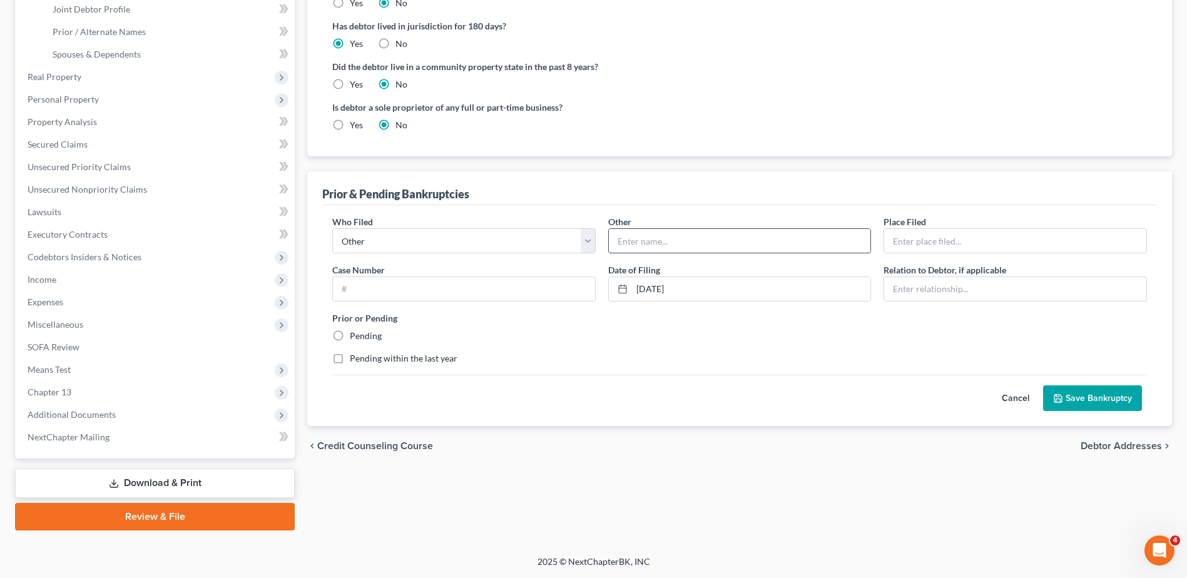
click at [640, 242] on input "text" at bounding box center [740, 241] width 262 height 24
type input "Joint Debtor ([PERSON_NAME])"
type input "[US_STATE] Bankruptcy Court"
type input "Wife"
click at [565, 285] on input "text" at bounding box center [464, 289] width 262 height 24
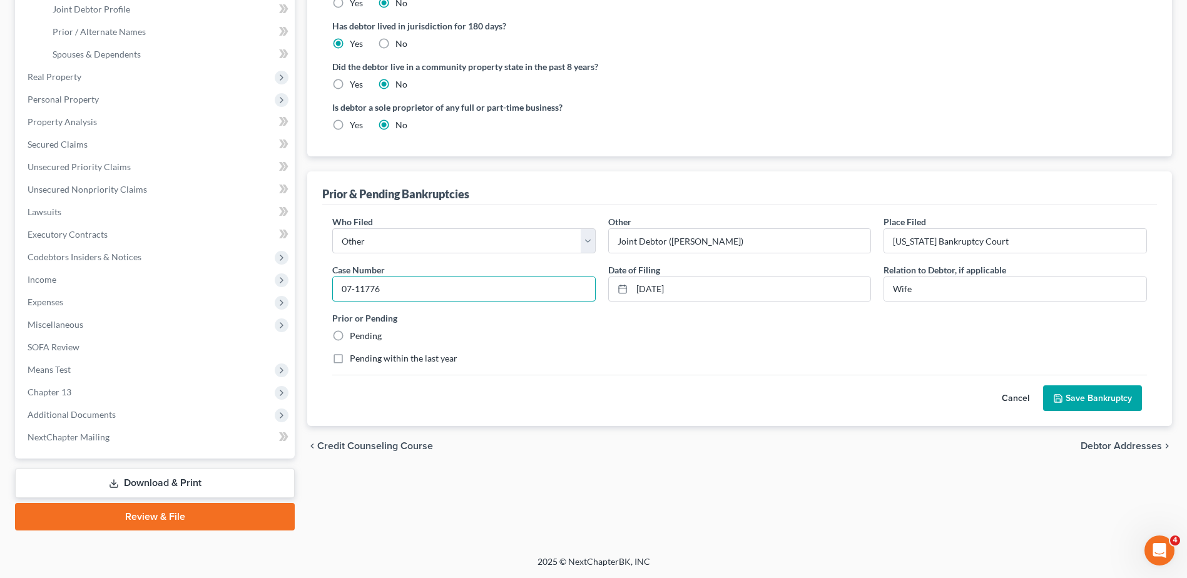
type input "07-11776"
click at [1123, 396] on button "Save Bankruptcy" at bounding box center [1092, 399] width 99 height 26
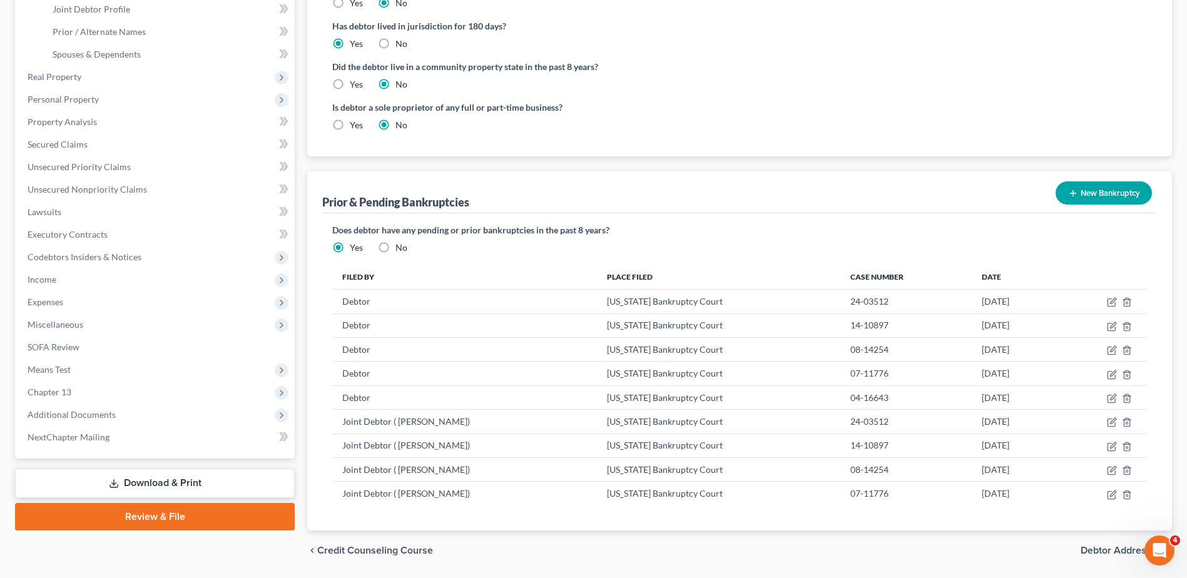
click at [1121, 193] on button "New Bankruptcy" at bounding box center [1104, 192] width 96 height 23
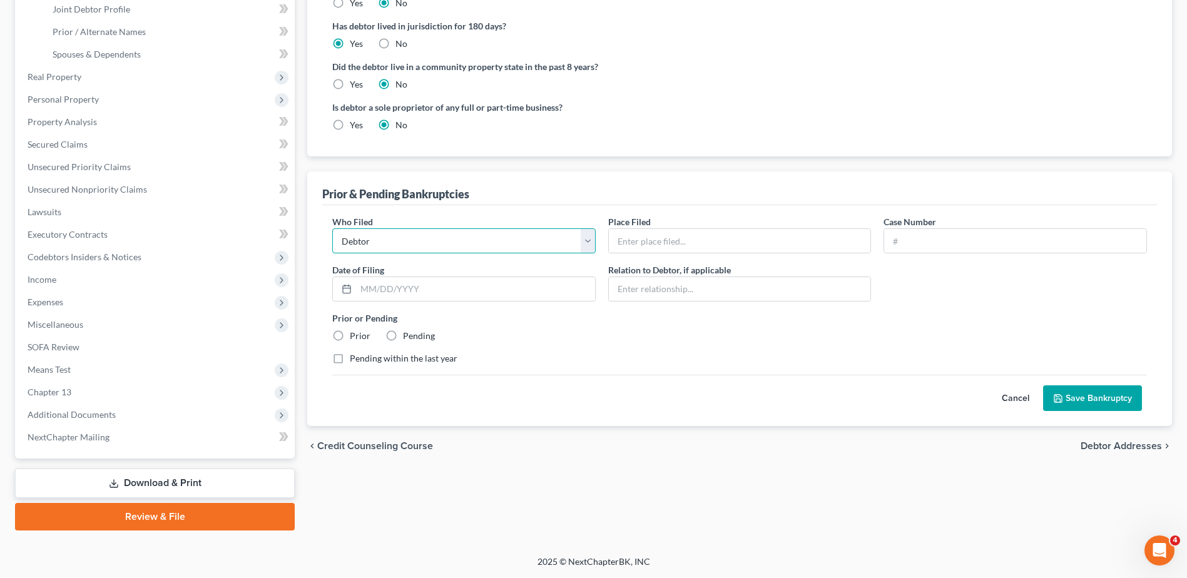
click at [382, 238] on select "Debtor Other" at bounding box center [463, 240] width 263 height 25
select select "other"
click at [332, 228] on select "Debtor Other" at bounding box center [463, 240] width 263 height 25
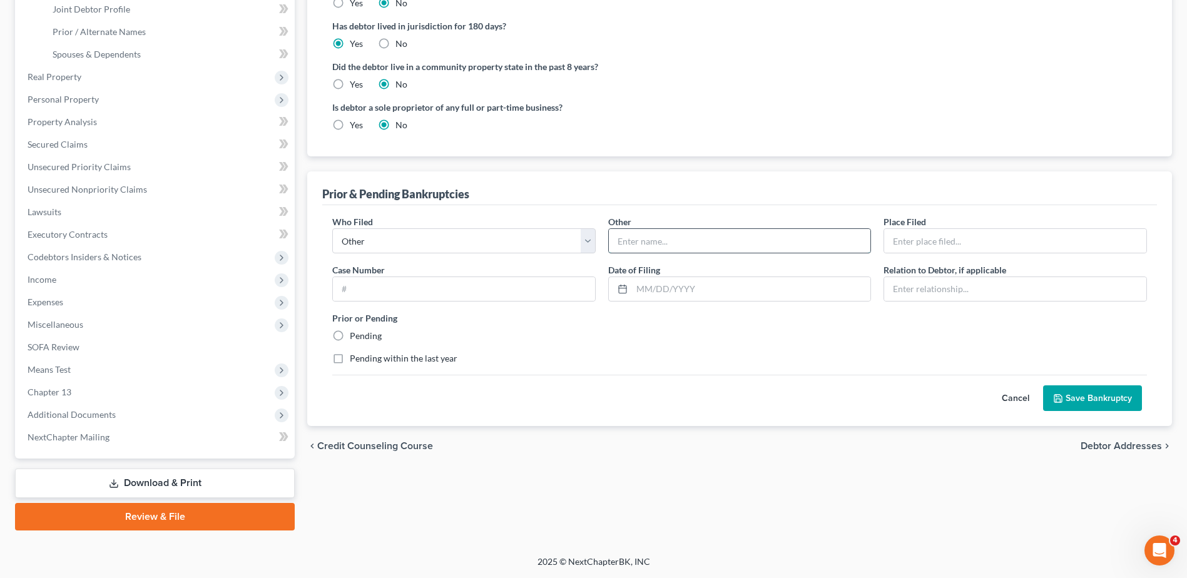
click at [672, 248] on input "text" at bounding box center [740, 241] width 262 height 24
type input "Joint Debtor ([PERSON_NAME] a.k.a [PERSON_NAME])"
click at [912, 238] on input "text" at bounding box center [1015, 241] width 262 height 24
type input "[US_STATE] Bankruptcy Court"
type input "Wife"
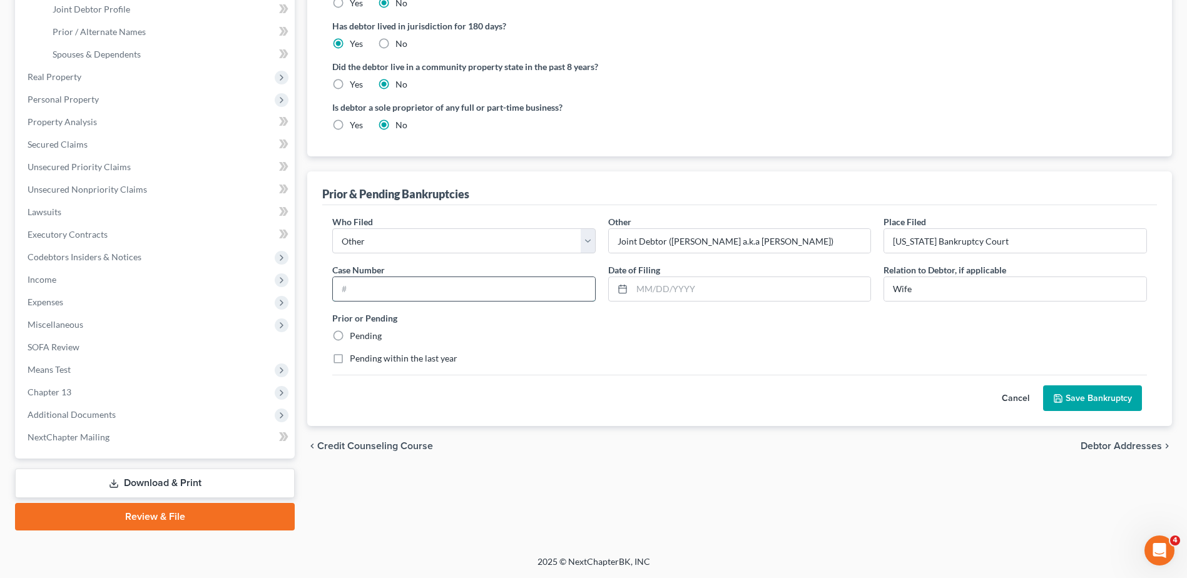
click at [512, 283] on input "text" at bounding box center [464, 289] width 262 height 24
type input "04-16643"
click at [680, 284] on input "text" at bounding box center [751, 289] width 239 height 24
type input "[DATE]"
click at [1078, 394] on button "Save Bankruptcy" at bounding box center [1092, 399] width 99 height 26
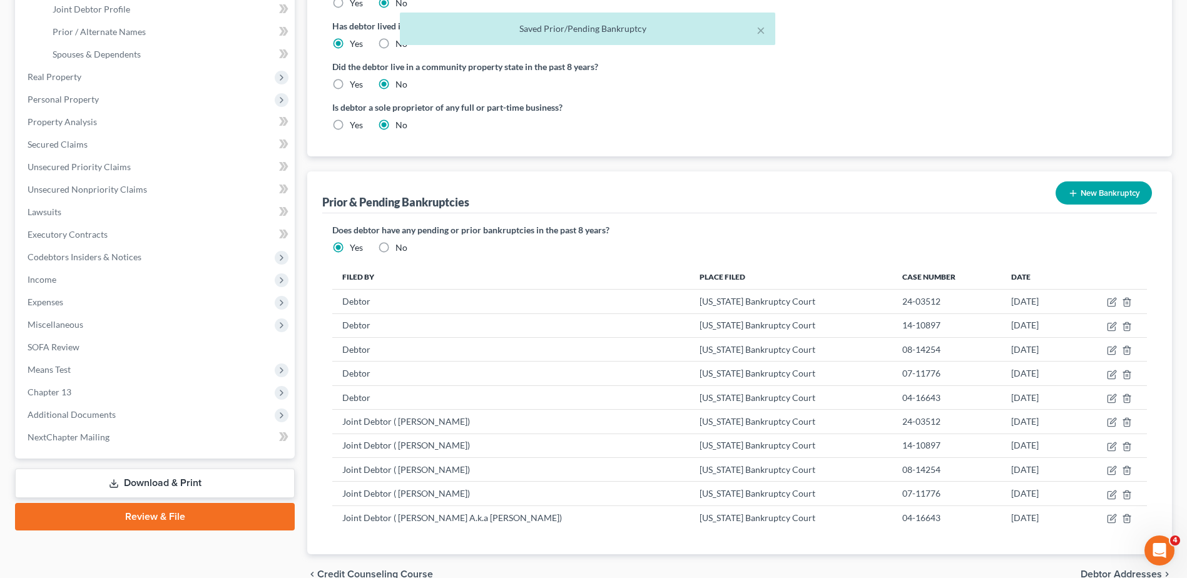
click at [1108, 185] on button "New Bankruptcy" at bounding box center [1104, 192] width 96 height 23
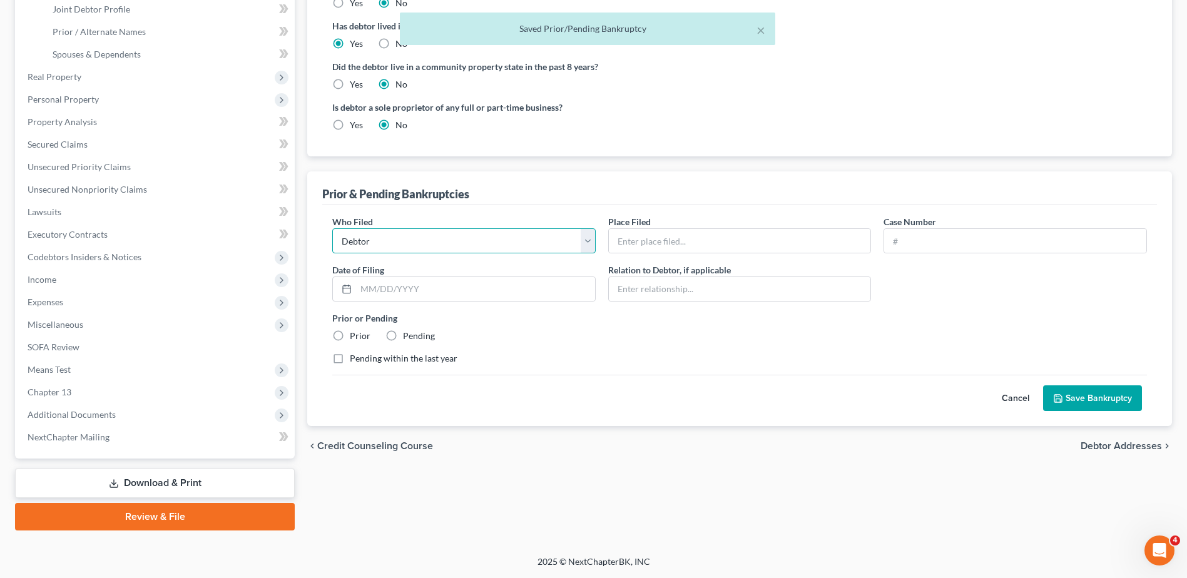
drag, startPoint x: 479, startPoint y: 244, endPoint x: 477, endPoint y: 255, distance: 11.4
click at [479, 244] on select "Debtor Other" at bounding box center [463, 240] width 263 height 25
select select "other"
click at [332, 228] on select "Debtor Other" at bounding box center [463, 240] width 263 height 25
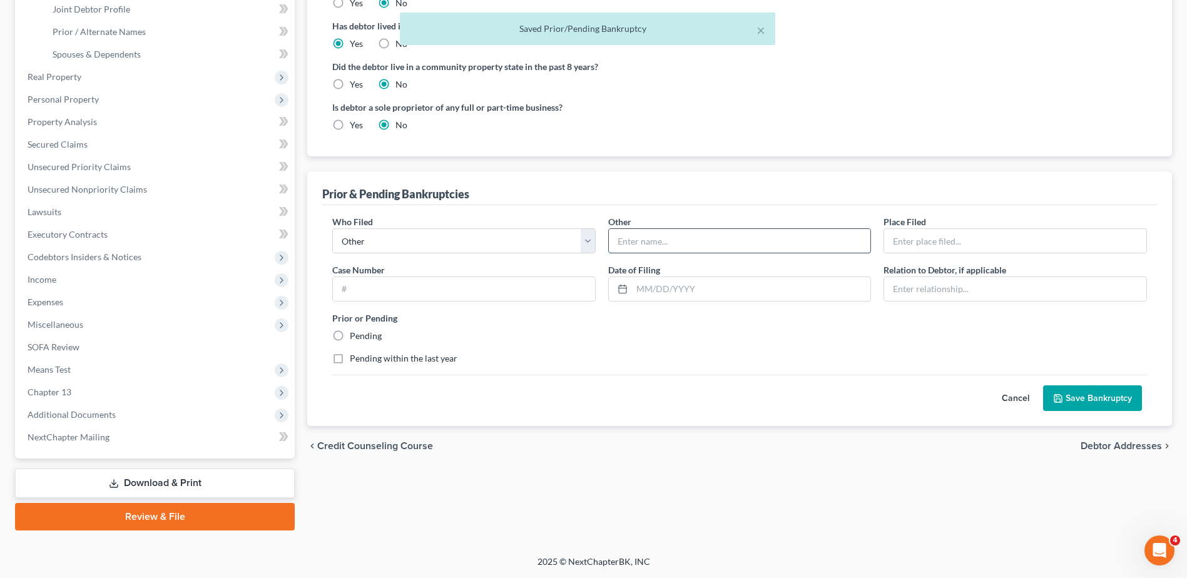
click at [646, 240] on input "text" at bounding box center [740, 241] width 262 height 24
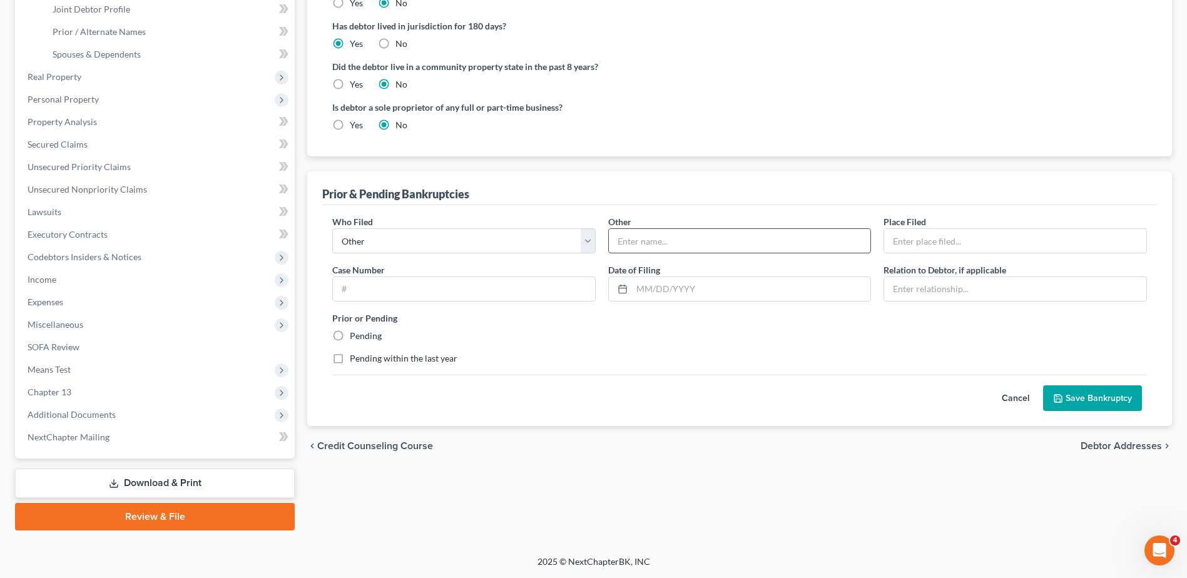
type input "Joint Debtor ([PERSON_NAME] a.k.a [PERSON_NAME])"
type input "[US_STATE] Bankruptcy Court"
type input "Wife"
drag, startPoint x: 841, startPoint y: 242, endPoint x: 820, endPoint y: 243, distance: 21.3
click at [820, 243] on input "Joint Debtor ([PERSON_NAME] a.k.a [PERSON_NAME])" at bounding box center [740, 241] width 262 height 24
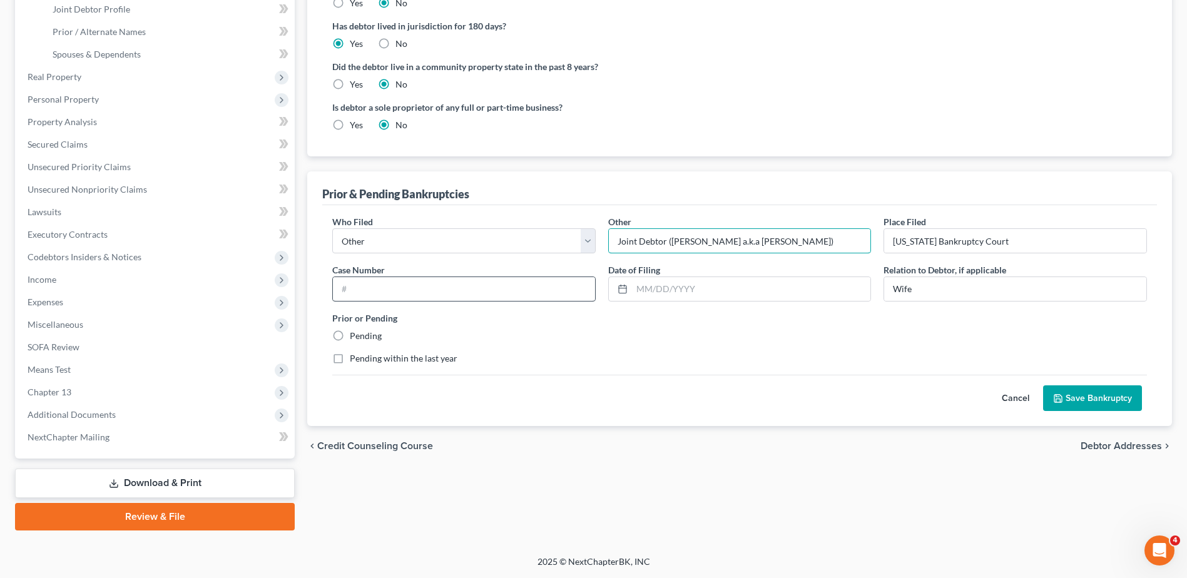
type input "Joint Debtor ([PERSON_NAME] a.k.a [PERSON_NAME])"
click at [512, 283] on input "text" at bounding box center [464, 289] width 262 height 24
type input "88-02399"
click at [668, 286] on input "text" at bounding box center [751, 289] width 239 height 24
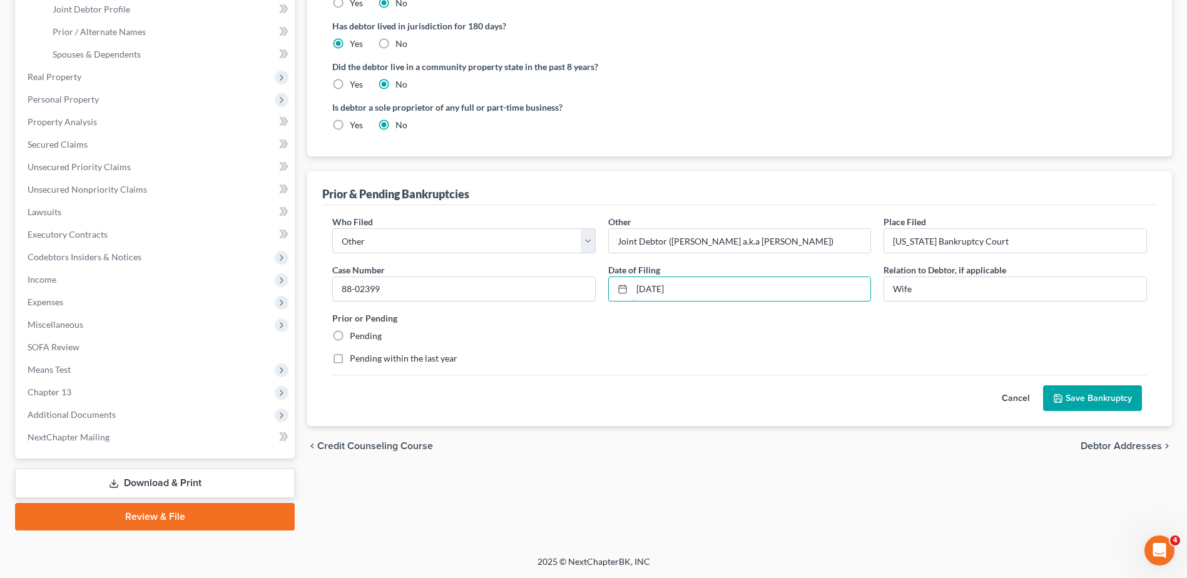
type input "[DATE]"
click at [1080, 400] on button "Save Bankruptcy" at bounding box center [1092, 399] width 99 height 26
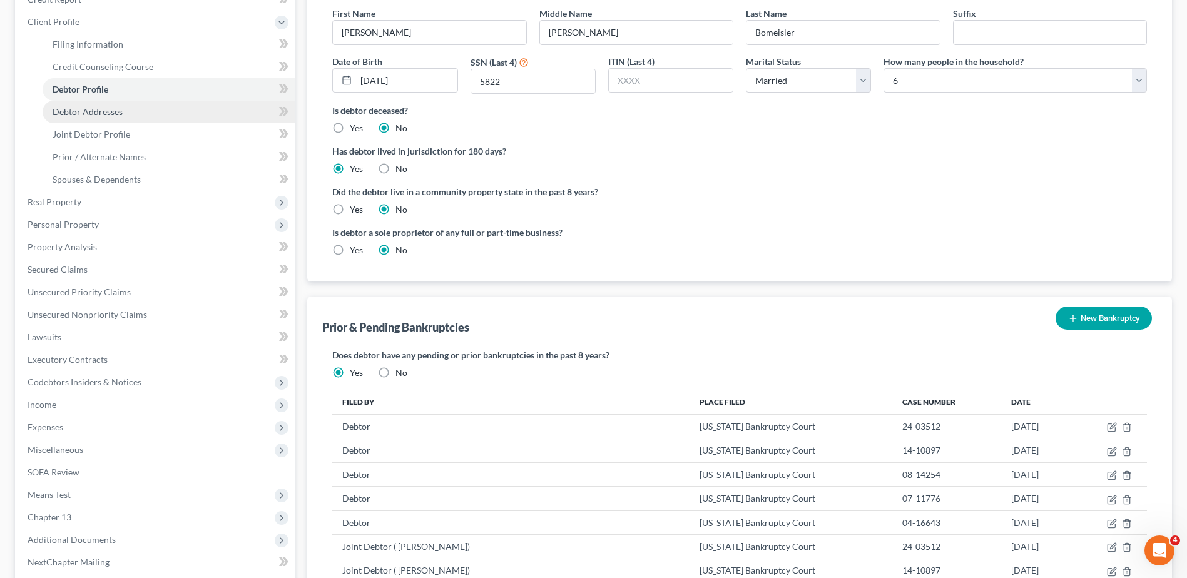
click at [120, 112] on span "Debtor Addresses" at bounding box center [88, 111] width 70 height 11
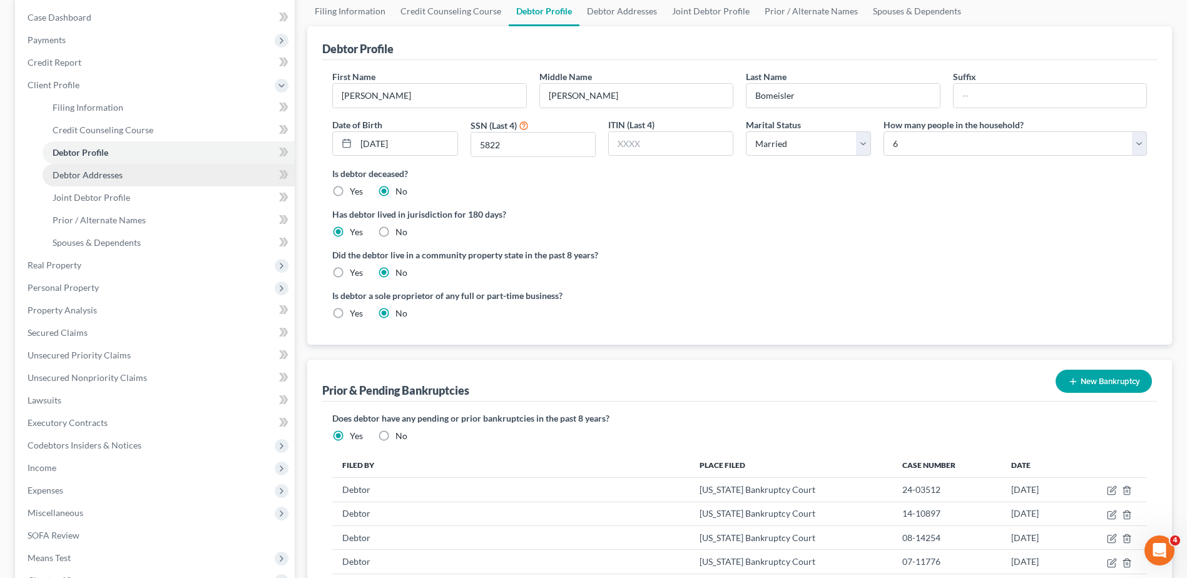
select select "0"
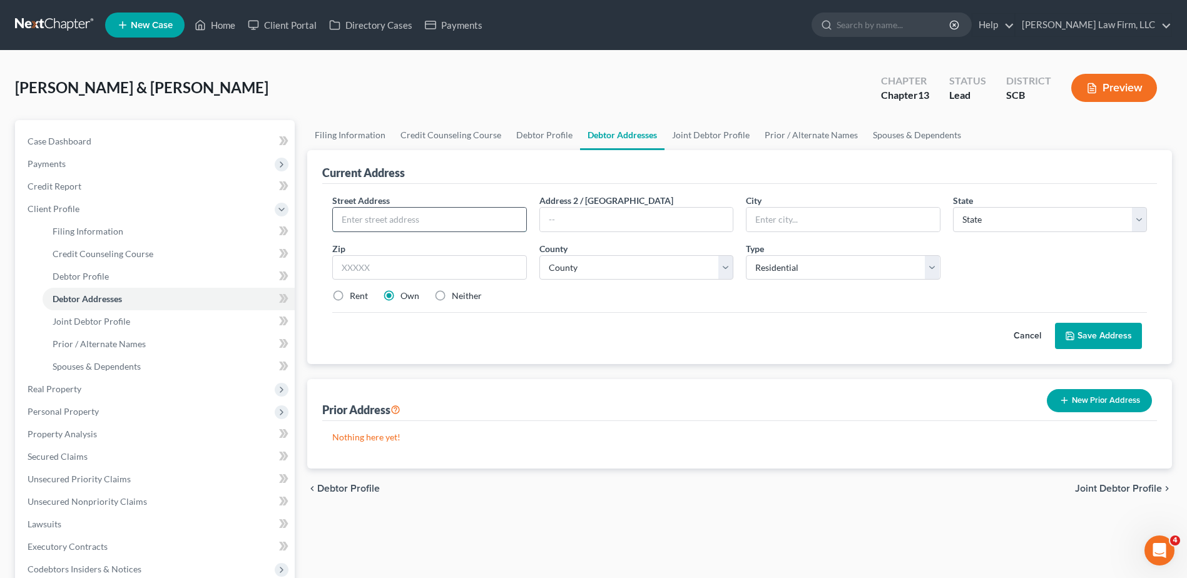
click at [416, 228] on input "text" at bounding box center [429, 220] width 193 height 24
type input "[STREET_ADDRESS][PERSON_NAME]"
type input "[GEOGRAPHIC_DATA]"
select select "42"
type input "29486"
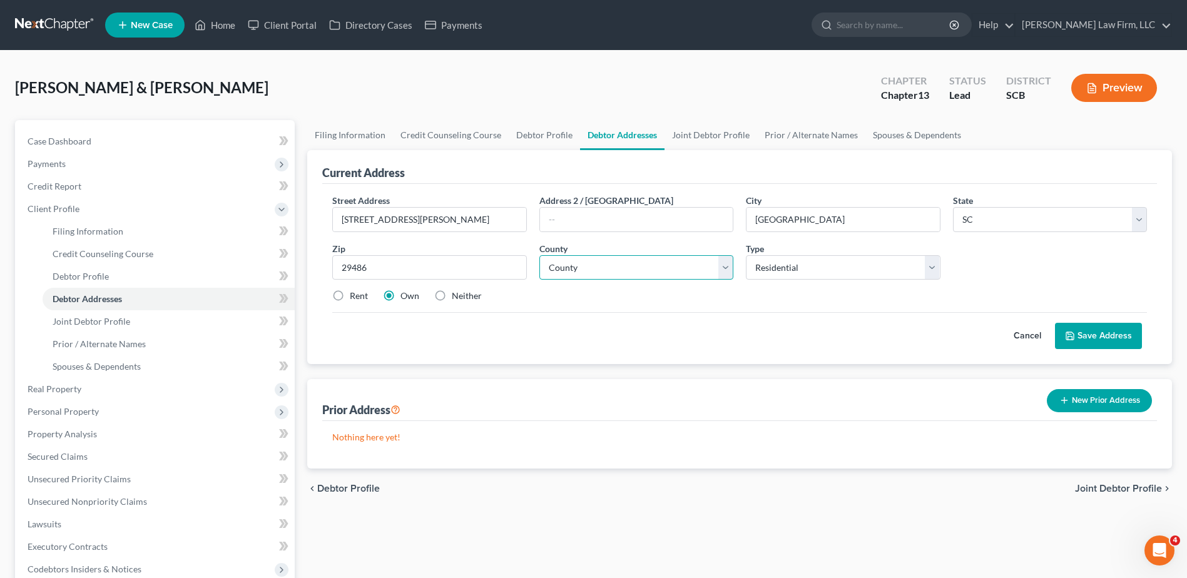
click at [646, 268] on select "County [GEOGRAPHIC_DATA] [GEOGRAPHIC_DATA] [GEOGRAPHIC_DATA] [GEOGRAPHIC_DATA] …" at bounding box center [636, 267] width 194 height 25
select select "7"
click at [539, 255] on select "County [GEOGRAPHIC_DATA] [GEOGRAPHIC_DATA] [GEOGRAPHIC_DATA] [GEOGRAPHIC_DATA] …" at bounding box center [636, 267] width 194 height 25
click at [784, 310] on div "Street Address * [STREET_ADDRESS][PERSON_NAME] * [GEOGRAPHIC_DATA] * State [US_…" at bounding box center [739, 253] width 827 height 119
click at [1085, 336] on button "Save Address" at bounding box center [1098, 336] width 87 height 26
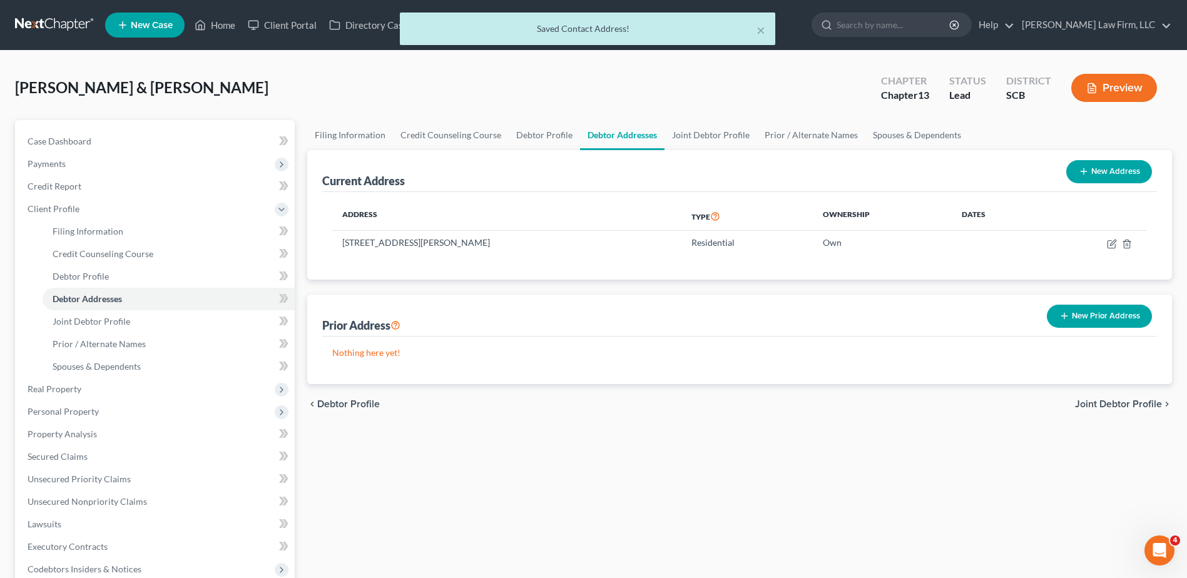
click at [1115, 316] on button "New Prior Address" at bounding box center [1099, 316] width 105 height 23
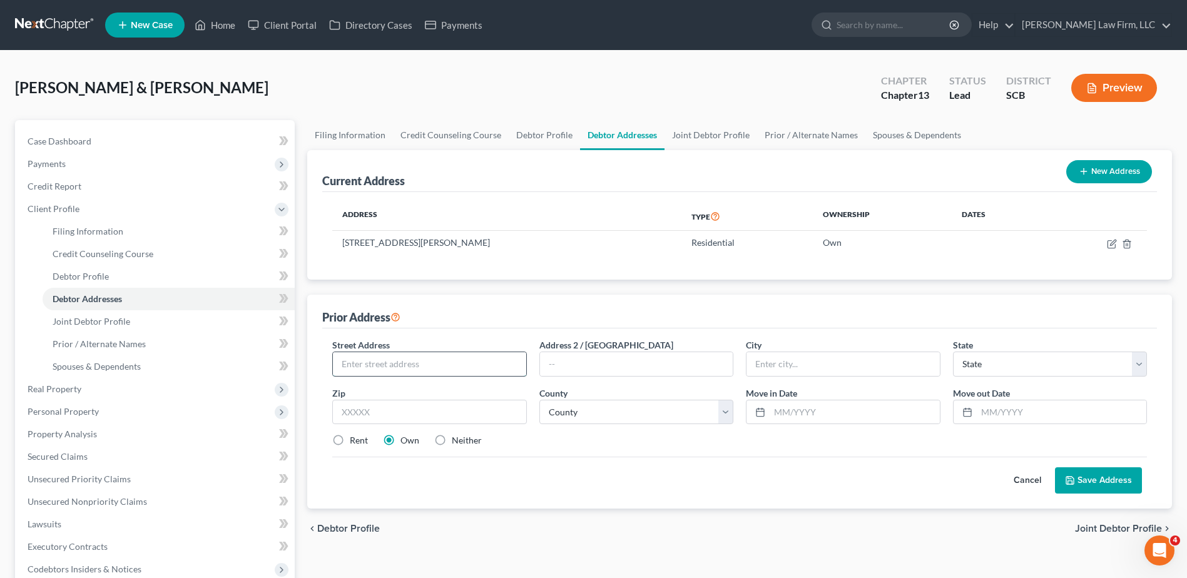
click at [378, 359] on input "text" at bounding box center [429, 364] width 193 height 24
type input "[STREET_ADDRESS][PERSON_NAME]"
type input "[GEOGRAPHIC_DATA]"
select select "42"
type input "29485"
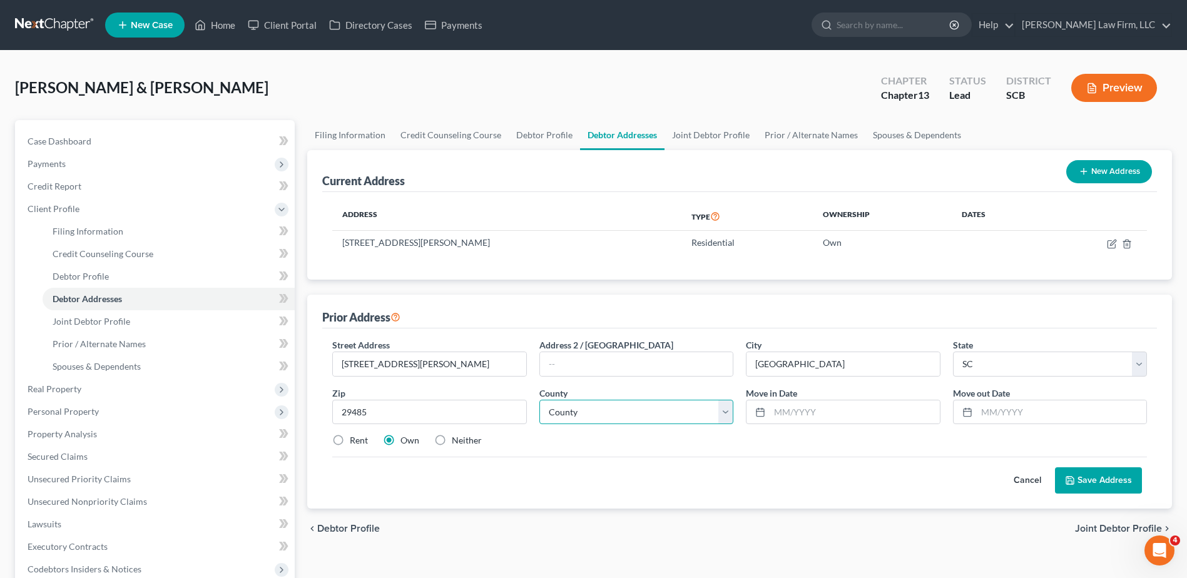
click at [635, 400] on select "County [GEOGRAPHIC_DATA] [GEOGRAPHIC_DATA] [GEOGRAPHIC_DATA] [GEOGRAPHIC_DATA] …" at bounding box center [636, 412] width 194 height 25
select select "17"
click at [539, 400] on select "County [GEOGRAPHIC_DATA] [GEOGRAPHIC_DATA] [GEOGRAPHIC_DATA] [GEOGRAPHIC_DATA] …" at bounding box center [636, 412] width 194 height 25
click at [796, 416] on input "text" at bounding box center [855, 413] width 170 height 24
type input "12/2019"
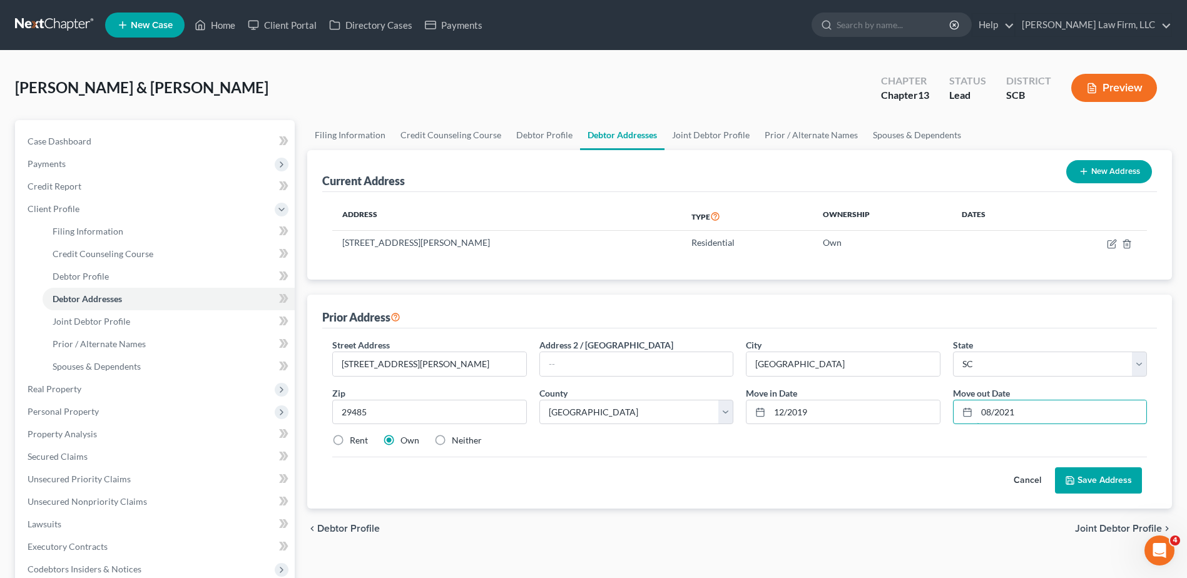
type input "08/2021"
click at [1090, 479] on button "Save Address" at bounding box center [1098, 480] width 87 height 26
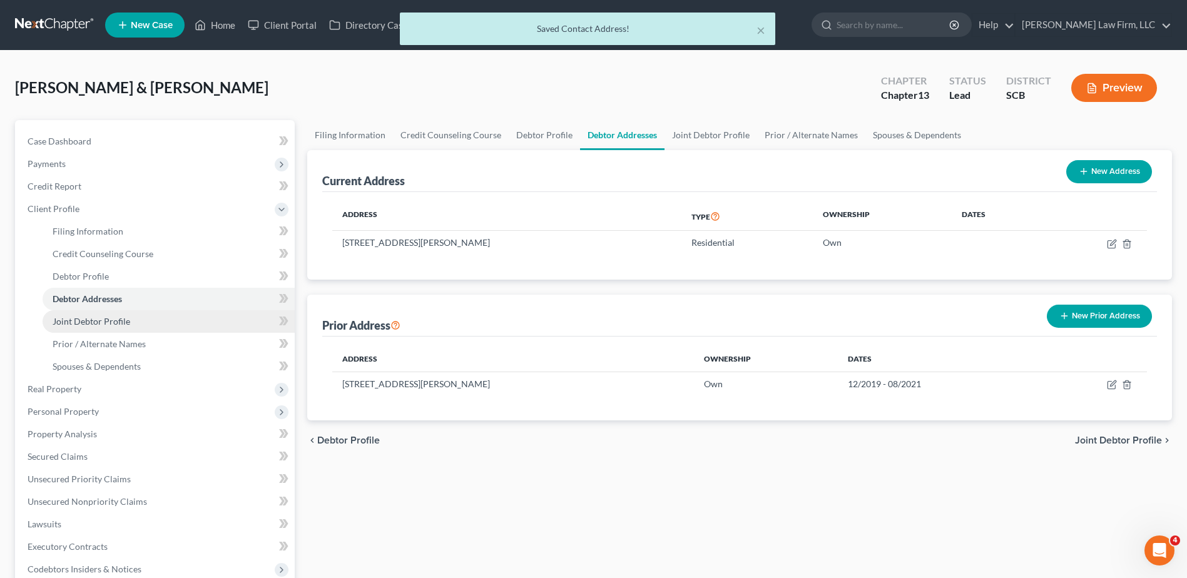
click at [122, 313] on link "Joint Debtor Profile" at bounding box center [169, 321] width 252 height 23
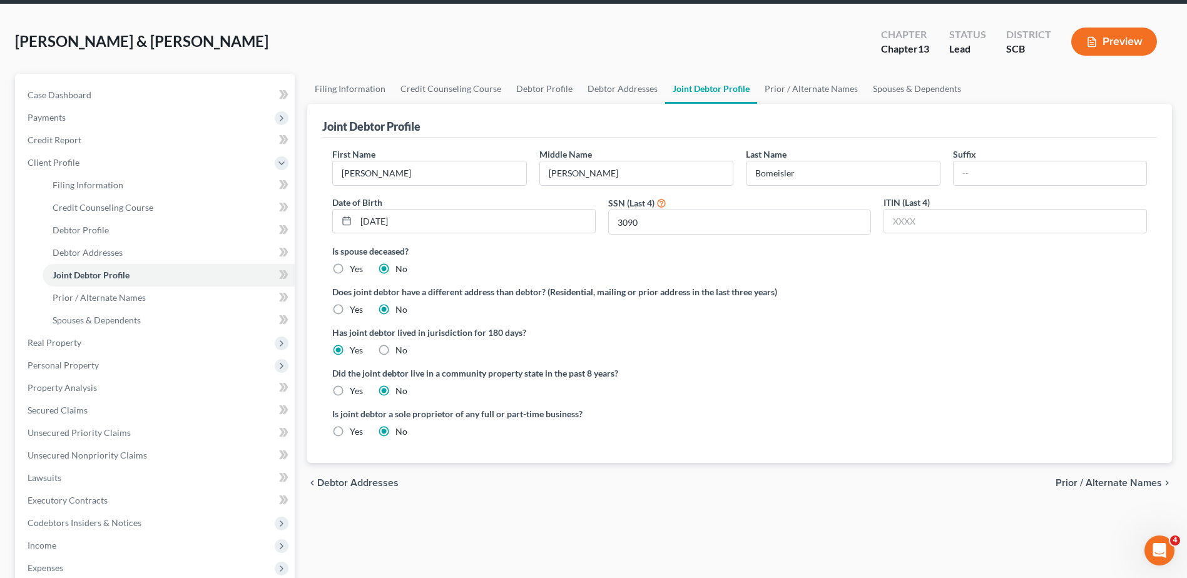
scroll to position [125, 0]
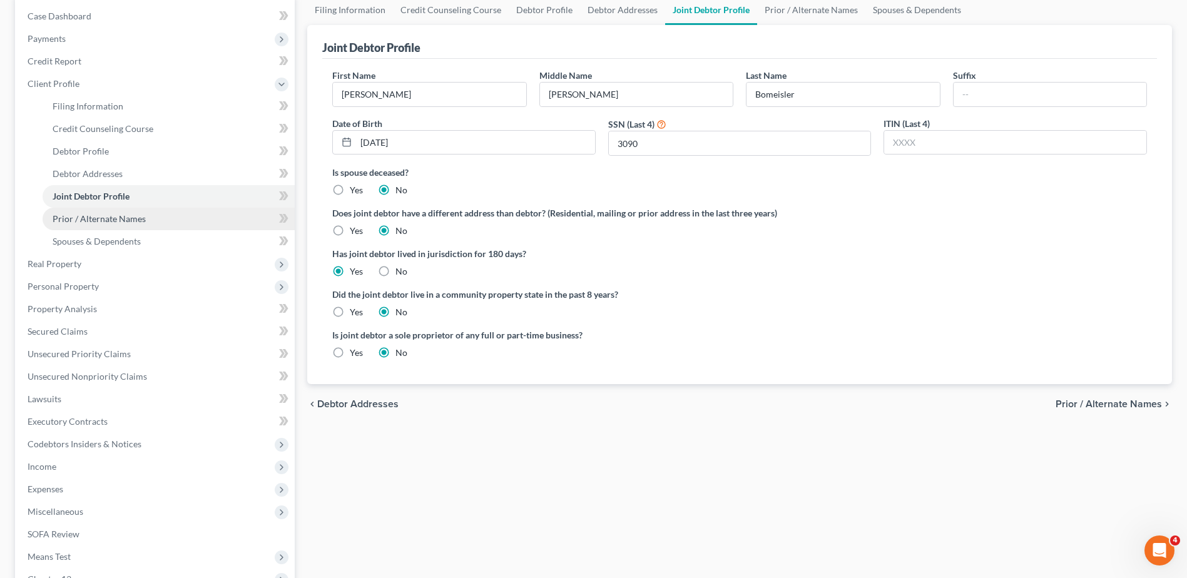
click at [164, 219] on link "Prior / Alternate Names" at bounding box center [169, 219] width 252 height 23
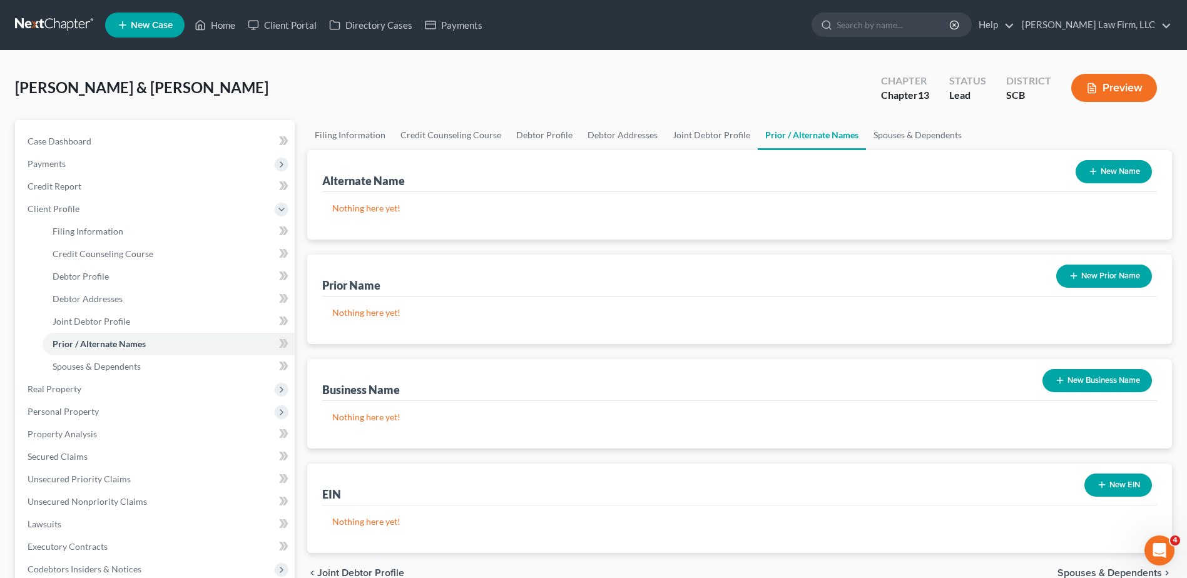
click at [1105, 172] on button "New Name" at bounding box center [1114, 171] width 76 height 23
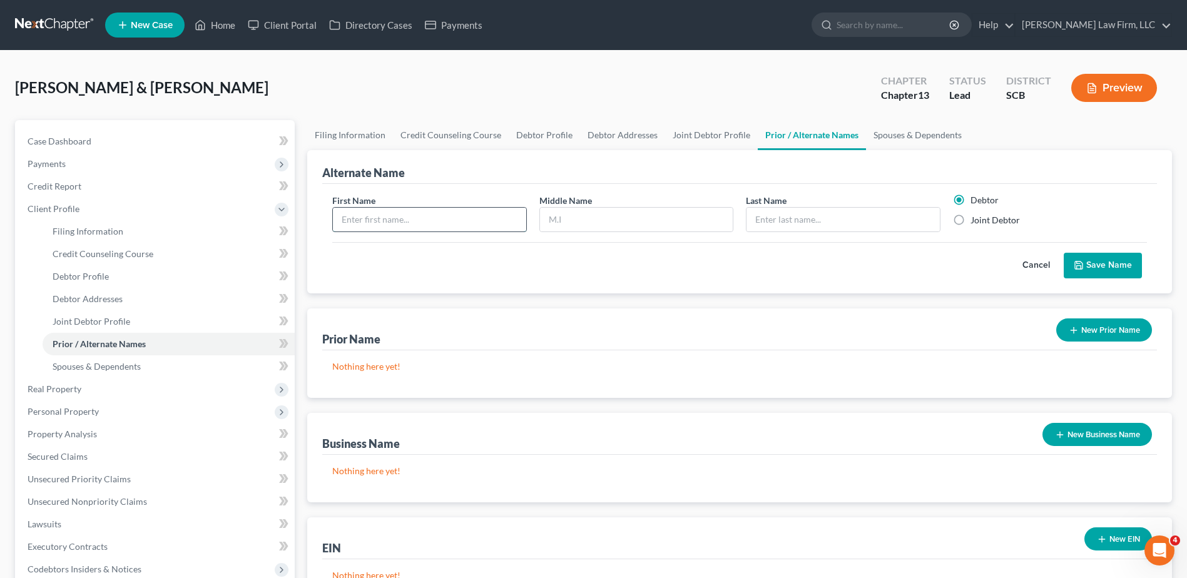
click at [453, 218] on input "text" at bounding box center [429, 220] width 193 height 24
type input "[PERSON_NAME]"
type input "Bomeisler"
click at [1084, 262] on icon "submit" at bounding box center [1079, 265] width 10 height 10
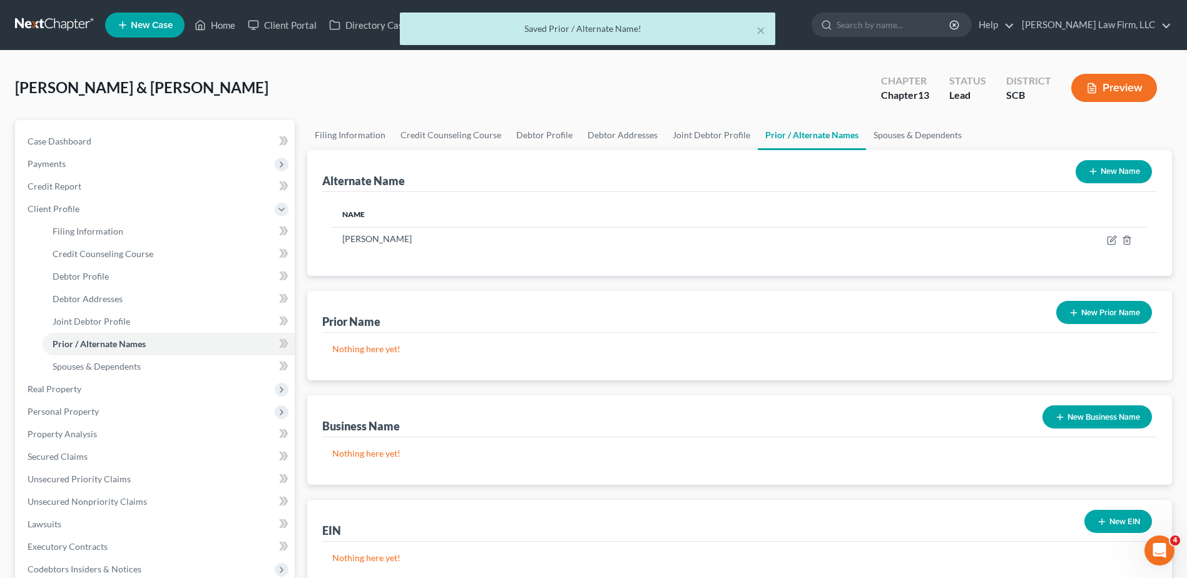
click at [1101, 172] on button "New Name" at bounding box center [1114, 171] width 76 height 23
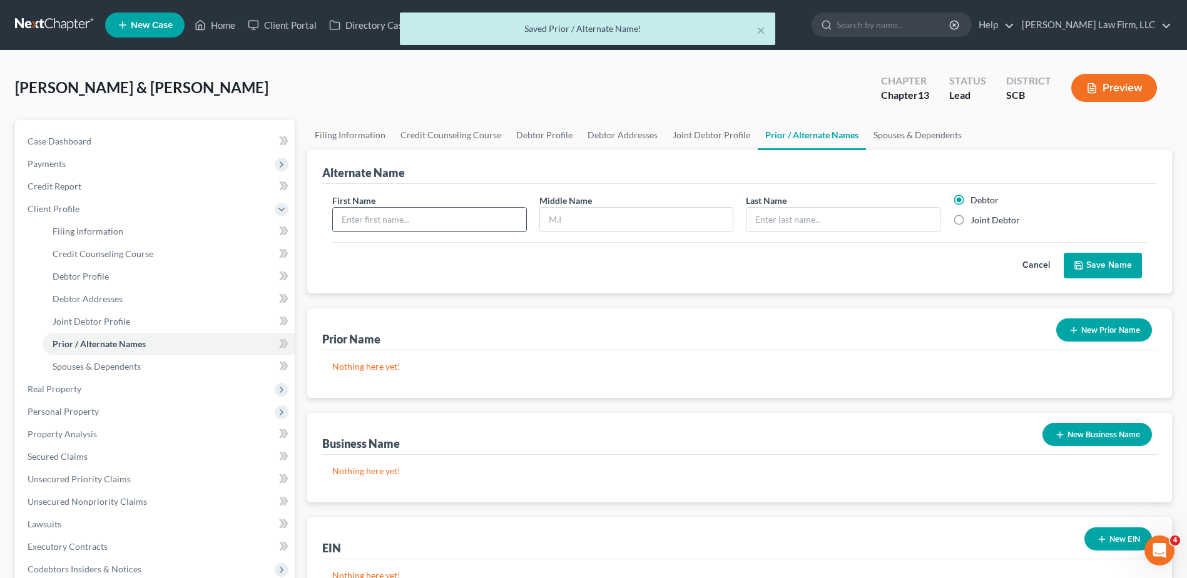
click at [446, 216] on input "text" at bounding box center [429, 220] width 193 height 24
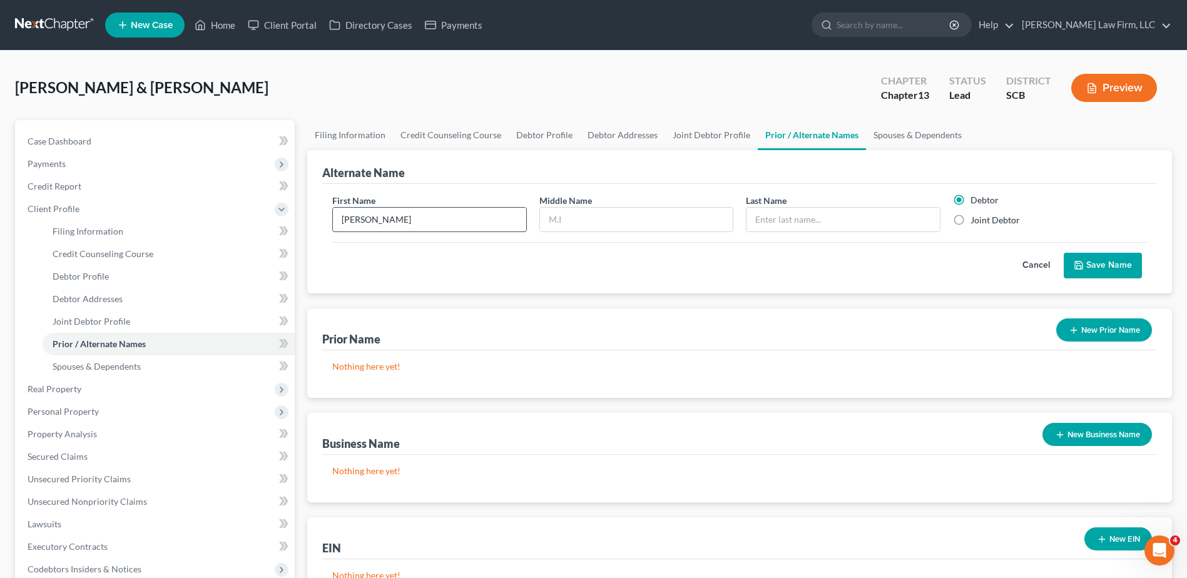
type input "[PERSON_NAME]"
type input "C."
type input "C"
type input "Bomeisler"
click at [1112, 262] on button "Save Name" at bounding box center [1103, 266] width 78 height 26
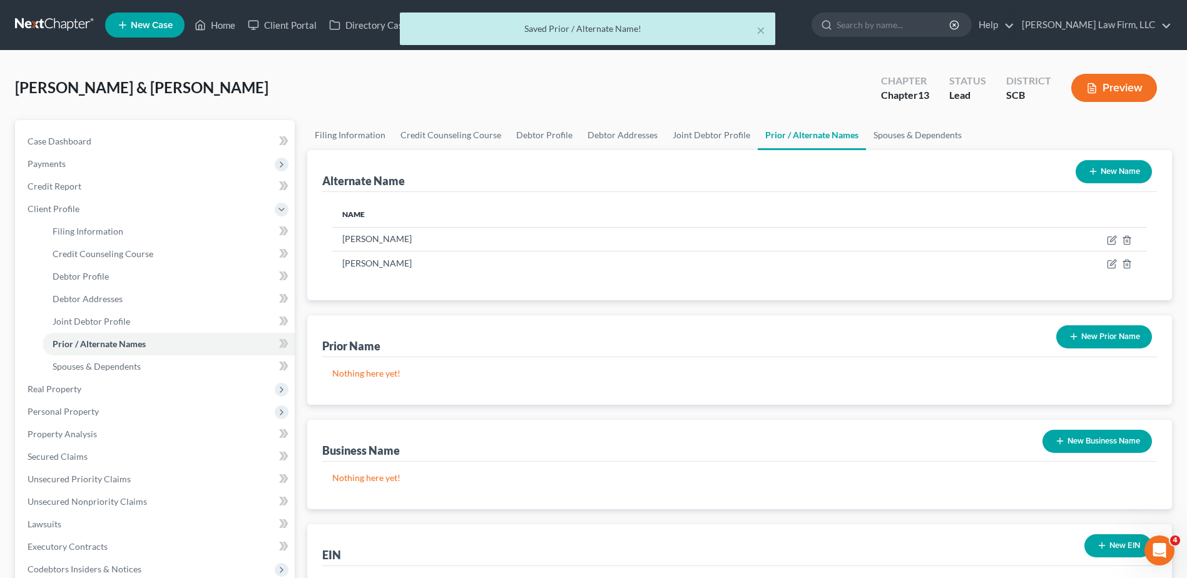
click at [1110, 163] on button "New Name" at bounding box center [1114, 171] width 76 height 23
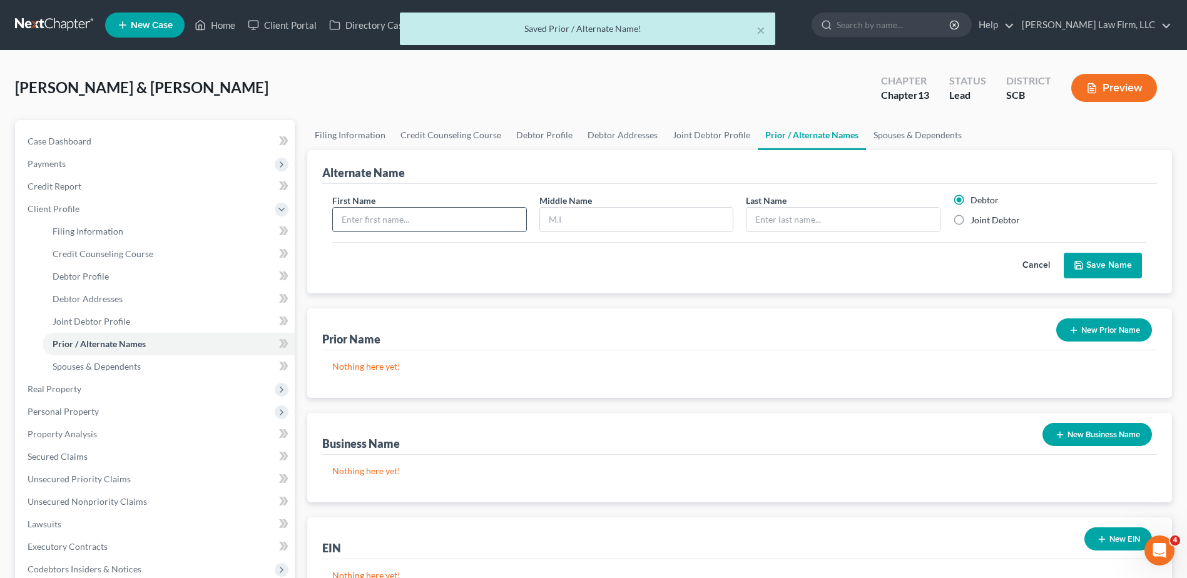
click at [445, 218] on input "text" at bounding box center [429, 220] width 193 height 24
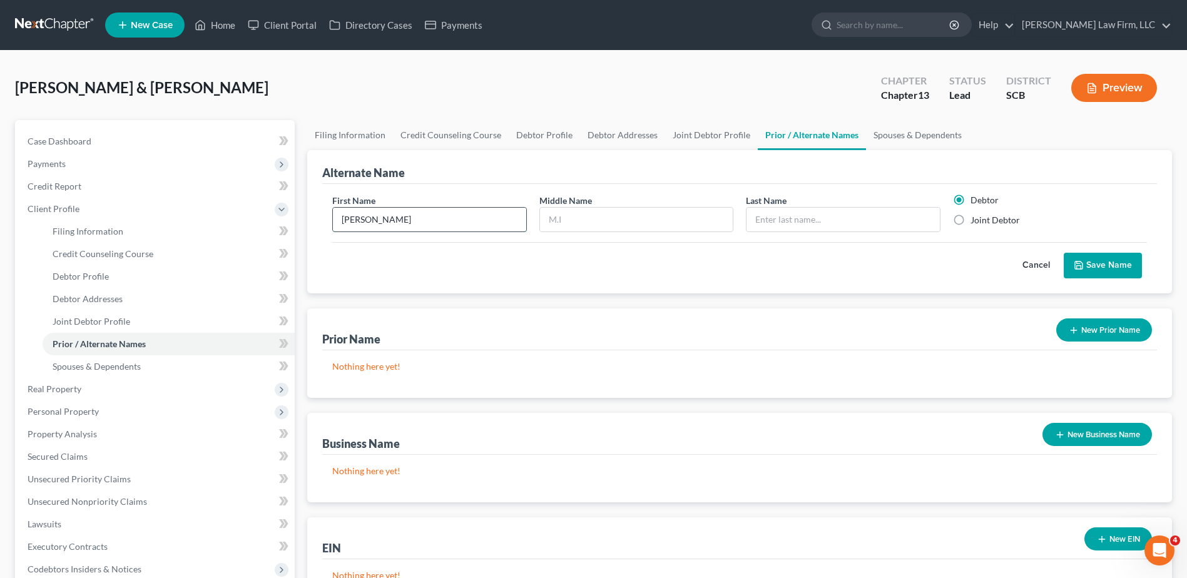
type input "[PERSON_NAME]"
type input "Bomeisler"
click at [978, 220] on label "Joint Debtor" at bounding box center [995, 220] width 49 height 13
click at [978, 220] on input "Joint Debtor" at bounding box center [980, 218] width 8 height 8
radio input "true"
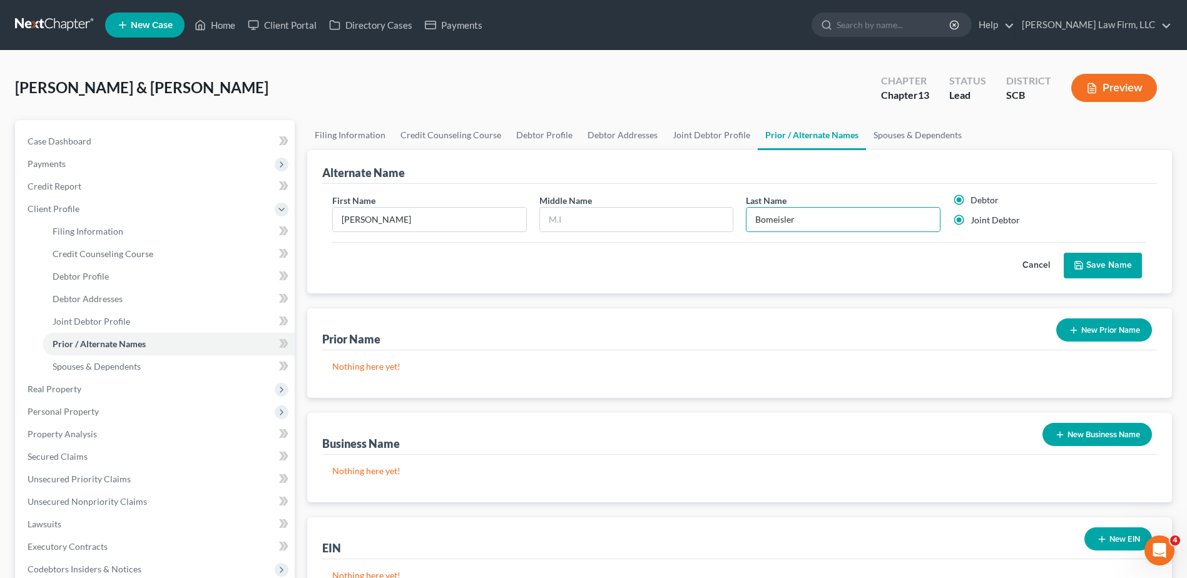
radio input "false"
click at [1100, 264] on button "Save Name" at bounding box center [1103, 266] width 78 height 26
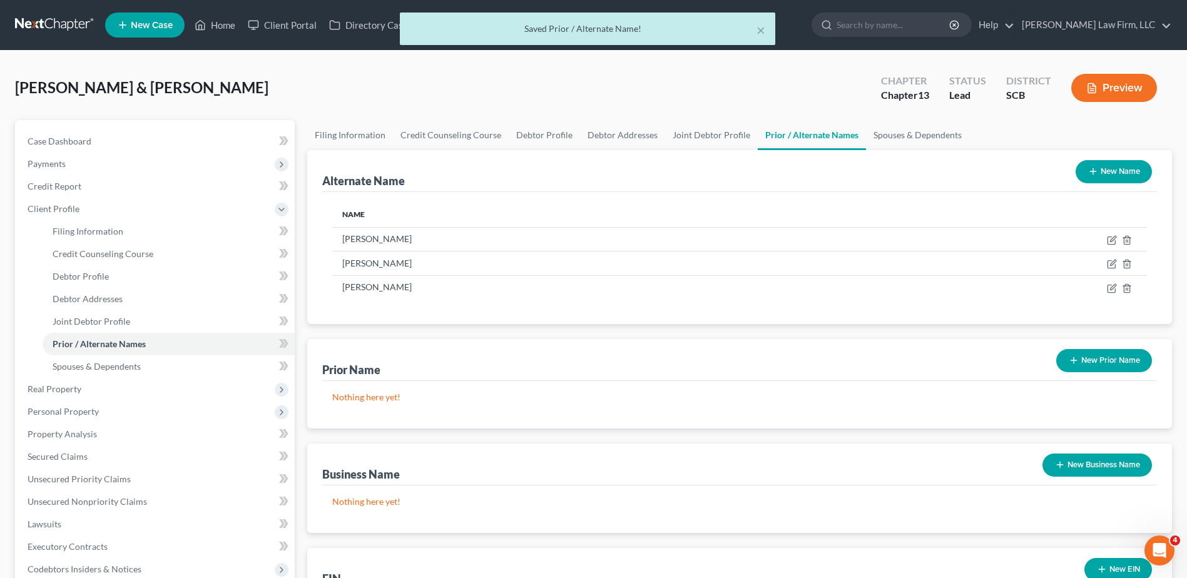
click at [1106, 174] on button "New Name" at bounding box center [1114, 171] width 76 height 23
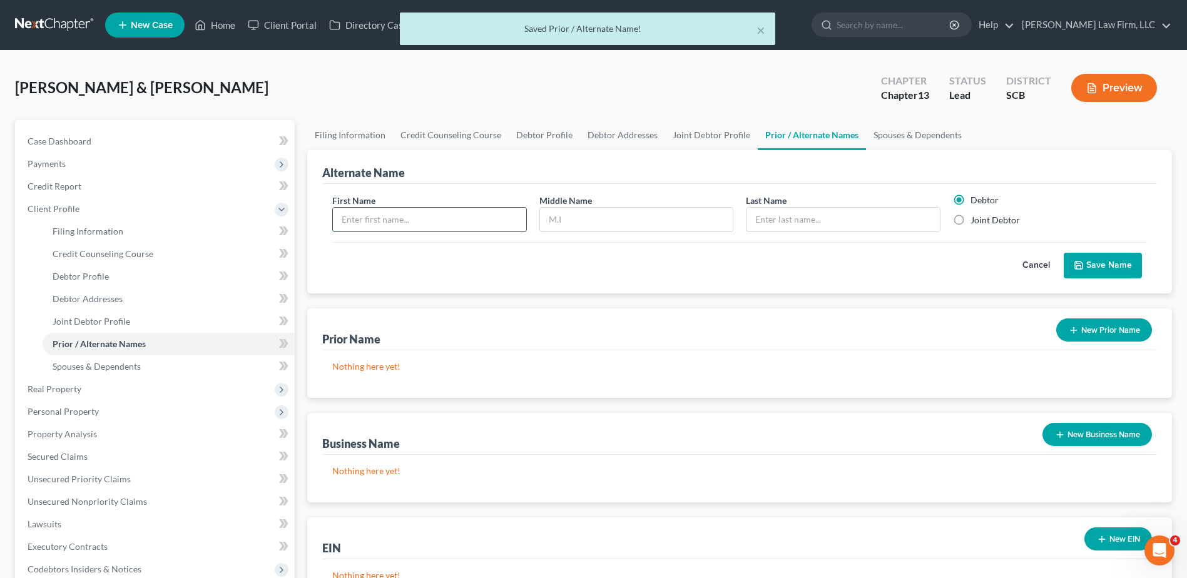
click at [419, 215] on input "text" at bounding box center [429, 220] width 193 height 24
type input "[PERSON_NAME]"
type input "N"
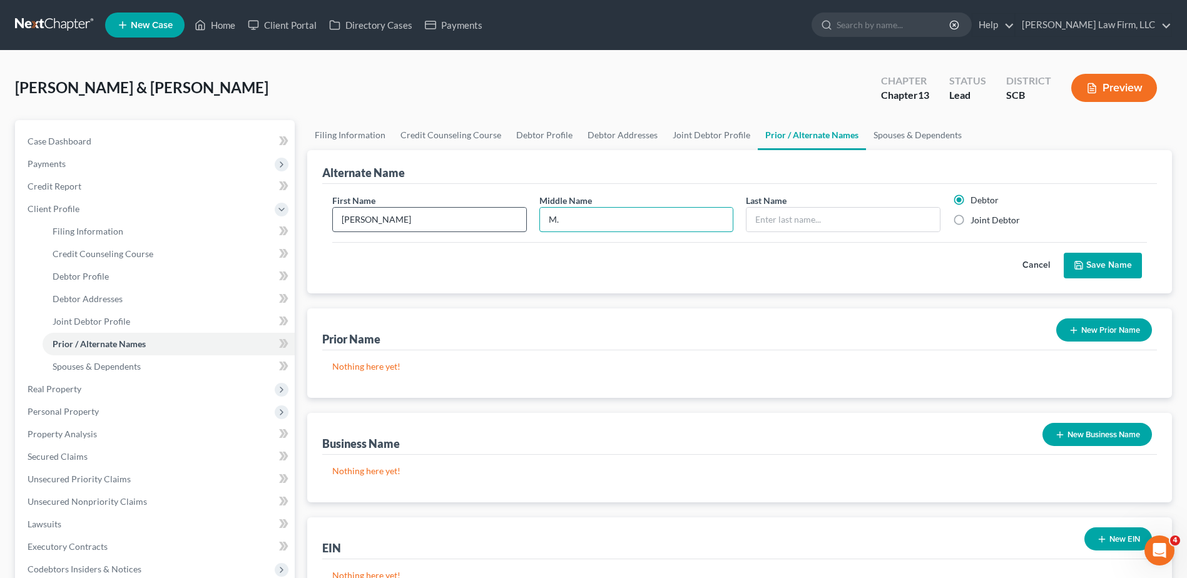
type input "M."
type input "Bomeisler"
click at [971, 219] on label "Joint Debtor" at bounding box center [995, 220] width 49 height 13
click at [976, 219] on input "Joint Debtor" at bounding box center [980, 218] width 8 height 8
radio input "true"
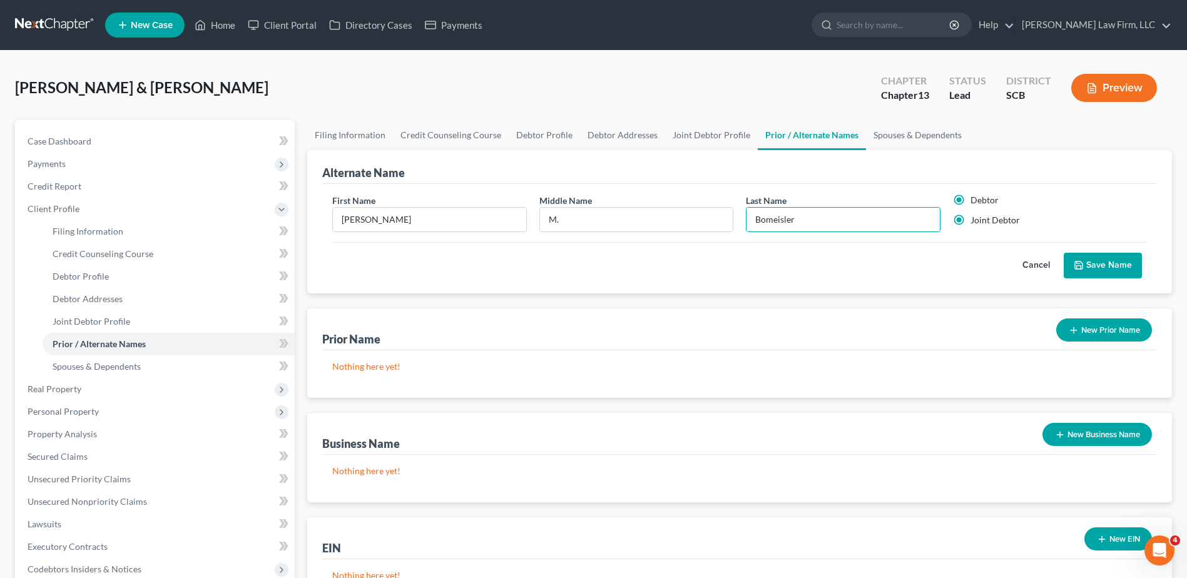
radio input "false"
click at [1123, 272] on button "Save Name" at bounding box center [1103, 266] width 78 height 26
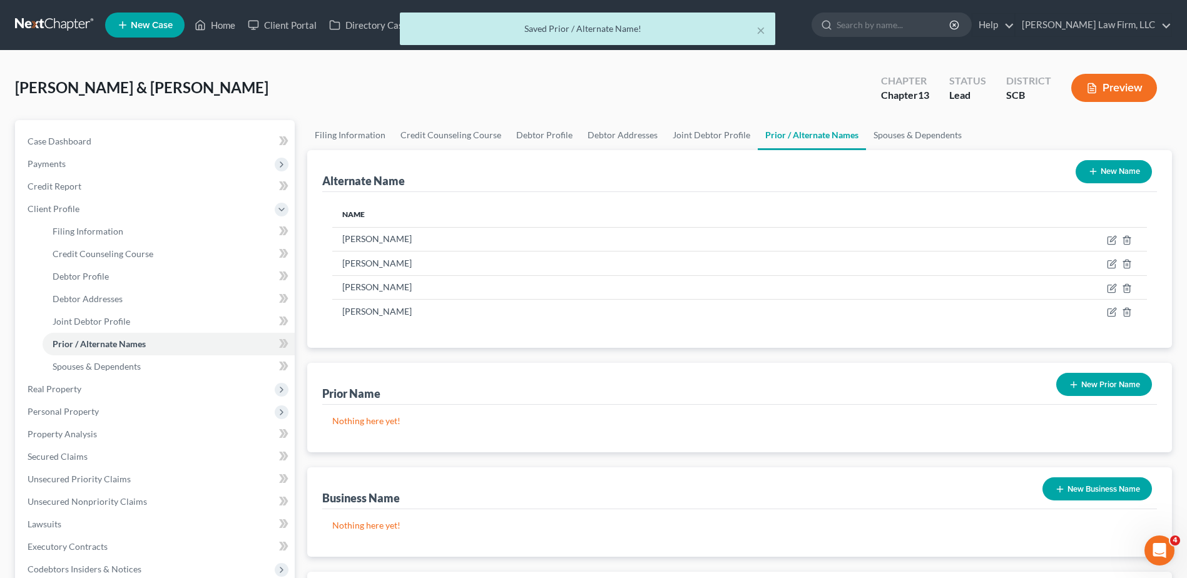
click at [1096, 380] on button "New Prior Name" at bounding box center [1104, 384] width 96 height 23
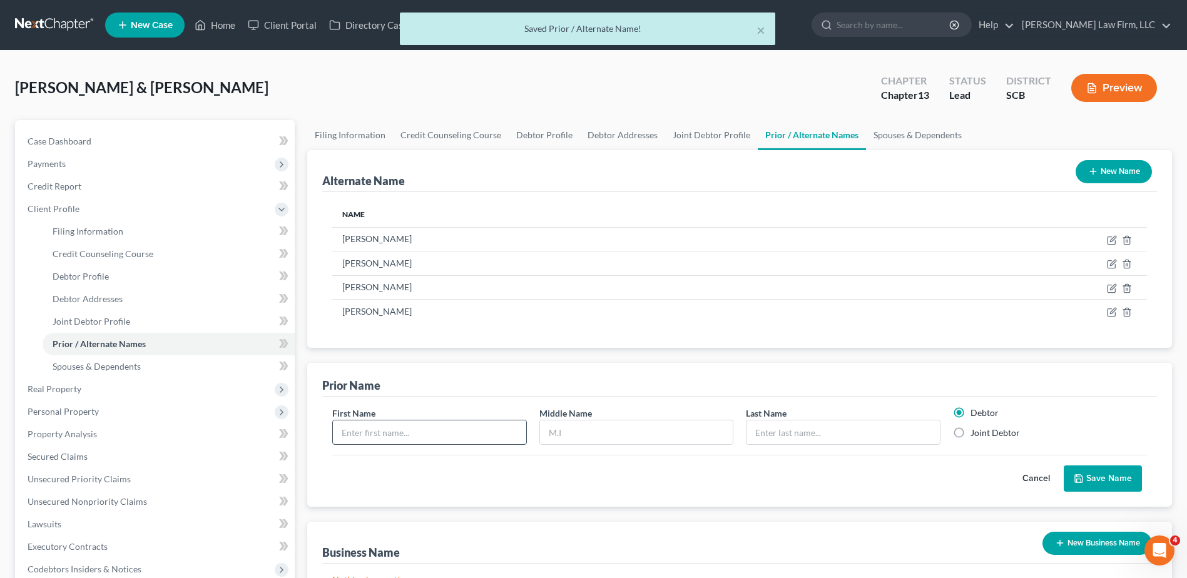
click at [456, 434] on input "text" at bounding box center [429, 433] width 193 height 24
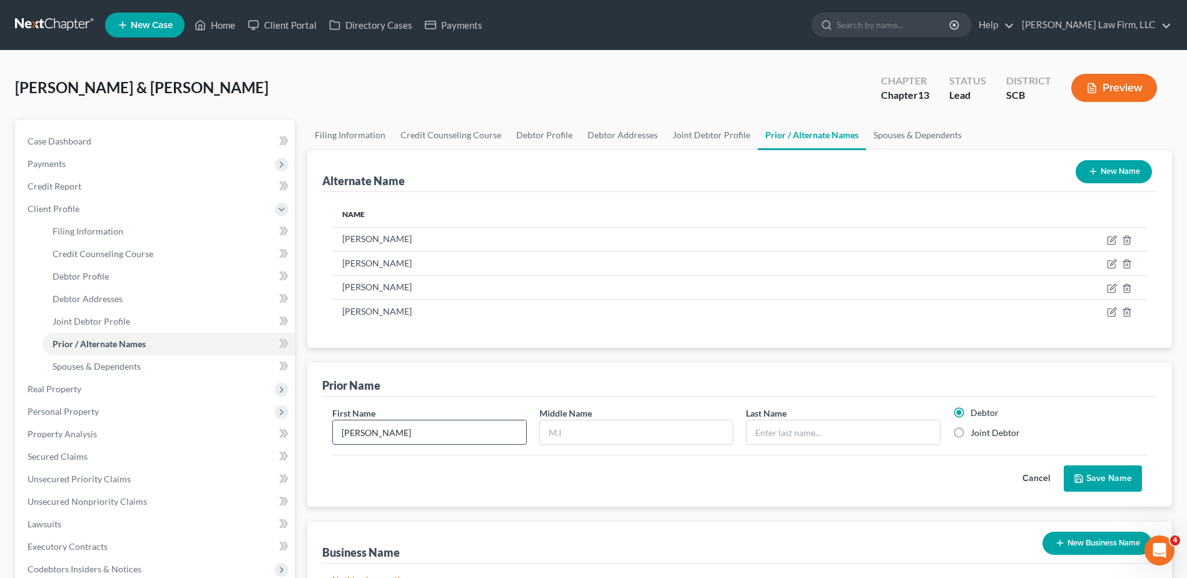
type input "[PERSON_NAME]"
type input "Carranazza"
click at [971, 434] on label "Joint Debtor" at bounding box center [995, 433] width 49 height 13
click at [976, 434] on input "Joint Debtor" at bounding box center [980, 431] width 8 height 8
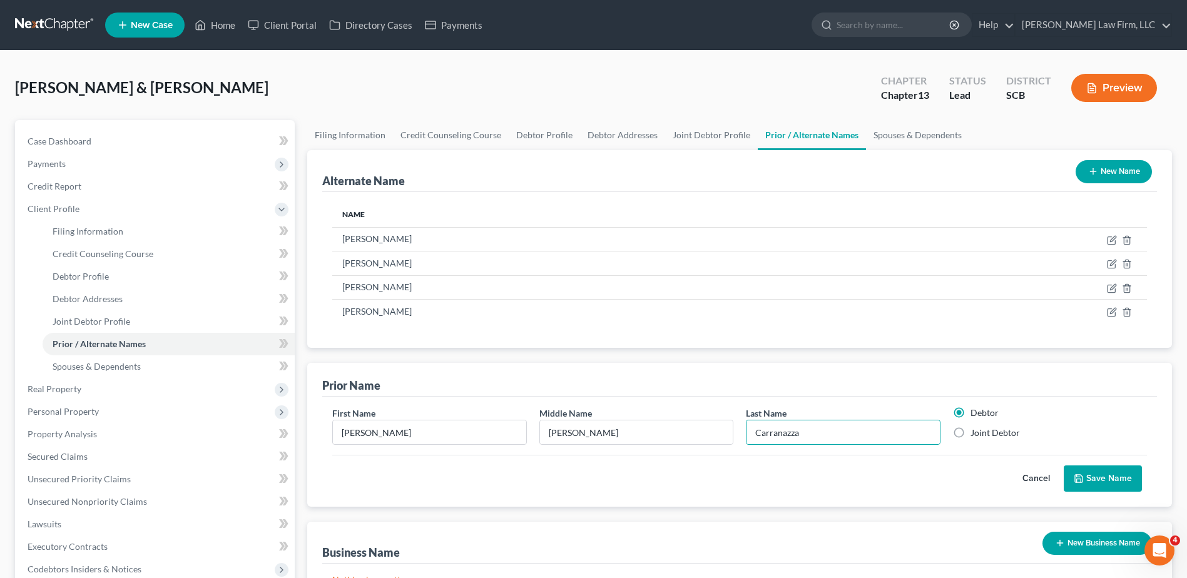
radio input "true"
radio input "false"
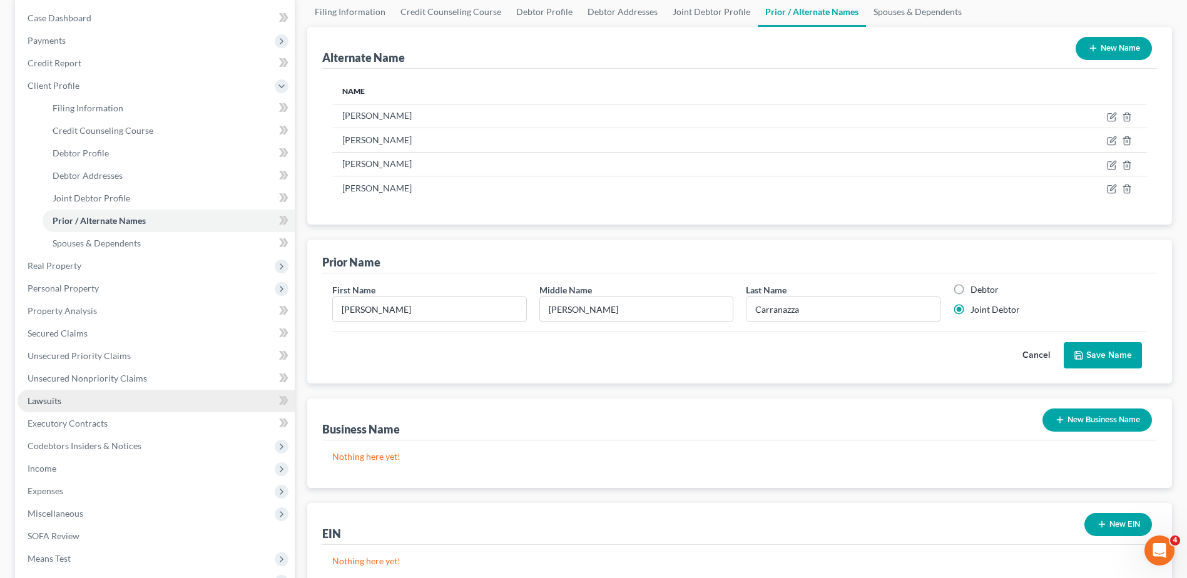
scroll to position [125, 0]
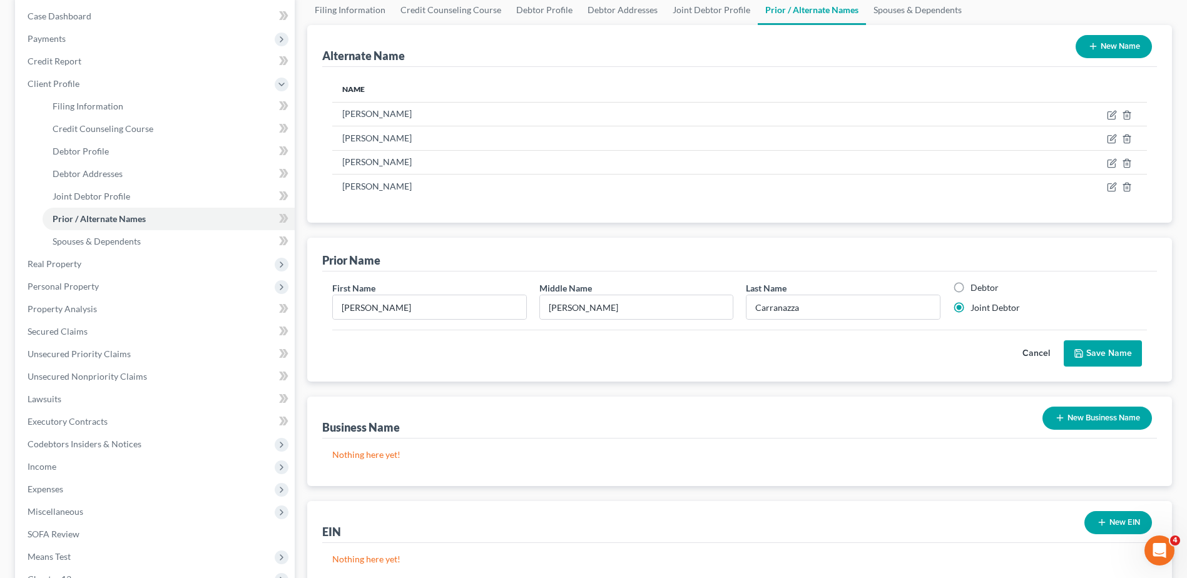
click at [1105, 350] on button "Save Name" at bounding box center [1103, 353] width 78 height 26
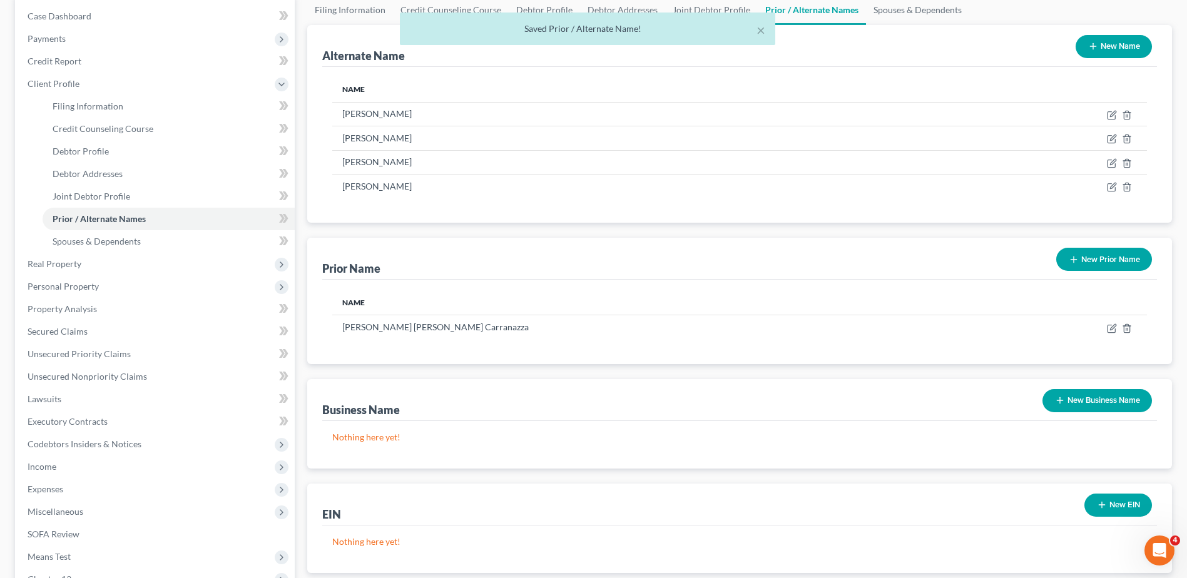
click at [1093, 264] on button "New Prior Name" at bounding box center [1104, 259] width 96 height 23
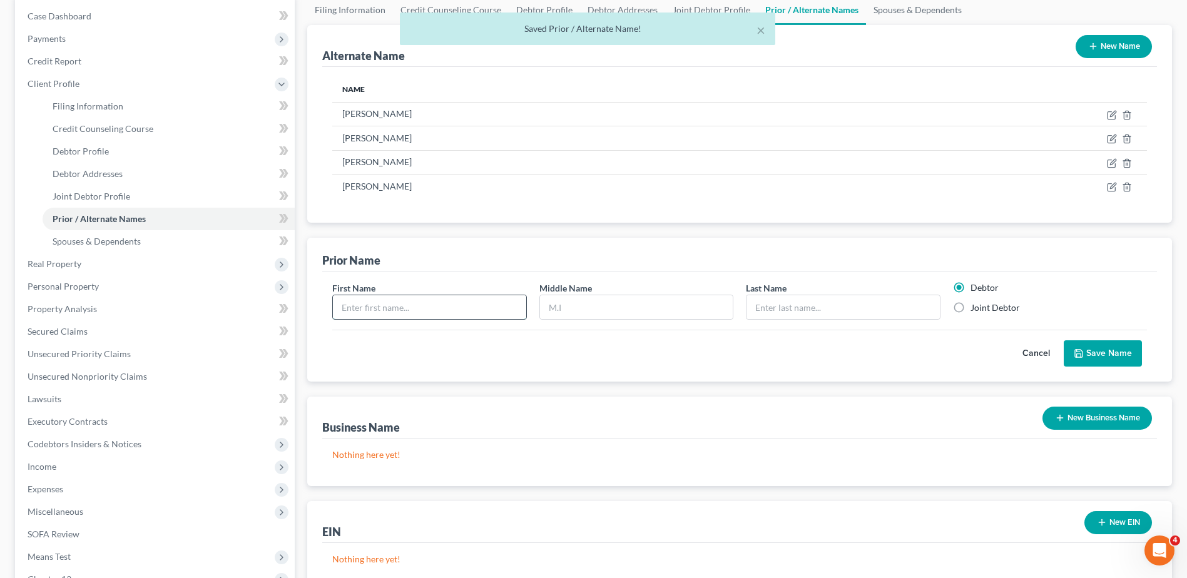
click at [381, 309] on input "text" at bounding box center [429, 307] width 193 height 24
type input "[PERSON_NAME]"
type input "M."
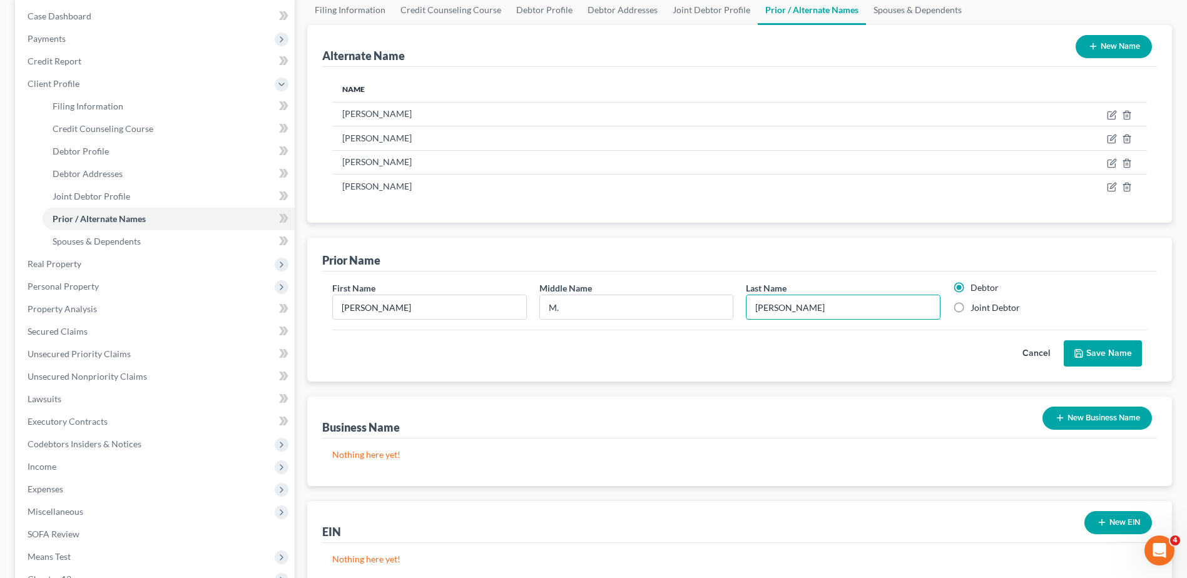
type input "[PERSON_NAME]"
click at [971, 306] on label "Joint Debtor" at bounding box center [995, 308] width 49 height 13
click at [976, 306] on input "Joint Debtor" at bounding box center [980, 306] width 8 height 8
radio input "true"
radio input "false"
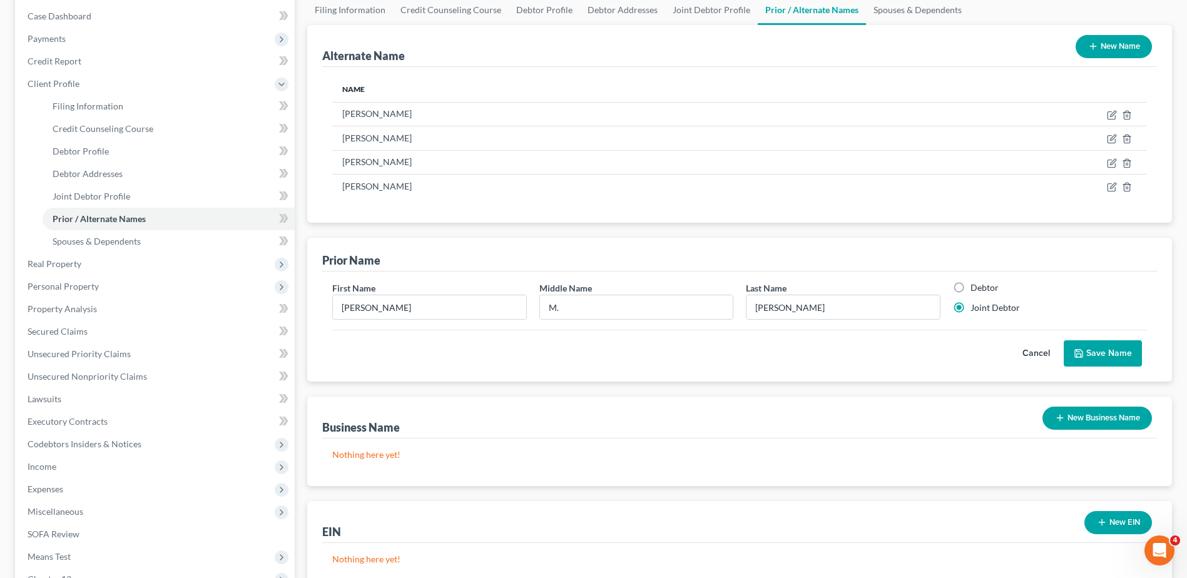
click at [1104, 347] on button "Save Name" at bounding box center [1103, 353] width 78 height 26
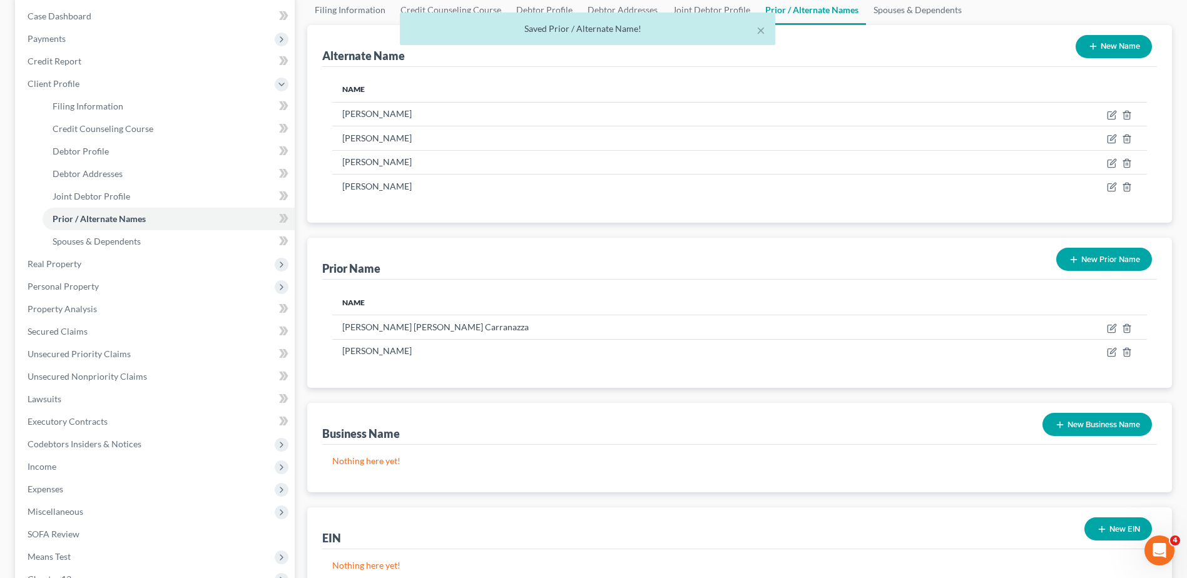
click at [1107, 262] on button "New Prior Name" at bounding box center [1104, 259] width 96 height 23
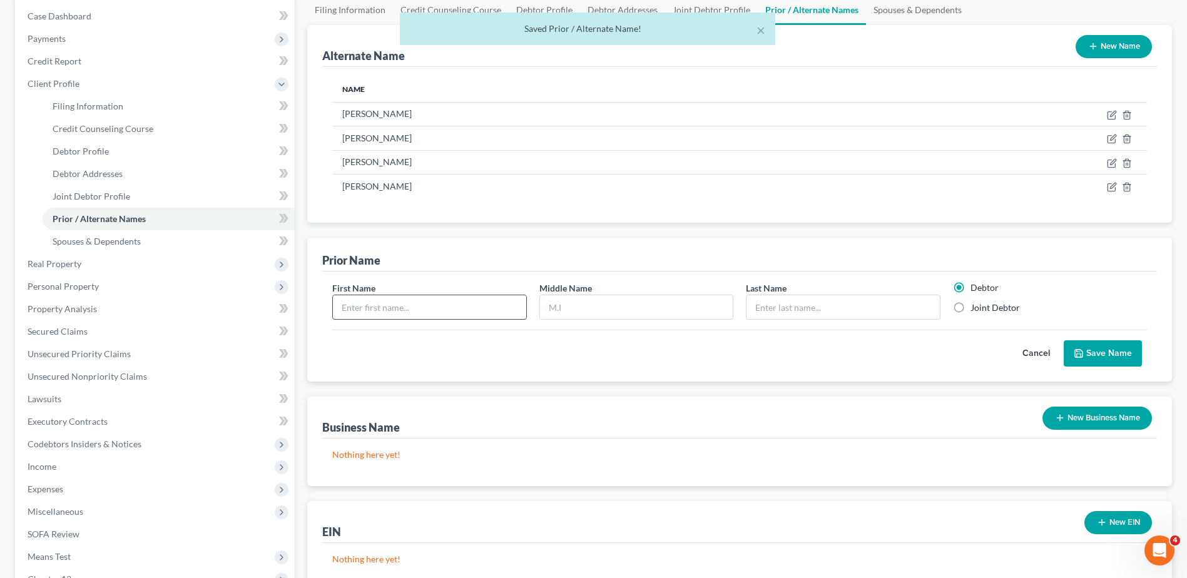
click at [441, 301] on input "text" at bounding box center [429, 307] width 193 height 24
type input "[PERSON_NAME]"
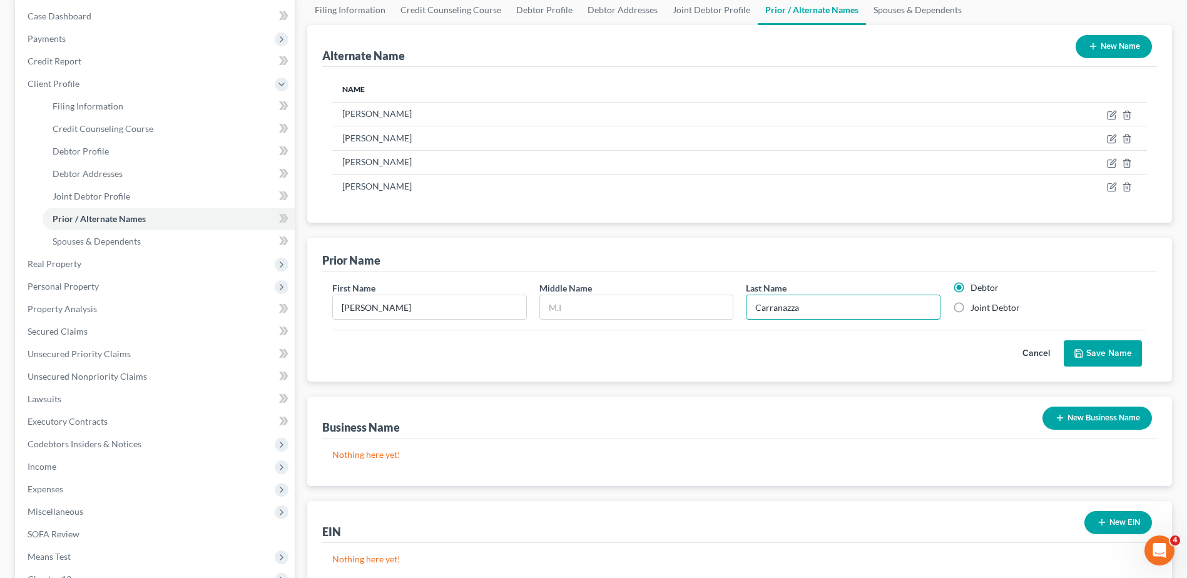
type input "Carranazza"
click at [988, 310] on label "Joint Debtor" at bounding box center [995, 308] width 49 height 13
click at [984, 310] on input "Joint Debtor" at bounding box center [980, 306] width 8 height 8
radio input "true"
radio input "false"
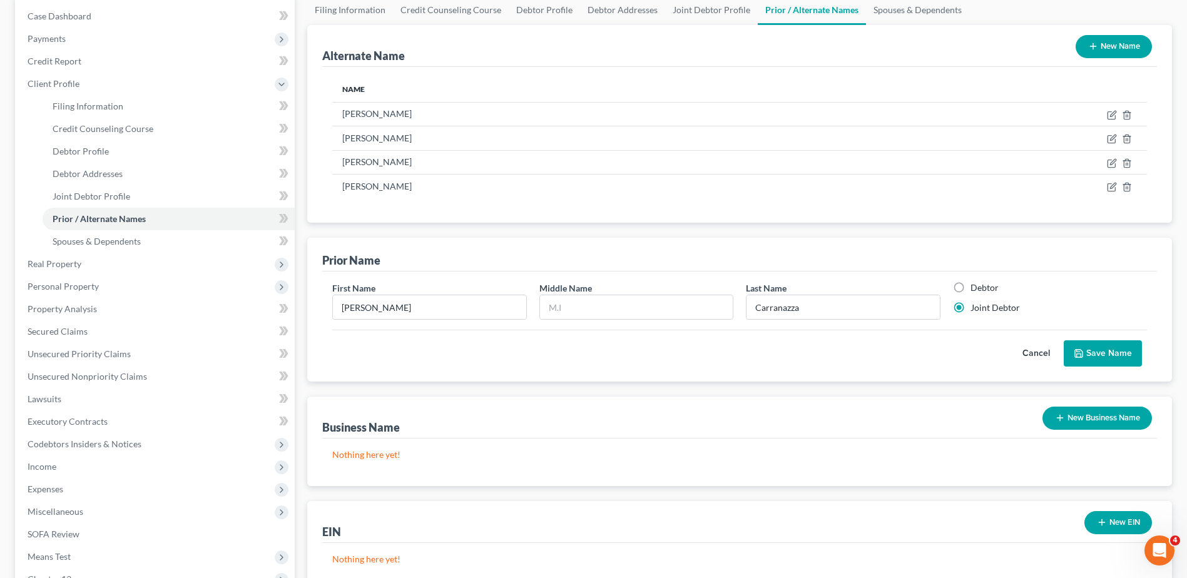
click at [1091, 352] on button "Save Name" at bounding box center [1103, 353] width 78 height 26
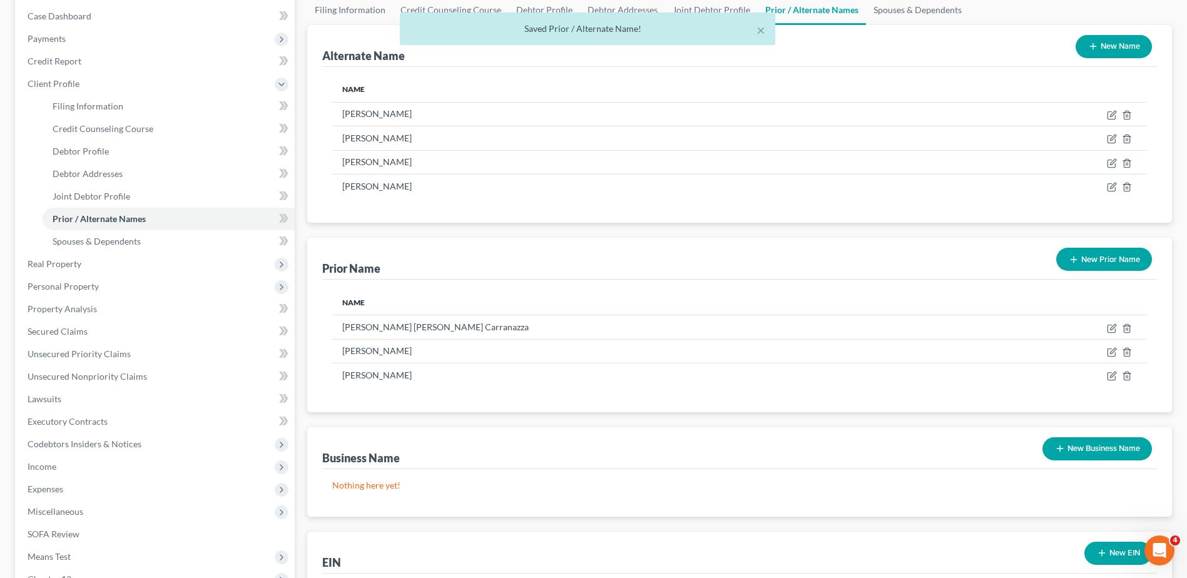
click at [1104, 262] on button "New Prior Name" at bounding box center [1104, 259] width 96 height 23
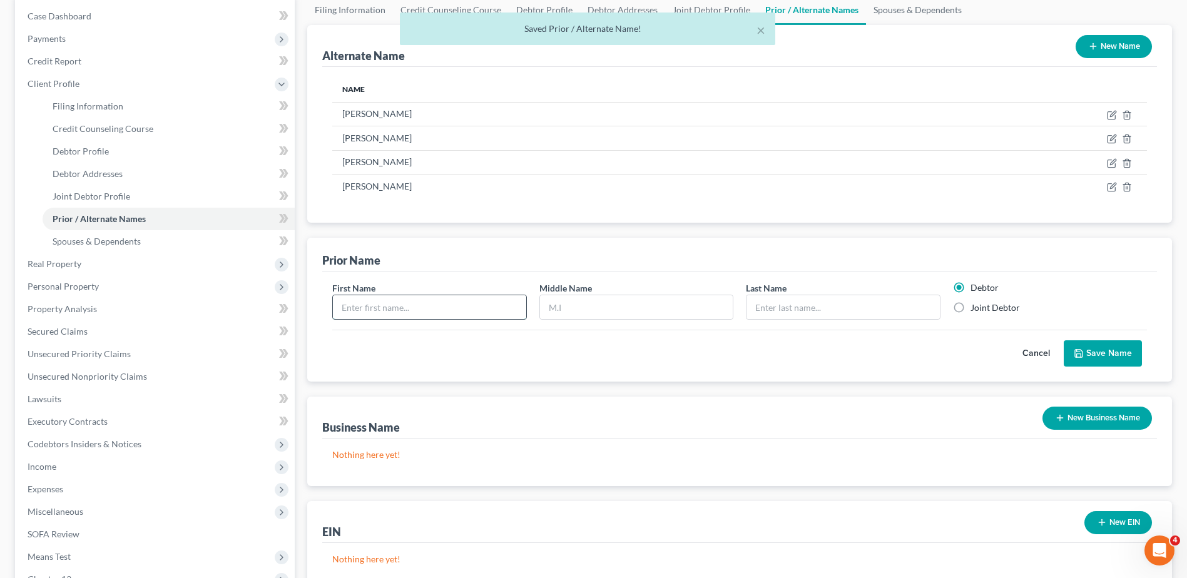
click at [476, 295] on input "text" at bounding box center [429, 307] width 193 height 24
type input "[PERSON_NAME]"
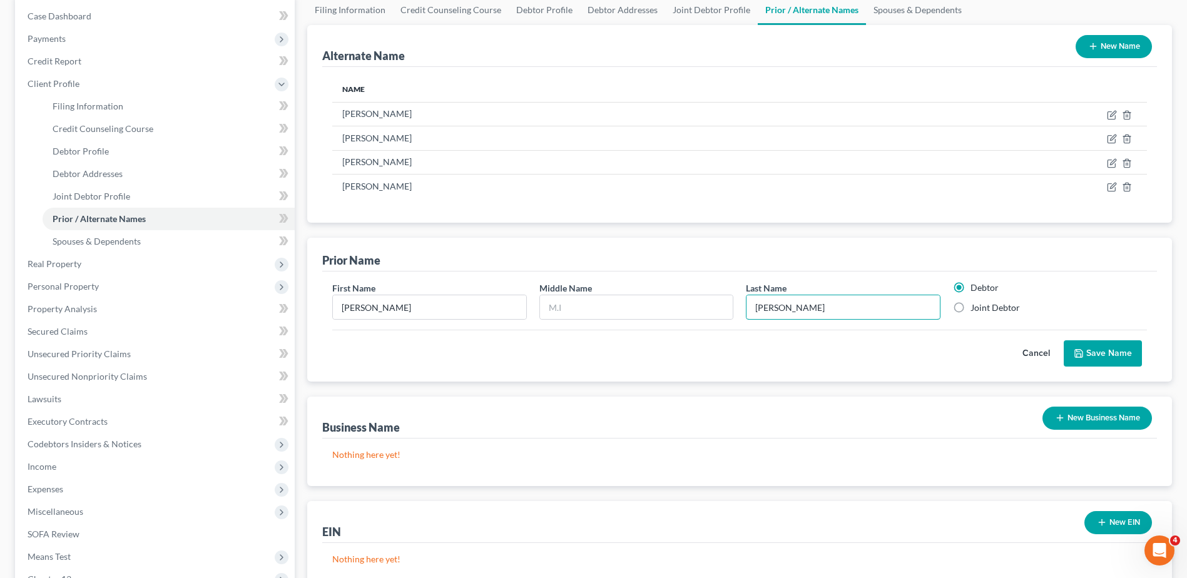
type input "[PERSON_NAME]"
click at [996, 305] on label "Joint Debtor" at bounding box center [995, 308] width 49 height 13
click at [984, 305] on input "Joint Debtor" at bounding box center [980, 306] width 8 height 8
radio input "true"
radio input "false"
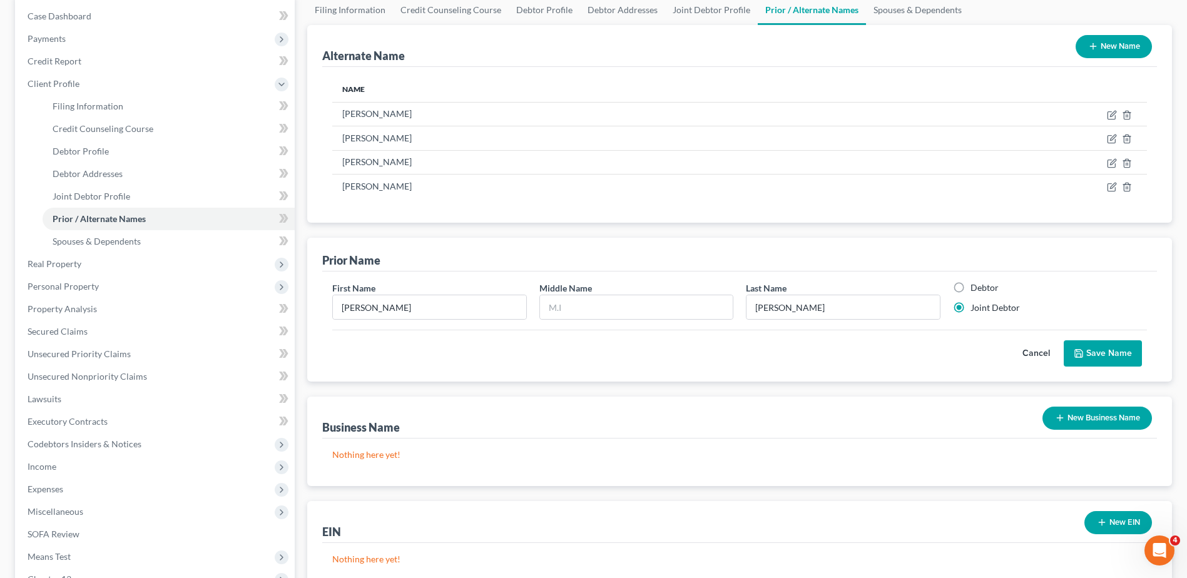
click at [1093, 352] on button "Save Name" at bounding box center [1103, 353] width 78 height 26
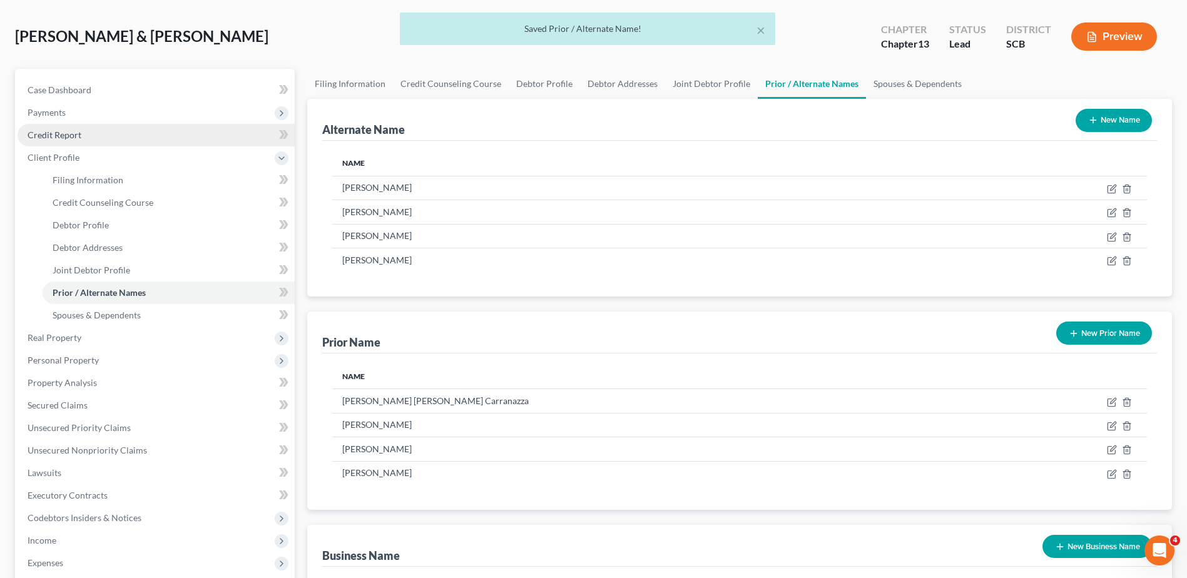
scroll to position [0, 0]
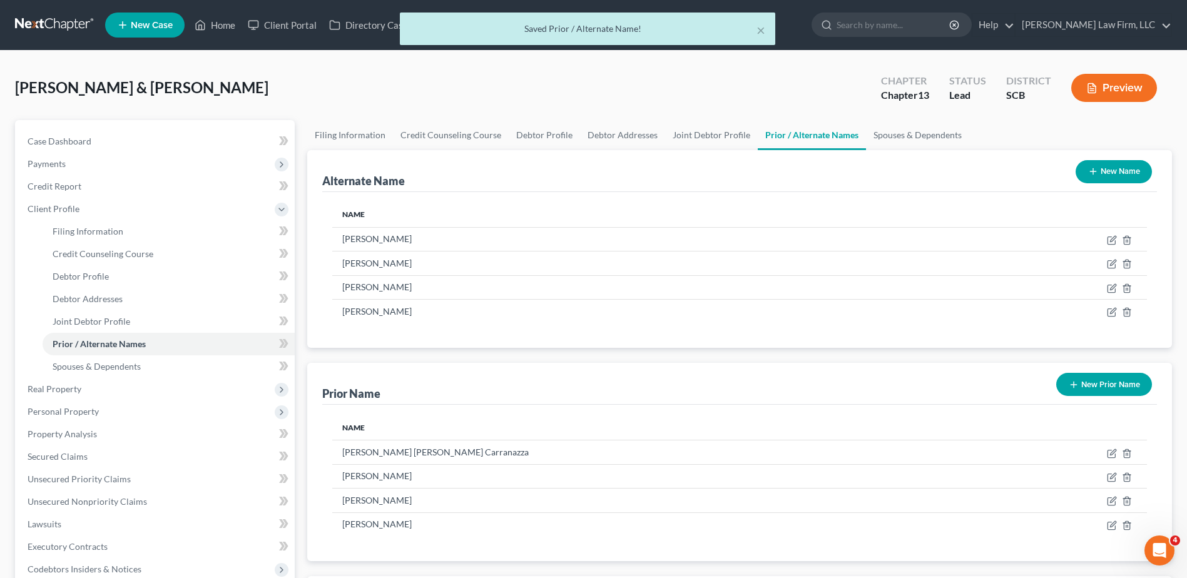
click at [230, 113] on div "[PERSON_NAME] & [PERSON_NAME] Upgraded Chapter Chapter 13 Status Lead District …" at bounding box center [593, 93] width 1157 height 54
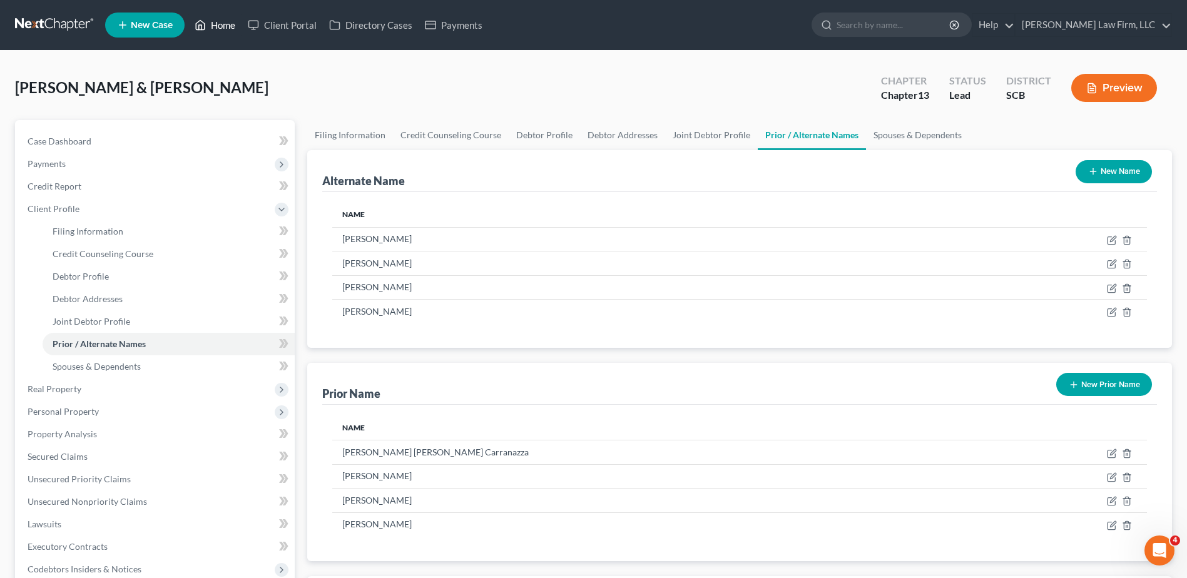
click at [226, 22] on link "Home" at bounding box center [214, 25] width 53 height 23
